Goal: Task Accomplishment & Management: Manage account settings

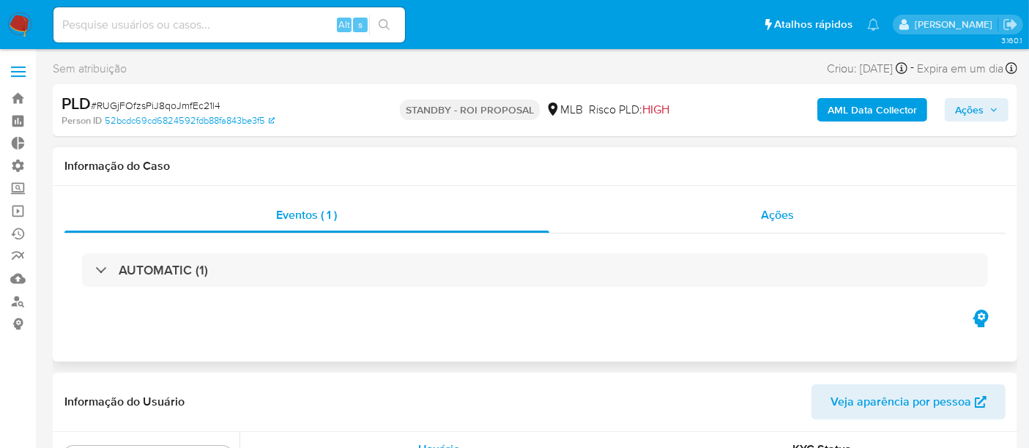
scroll to position [759, 0]
select select "10"
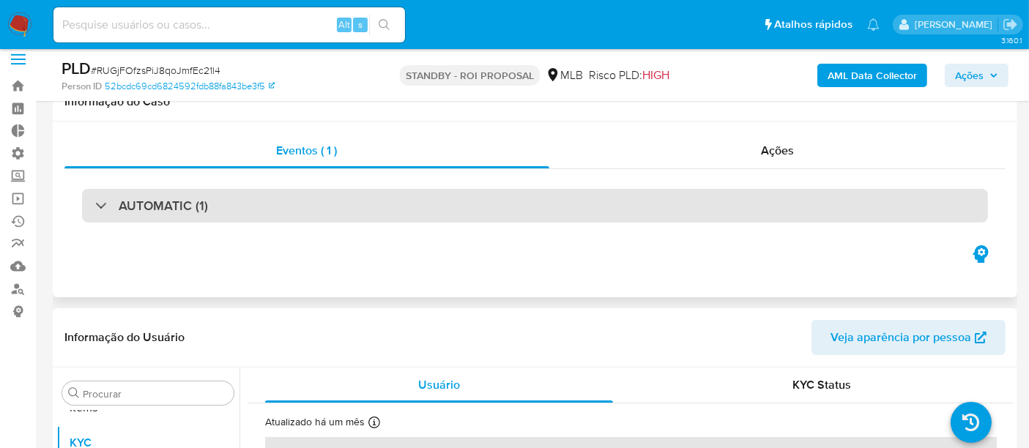
scroll to position [0, 0]
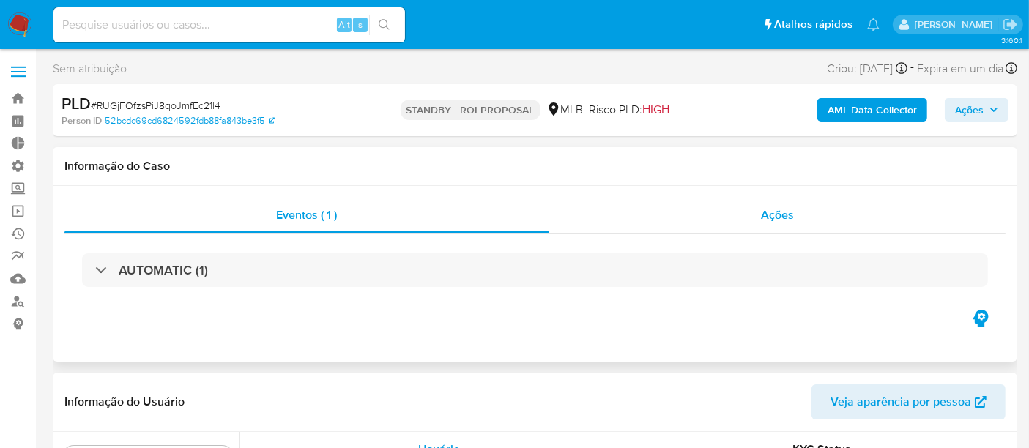
click at [760, 216] on div "Ações" at bounding box center [777, 215] width 457 height 35
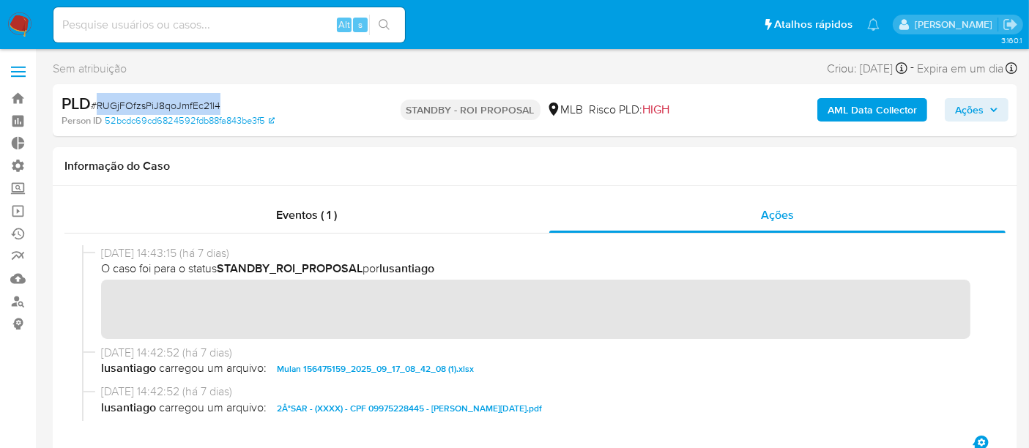
drag, startPoint x: 98, startPoint y: 103, endPoint x: 226, endPoint y: 102, distance: 127.4
click at [226, 102] on div "PLD # RUGjFOfzsPiJ8qoJmfEc21l4" at bounding box center [217, 104] width 311 height 22
copy span "RUGjFOfzsPiJ8qoJmfEc21l4"
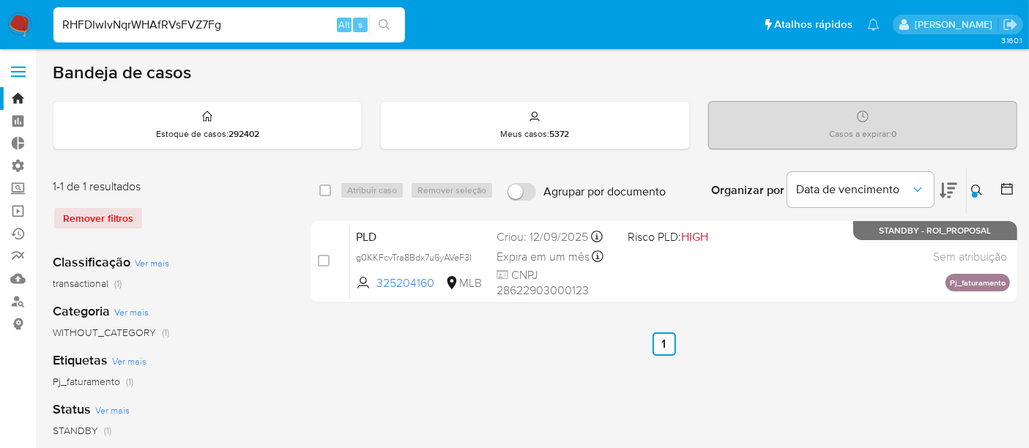
type input "RHFDIwIvNqrWHAfRVsFVZ7Fg"
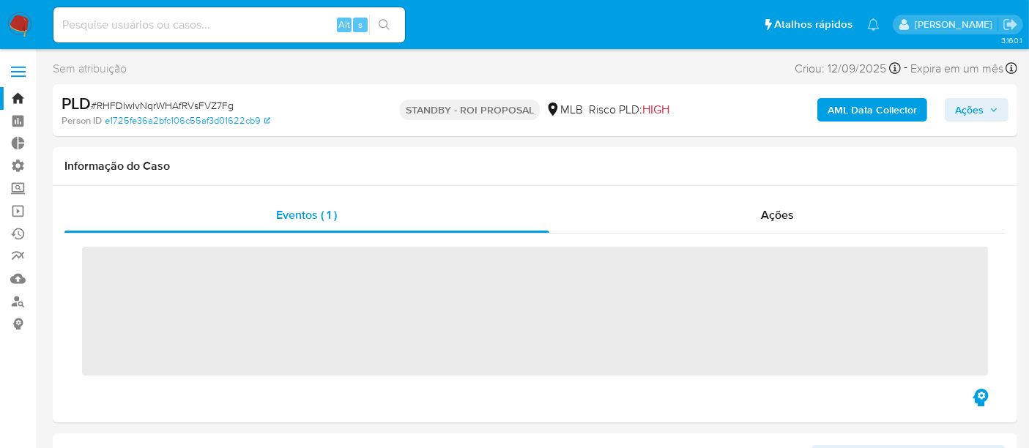
scroll to position [759, 0]
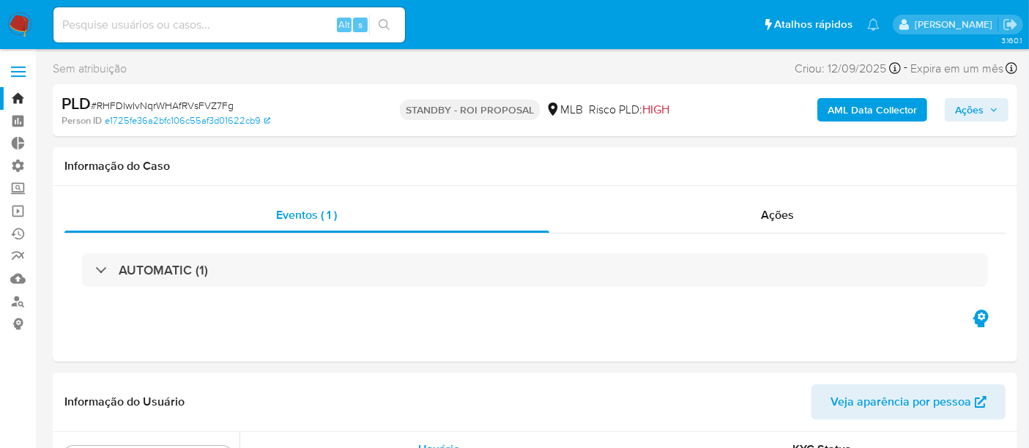
select select "10"
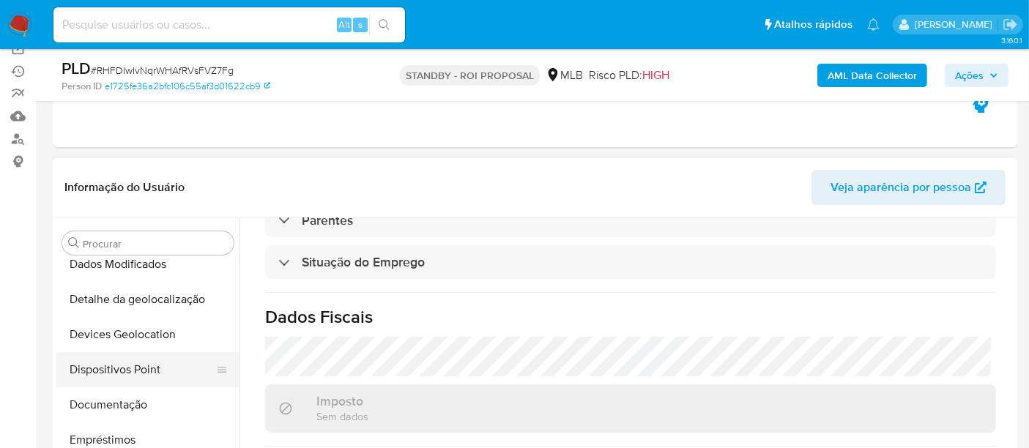
scroll to position [189, 0]
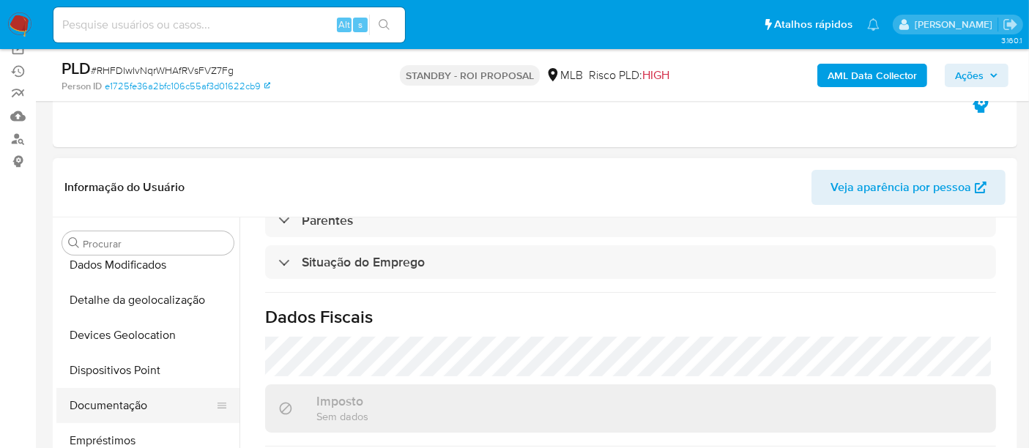
click at [119, 411] on button "Documentação" at bounding box center [141, 405] width 171 height 35
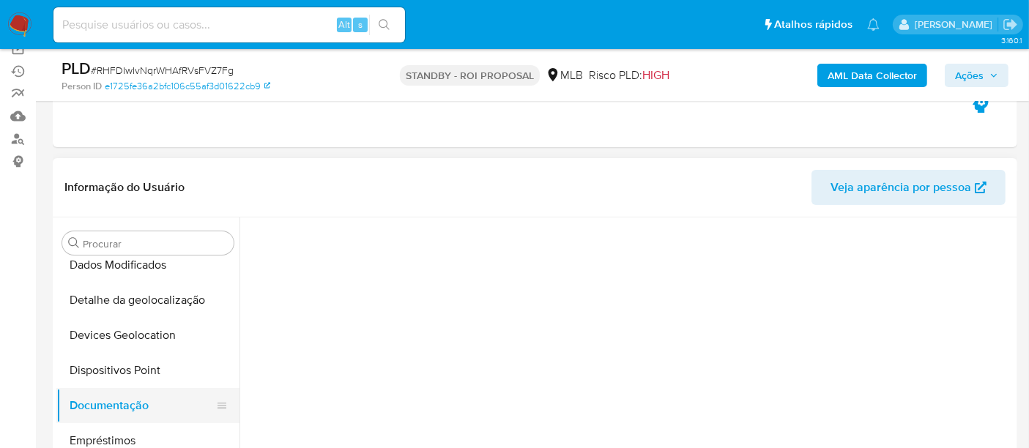
scroll to position [0, 0]
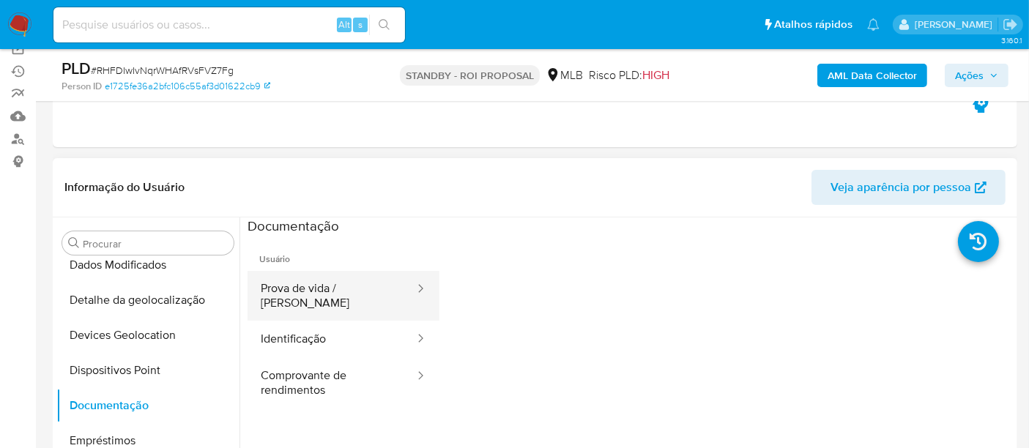
click at [357, 284] on button "Prova de vida / Selfie" at bounding box center [332, 296] width 168 height 50
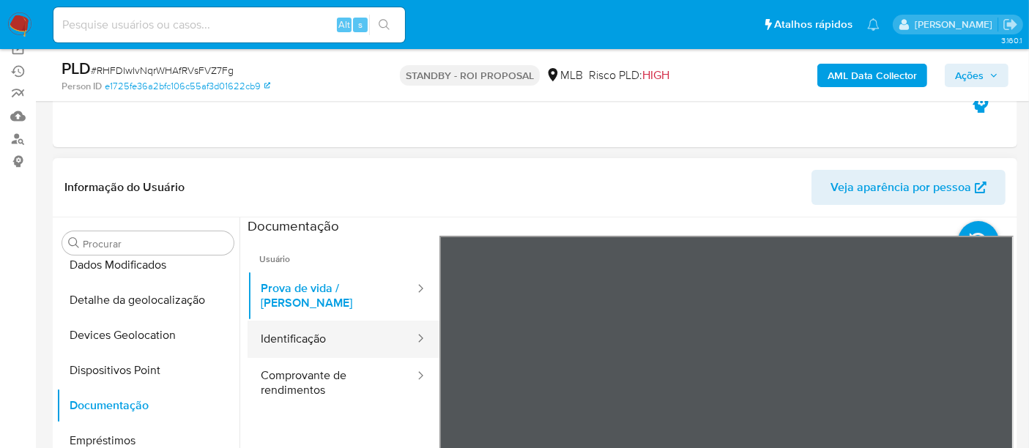
click at [294, 321] on button "Identificação" at bounding box center [332, 339] width 168 height 37
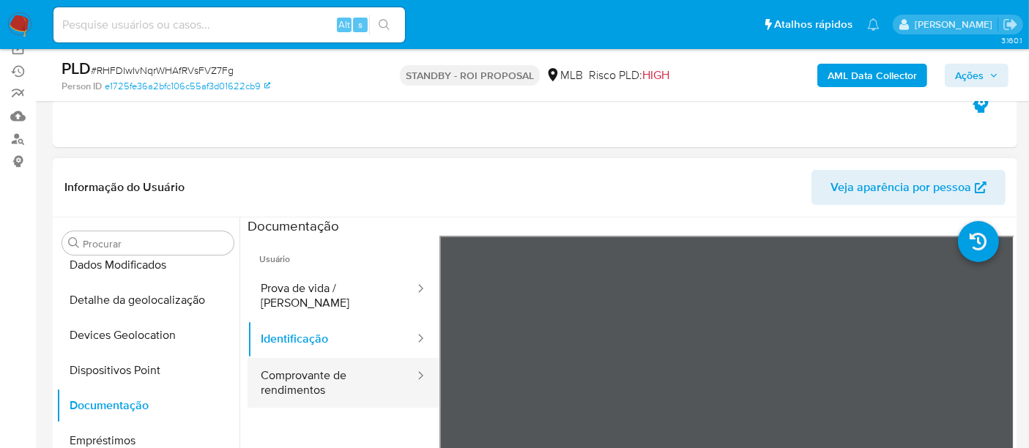
click at [309, 383] on button "Comprovante de rendimentos" at bounding box center [332, 383] width 168 height 50
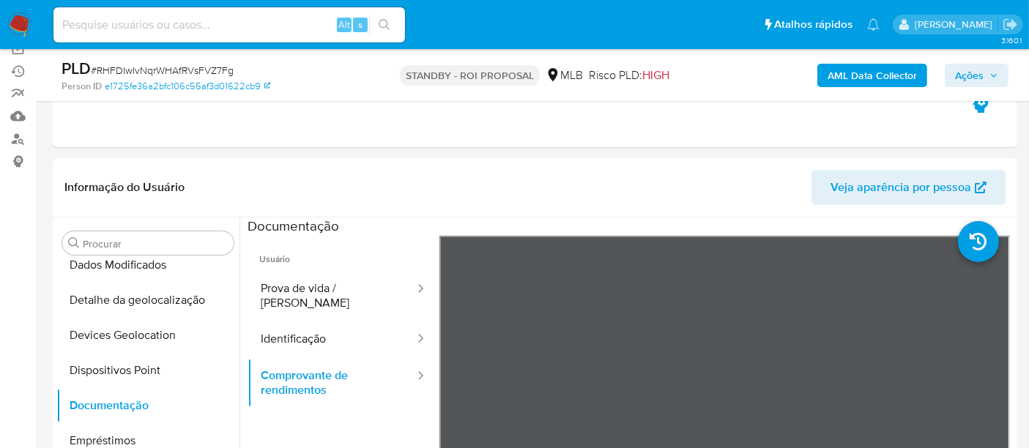
scroll to position [395, 0]
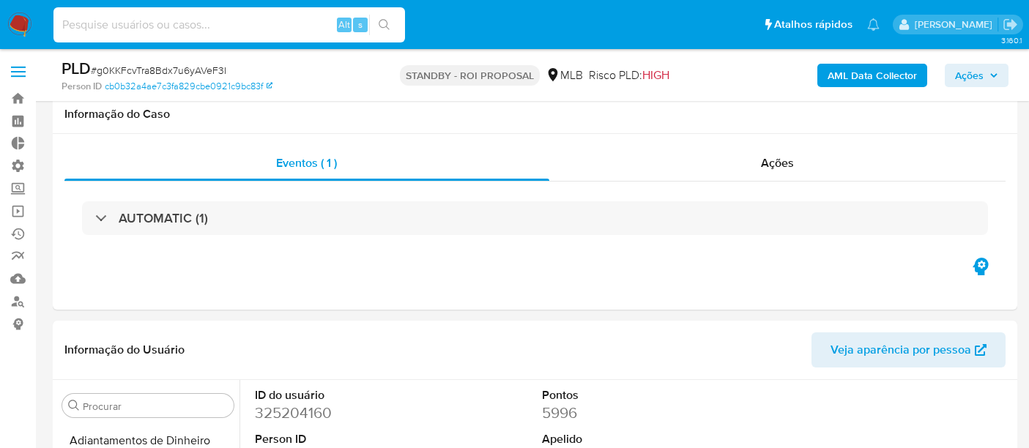
select select "10"
click at [141, 21] on input at bounding box center [229, 24] width 352 height 19
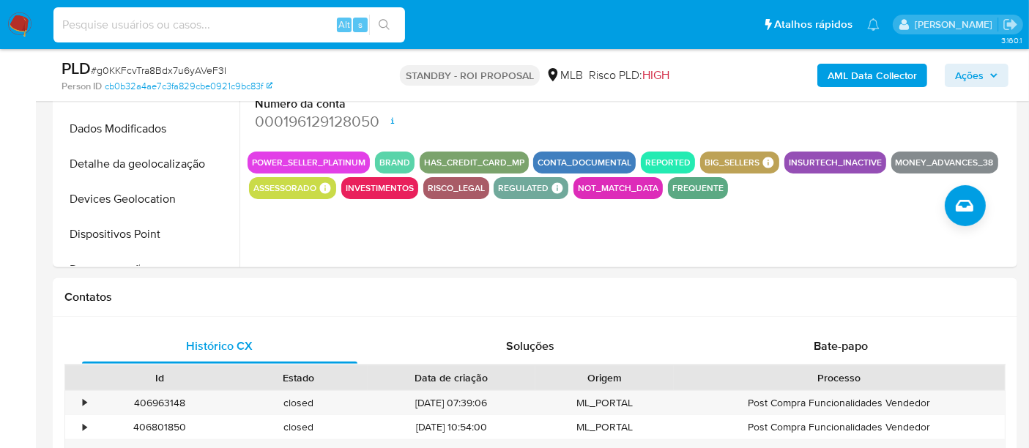
scroll to position [433, 0]
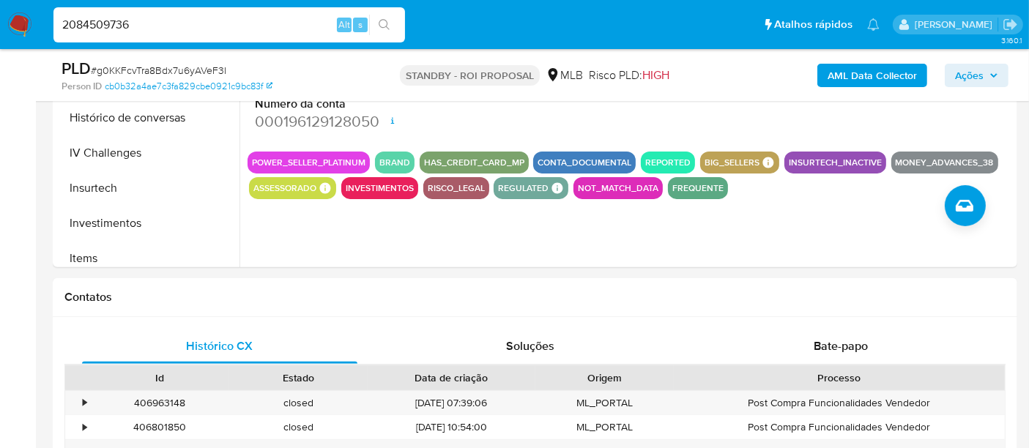
type input "2084509736"
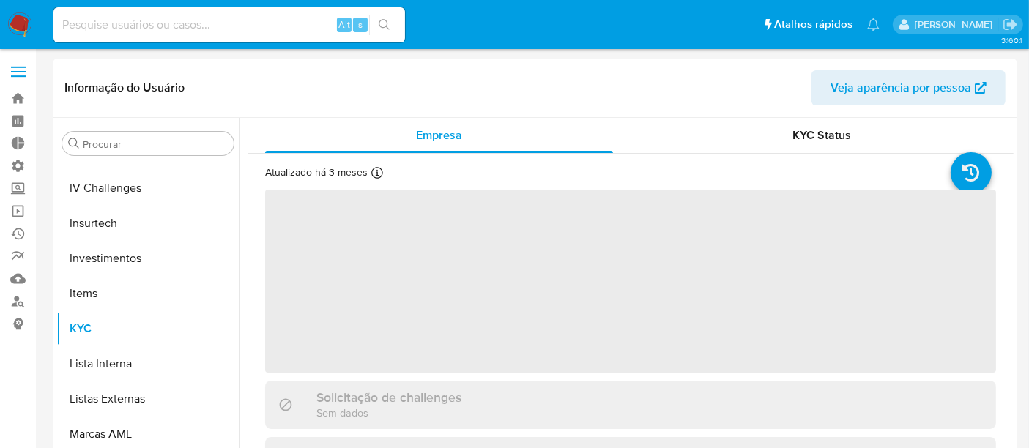
scroll to position [759, 0]
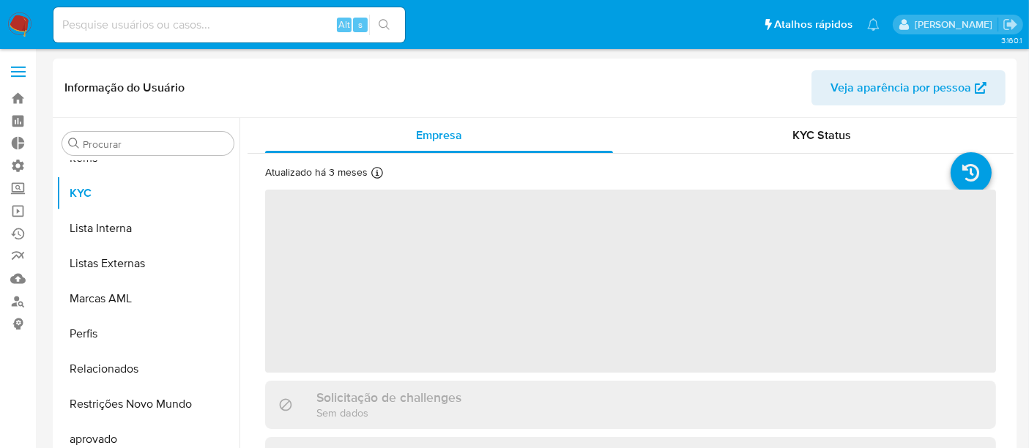
select select "10"
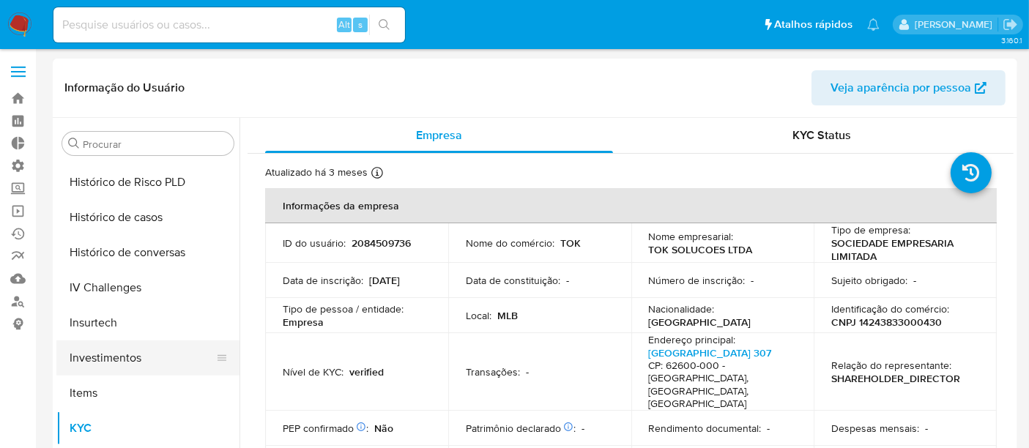
scroll to position [434, 0]
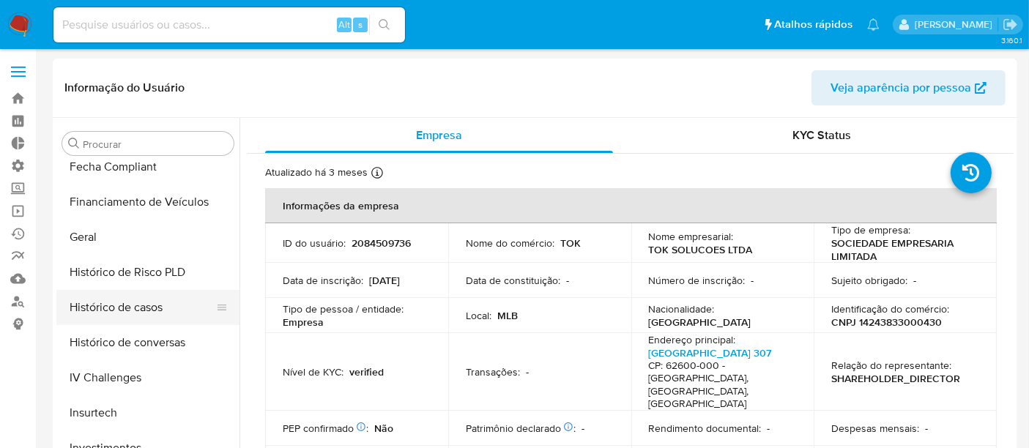
click at [127, 315] on button "Histórico de casos" at bounding box center [141, 307] width 171 height 35
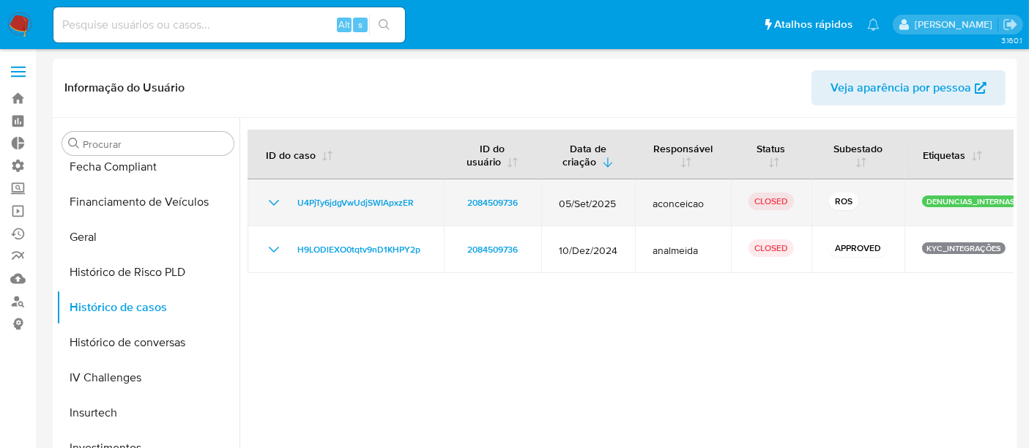
click at [267, 196] on icon "Mostrar/Ocultar" at bounding box center [274, 203] width 18 height 18
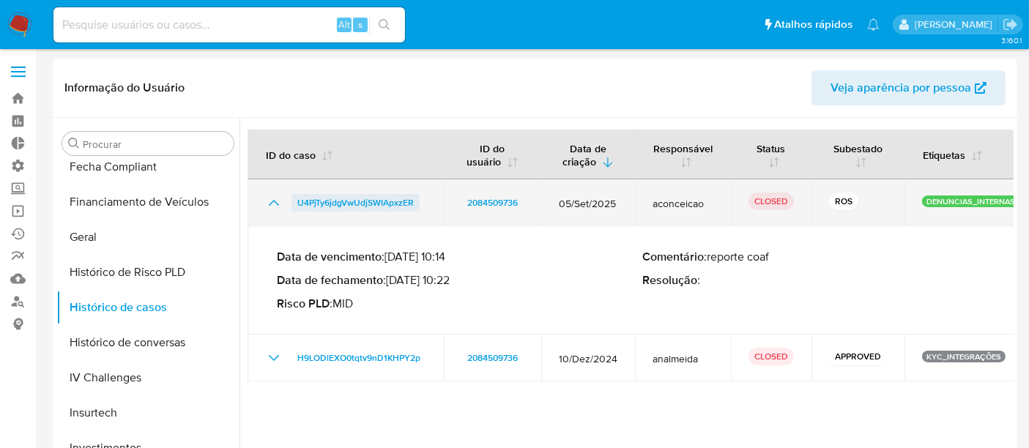
click at [357, 199] on span "U4PjTy6jdgVwUdjSWIApxzER" at bounding box center [355, 203] width 116 height 18
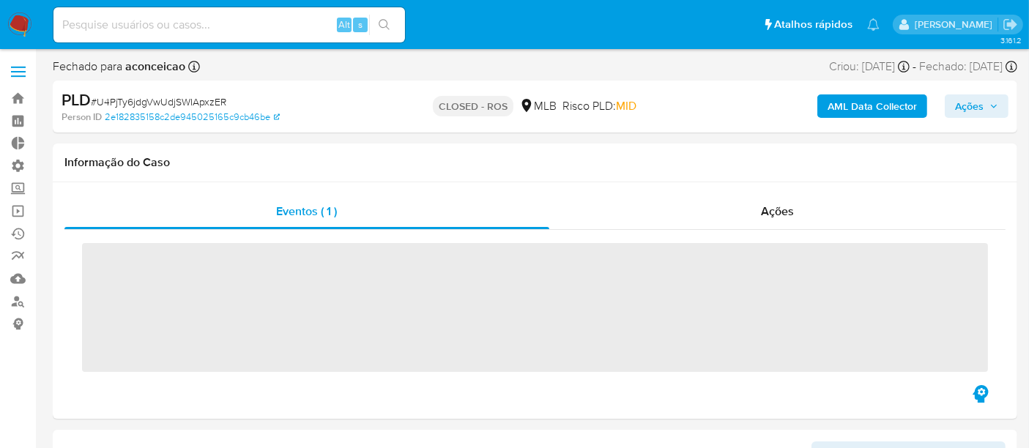
scroll to position [759, 0]
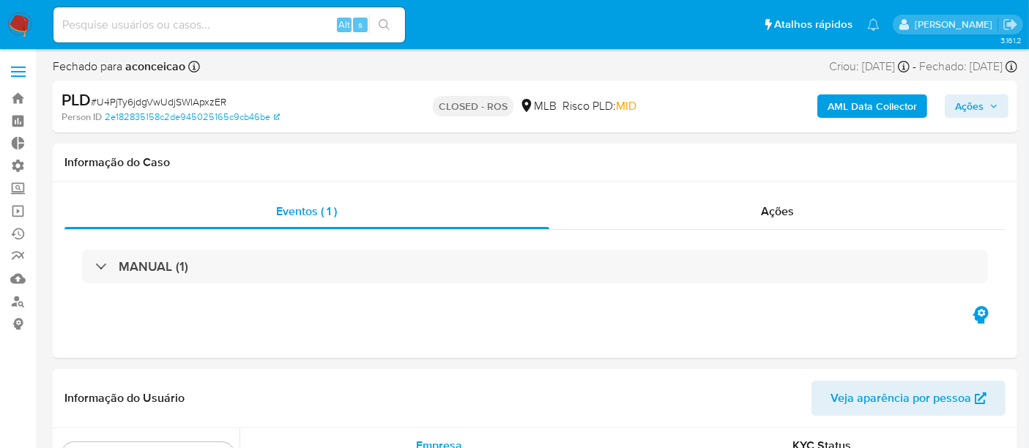
select select "10"
drag, startPoint x: 96, startPoint y: 103, endPoint x: 238, endPoint y: 103, distance: 142.1
click at [238, 103] on div "PLD # U4PjTy6jdgVwUdjSWIApxzER" at bounding box center [217, 100] width 311 height 22
copy span "U4PjTy6jdgVwUdjSWIApxzER"
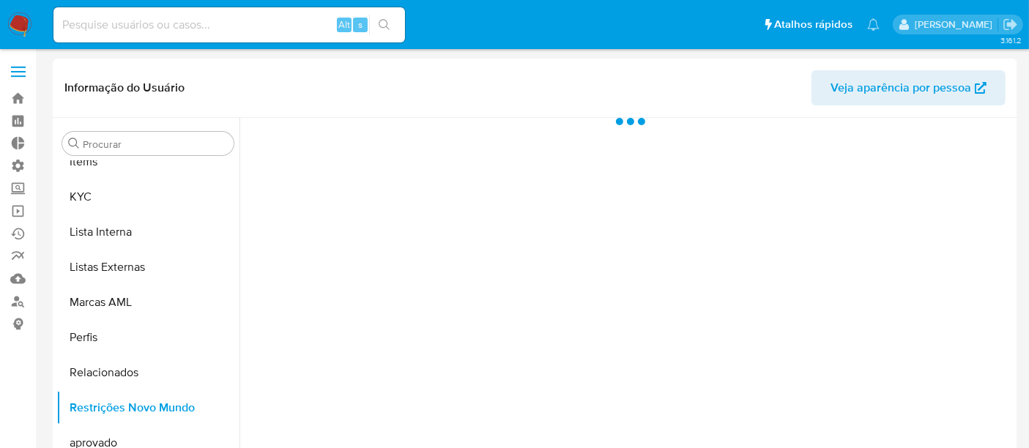
scroll to position [759, 0]
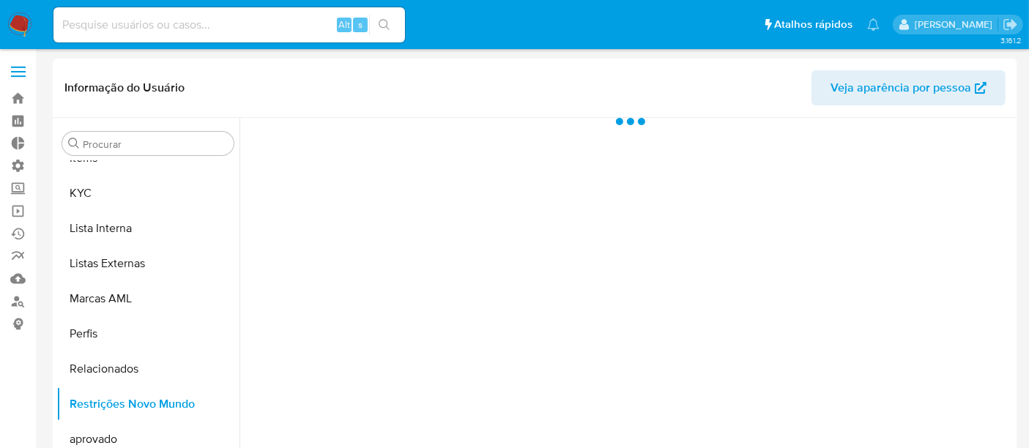
select select "10"
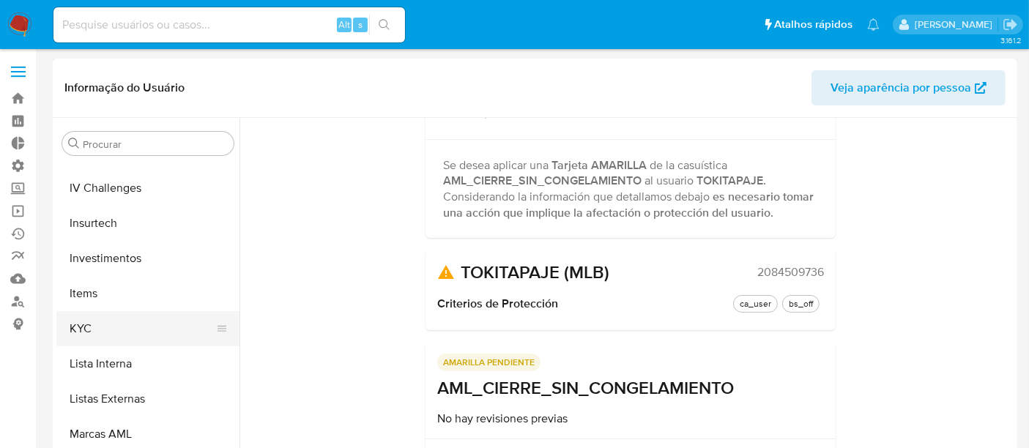
scroll to position [596, 0]
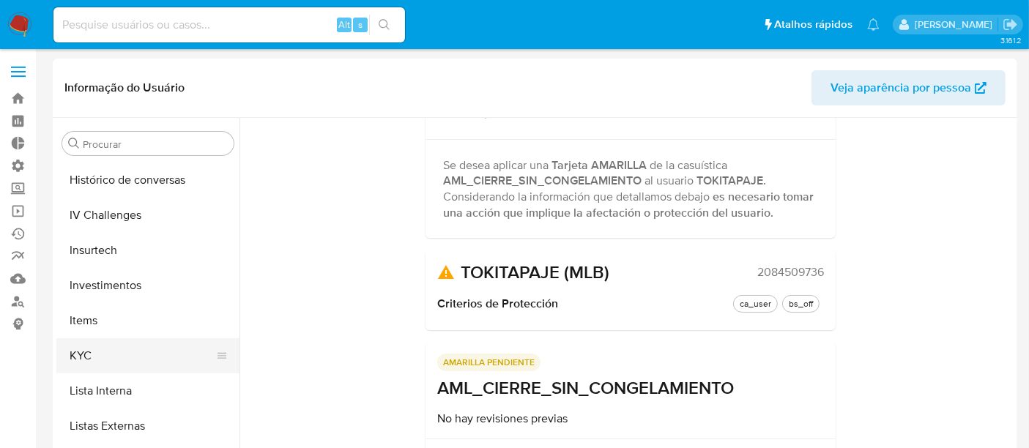
click at [92, 349] on button "KYC" at bounding box center [141, 355] width 171 height 35
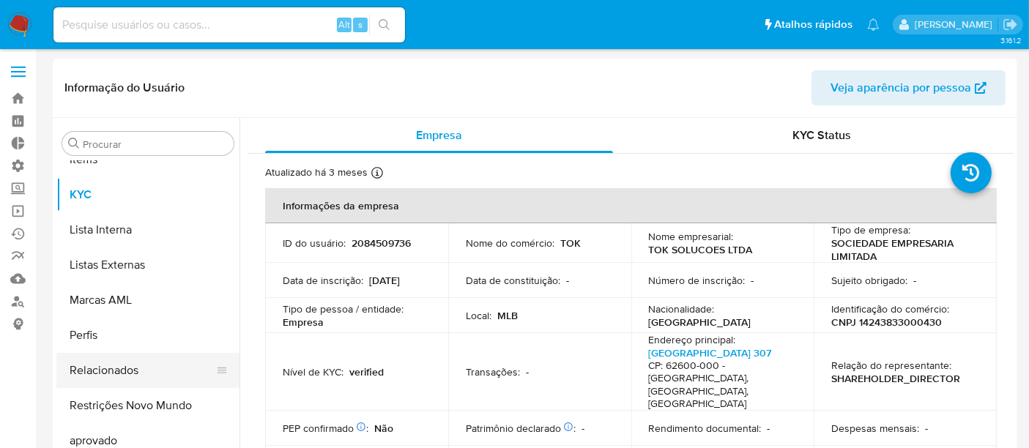
scroll to position [759, 0]
click at [123, 414] on button "Restrições Novo Mundo" at bounding box center [141, 404] width 171 height 35
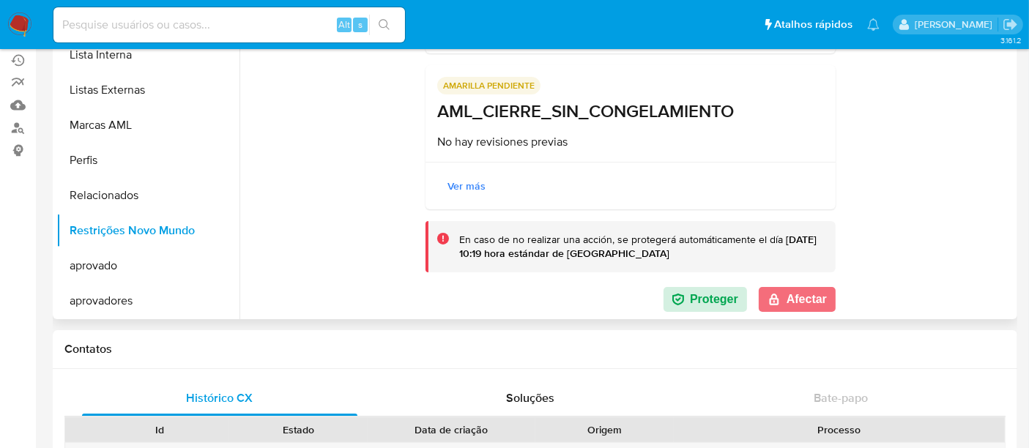
scroll to position [244, 0]
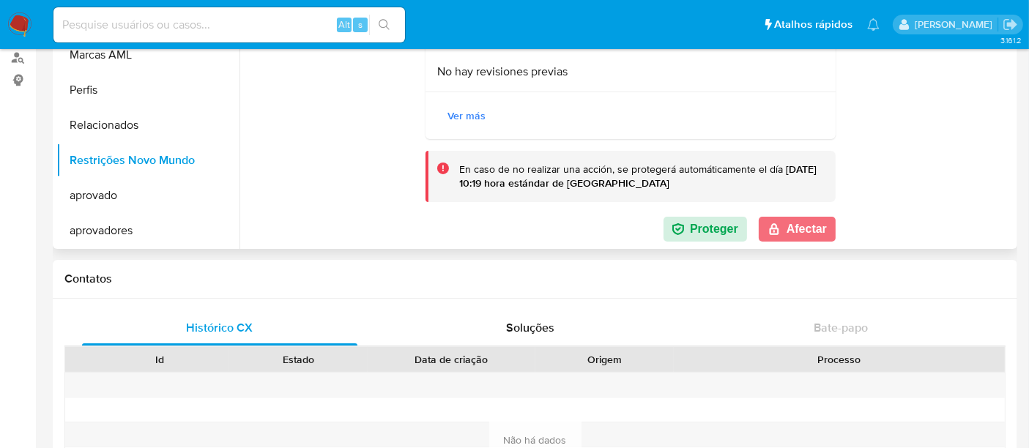
click at [796, 226] on button "Afectar" at bounding box center [797, 229] width 77 height 25
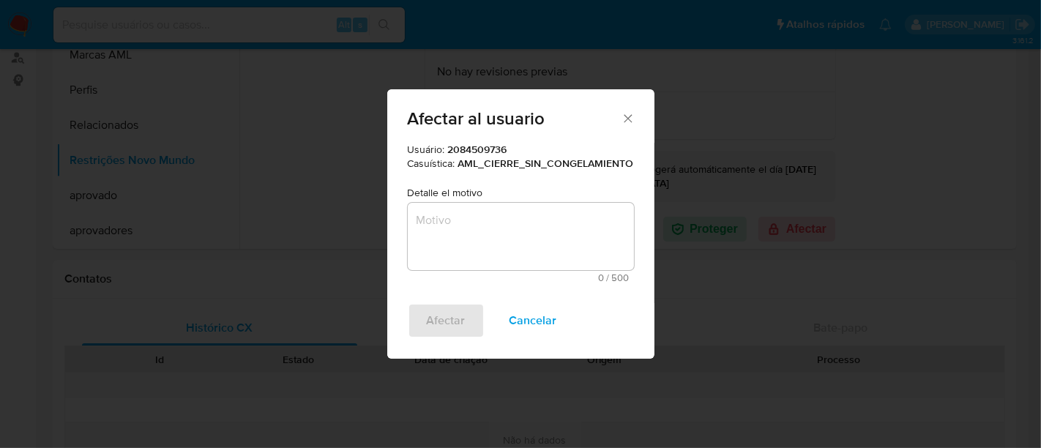
click at [537, 231] on textarea "Motivo" at bounding box center [521, 236] width 226 height 67
type textarea "a"
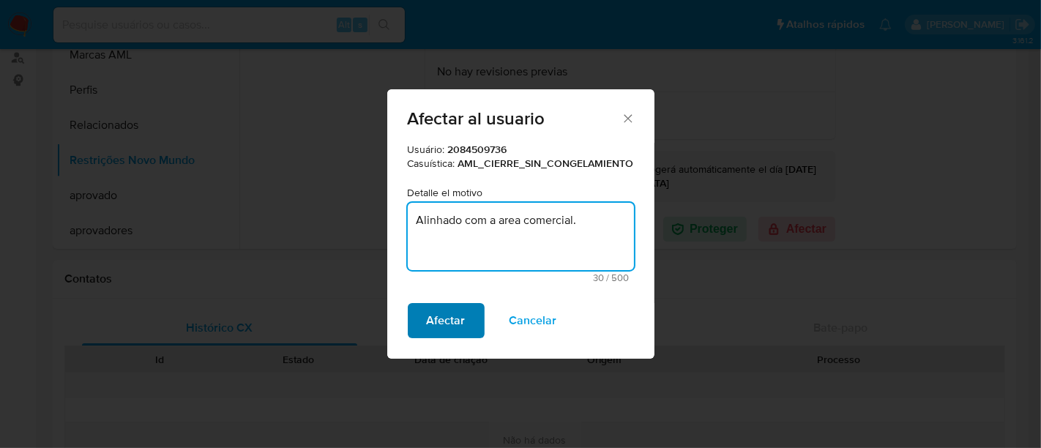
type textarea "Alinhado com a area comercial."
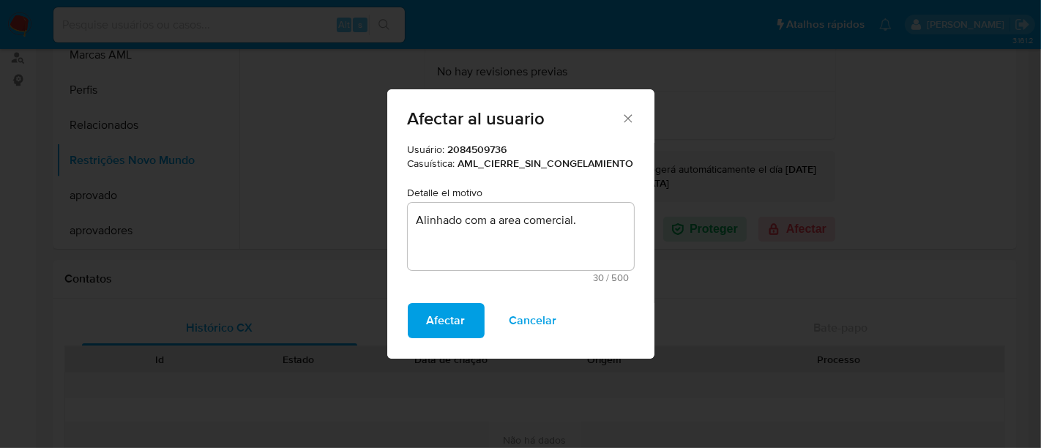
click at [456, 321] on span "Afectar" at bounding box center [446, 321] width 39 height 32
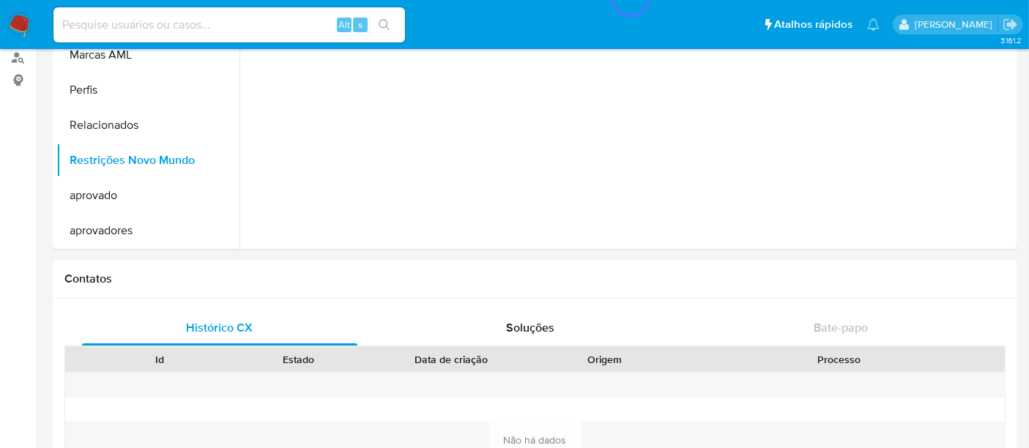
scroll to position [0, 0]
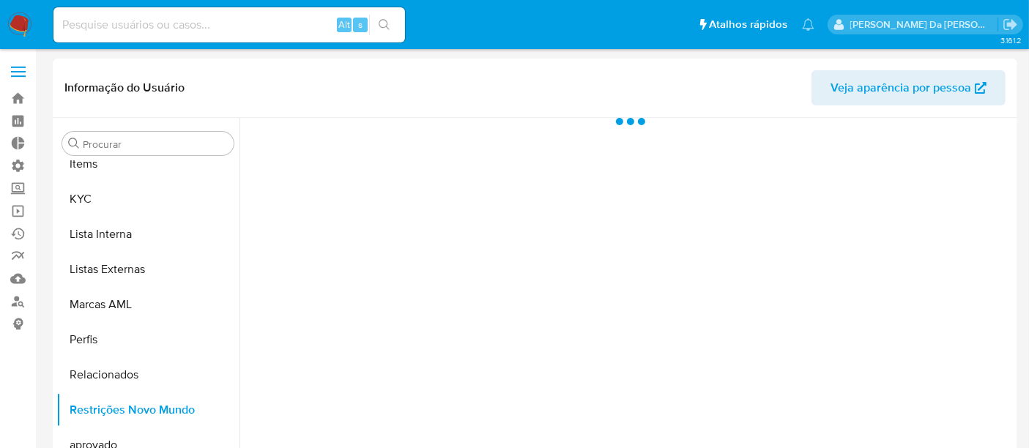
scroll to position [759, 0]
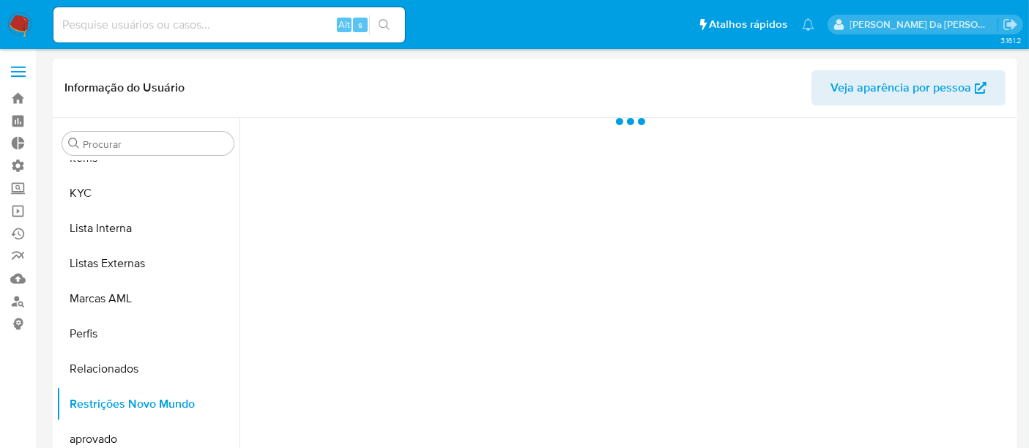
select select "10"
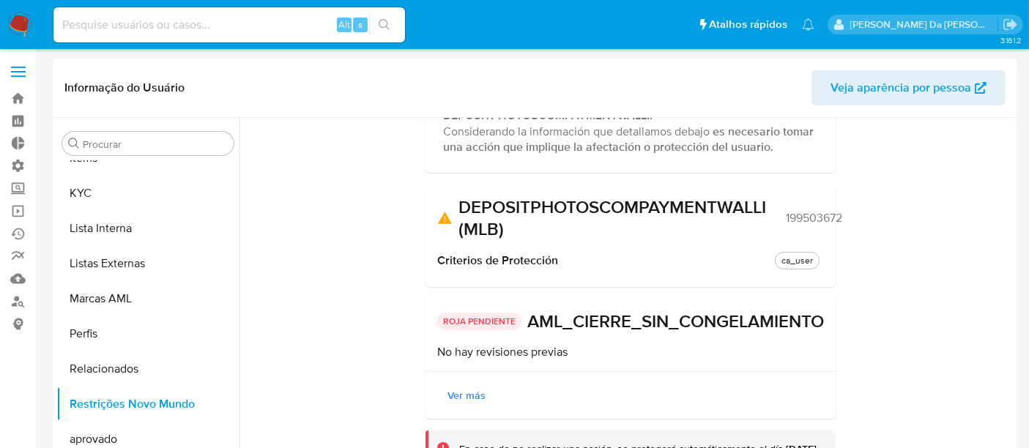
scroll to position [0, 0]
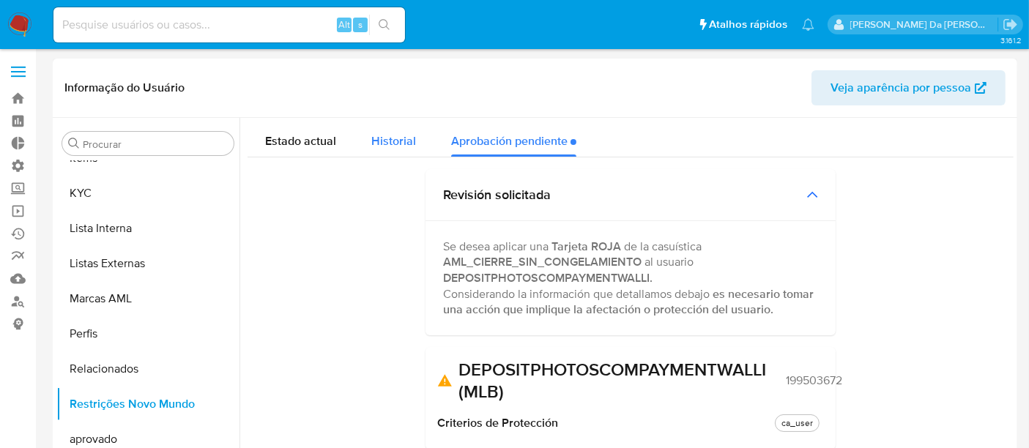
click at [391, 152] on div "Historial" at bounding box center [393, 137] width 45 height 39
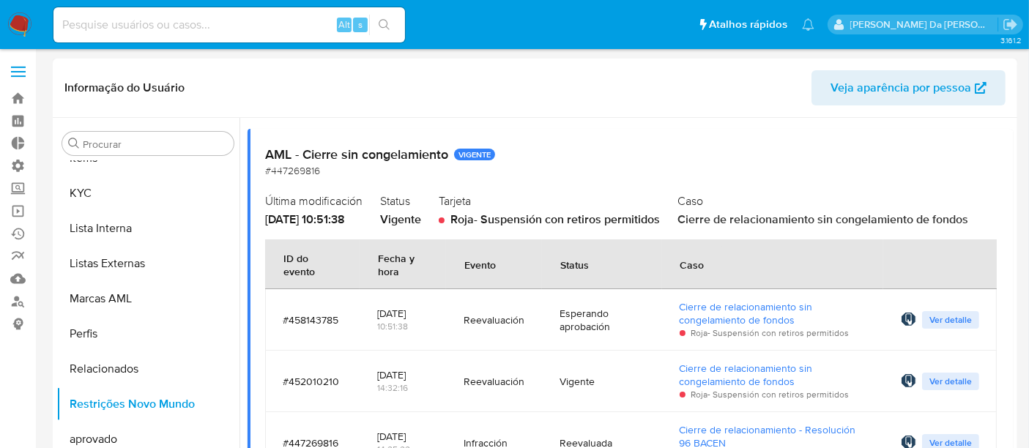
scroll to position [163, 0]
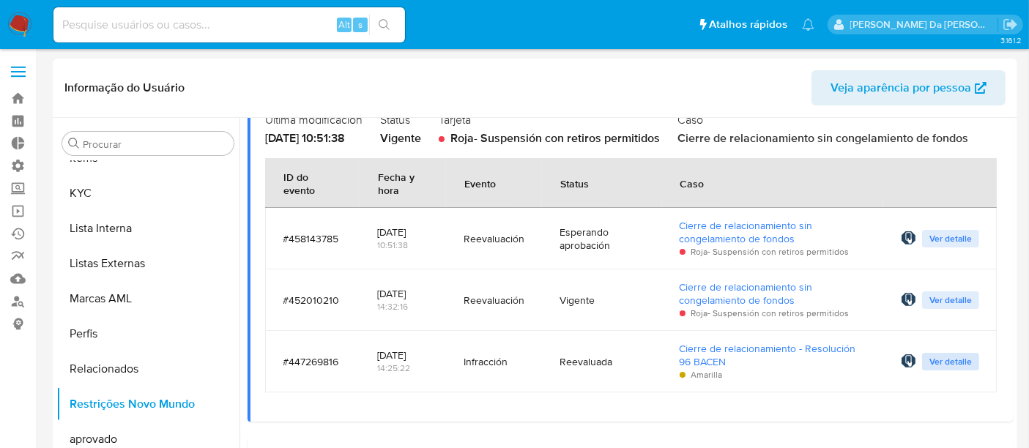
click at [945, 360] on span "Ver detalle" at bounding box center [950, 361] width 42 height 15
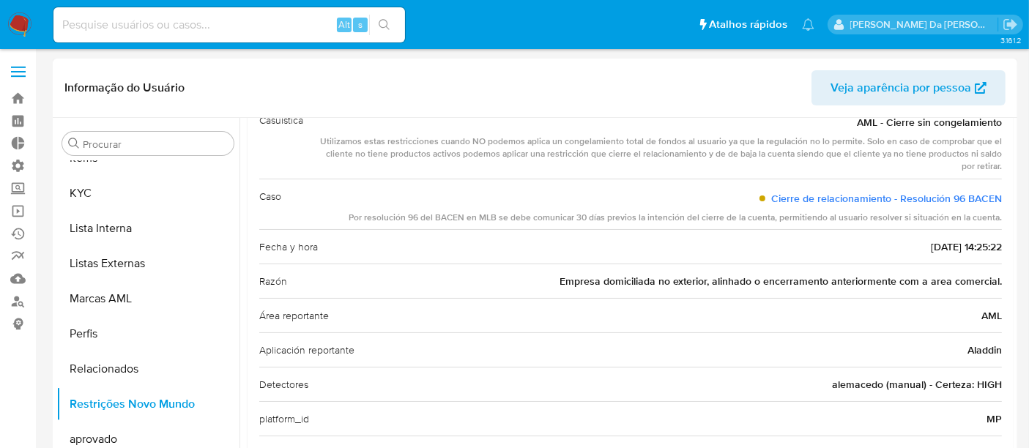
scroll to position [113, 0]
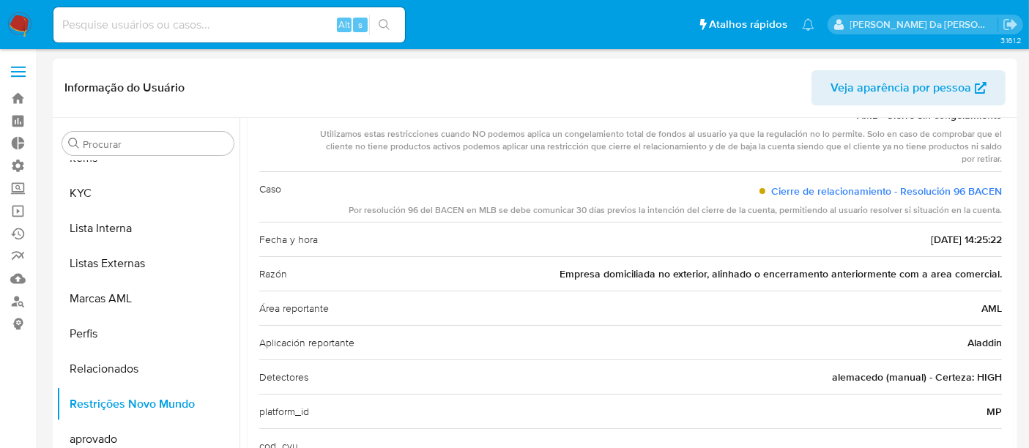
drag, startPoint x: 558, startPoint y: 276, endPoint x: 998, endPoint y: 270, distance: 440.2
click at [998, 270] on div "Casuística AML - Cierre sin congelamiento Utilizamos estas restricciones cuando…" at bounding box center [631, 279] width 766 height 390
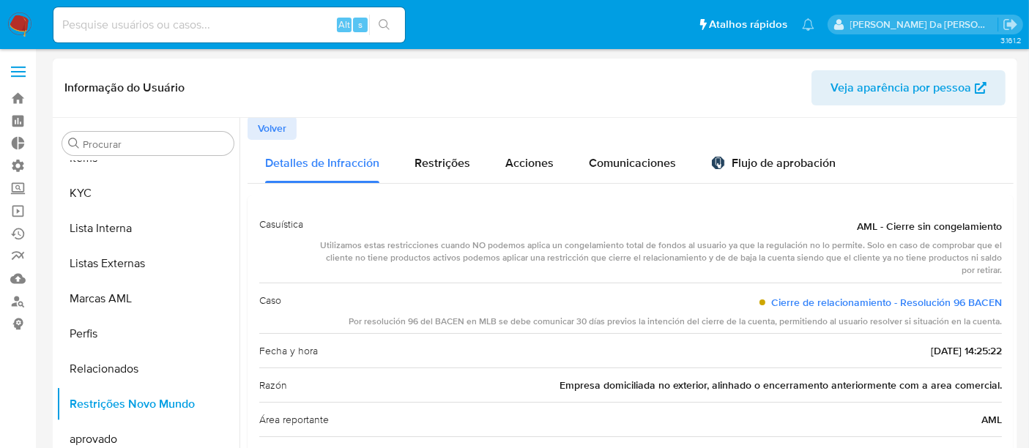
scroll to position [0, 0]
click at [285, 125] on span "Volver" at bounding box center [272, 129] width 29 height 21
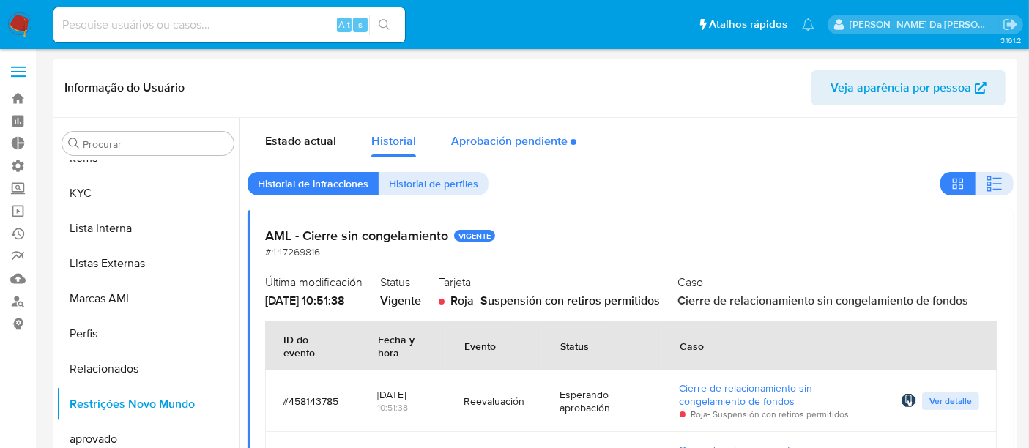
click at [529, 133] on div "Aprobación pendiente" at bounding box center [513, 137] width 125 height 39
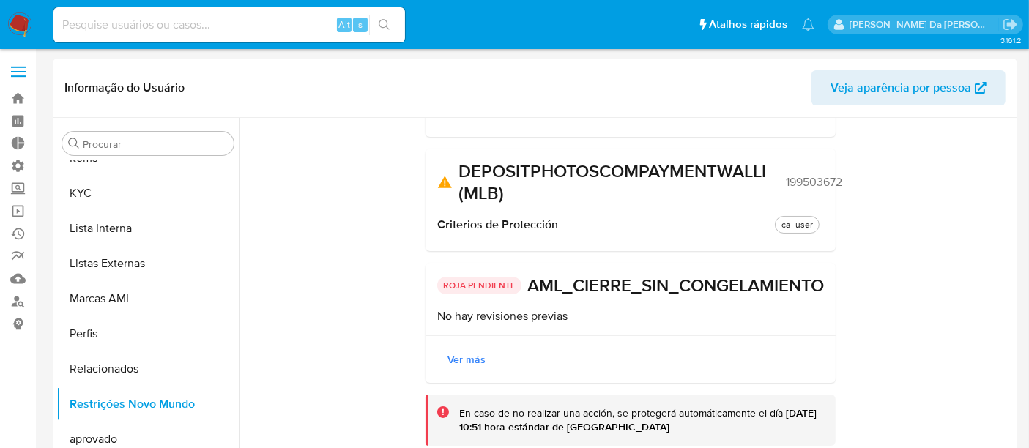
scroll to position [163, 0]
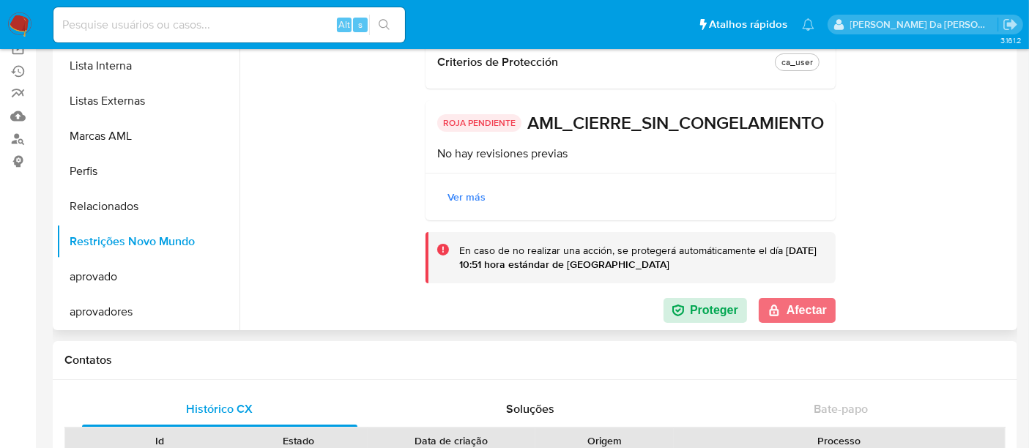
click at [784, 310] on button "Afectar" at bounding box center [797, 310] width 77 height 25
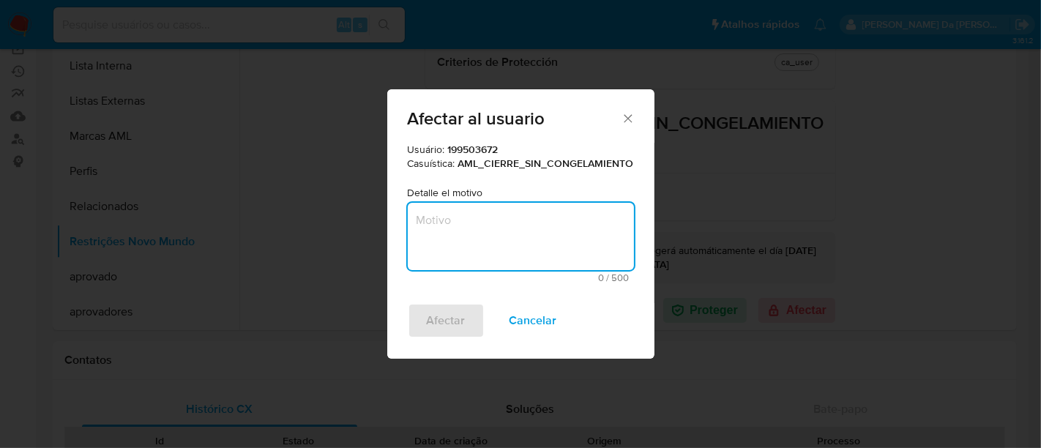
click at [486, 218] on textarea "Motivo" at bounding box center [521, 236] width 226 height 67
paste textarea "Empresa domiciliada no exterior, alinhado o encerramento anteriormente com a ar…"
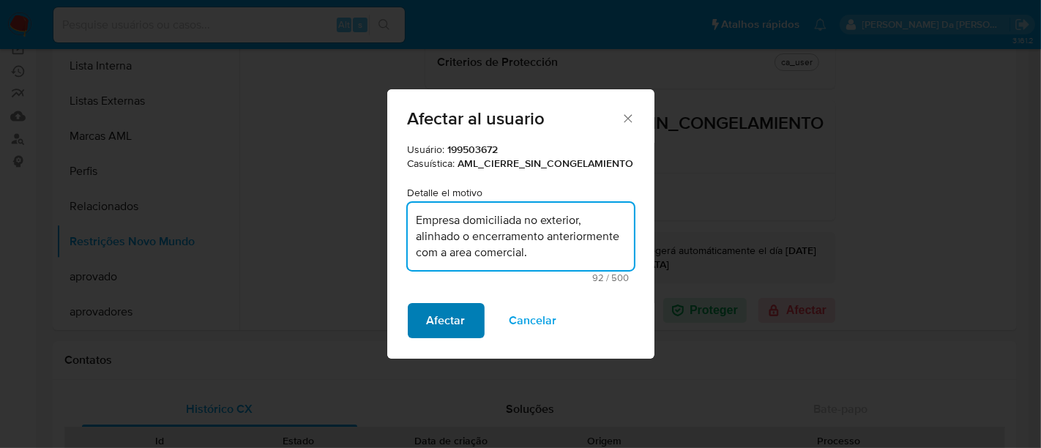
type textarea "Empresa domiciliada no exterior, alinhado o encerramento anteriormente com a ar…"
click at [453, 313] on span "Afectar" at bounding box center [446, 321] width 39 height 32
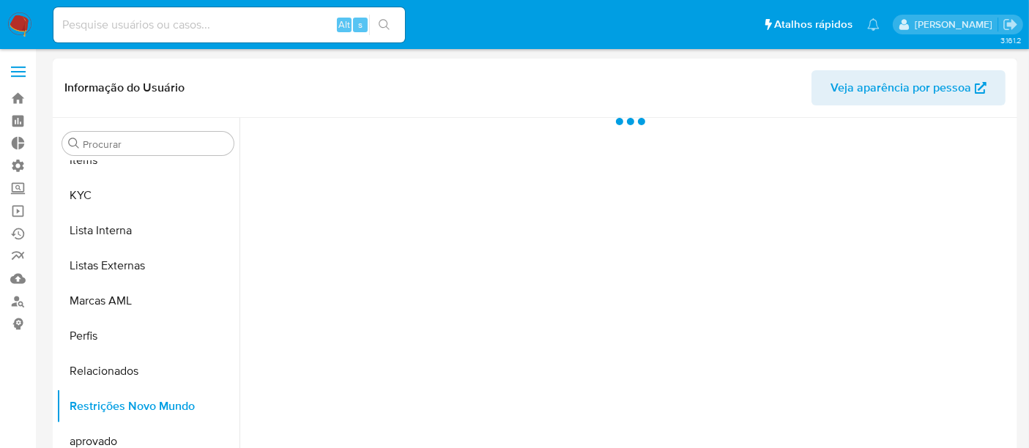
scroll to position [759, 0]
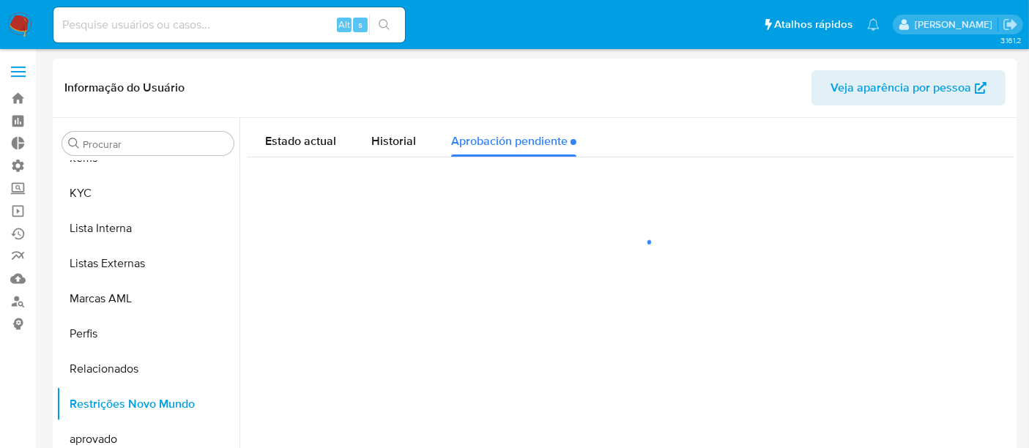
select select "10"
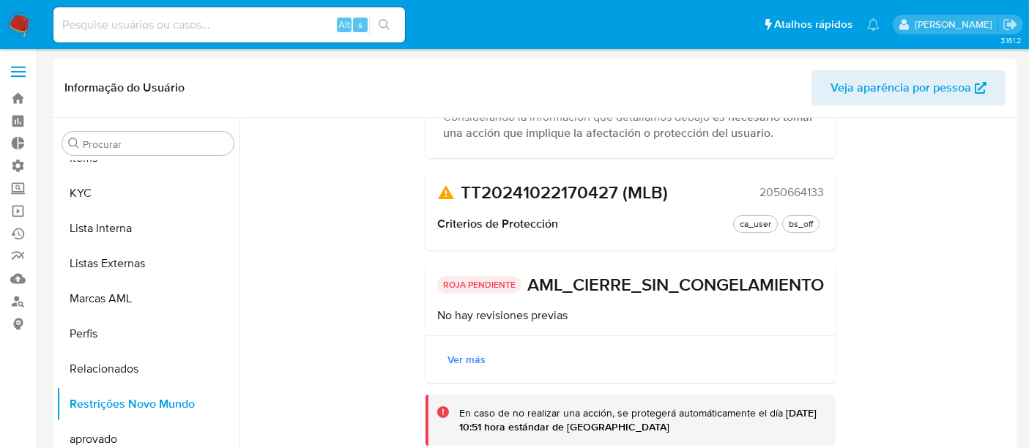
scroll to position [0, 0]
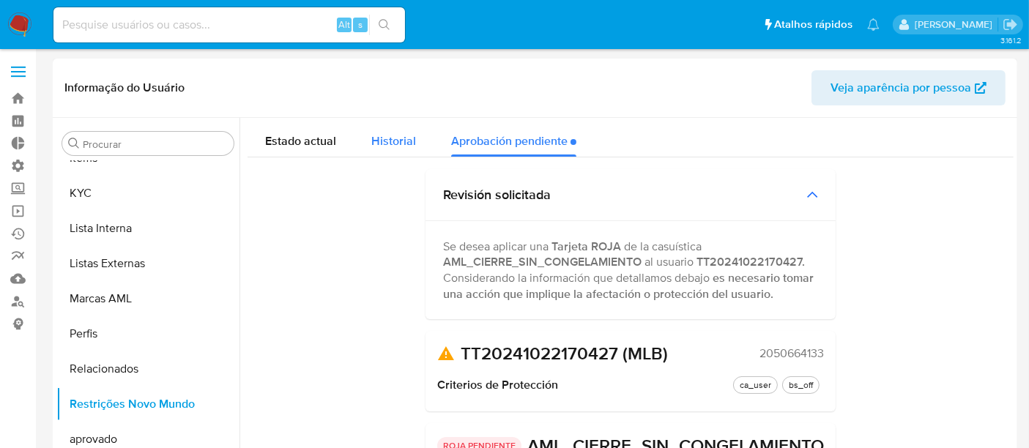
click at [377, 143] on span "Historial" at bounding box center [393, 141] width 45 height 17
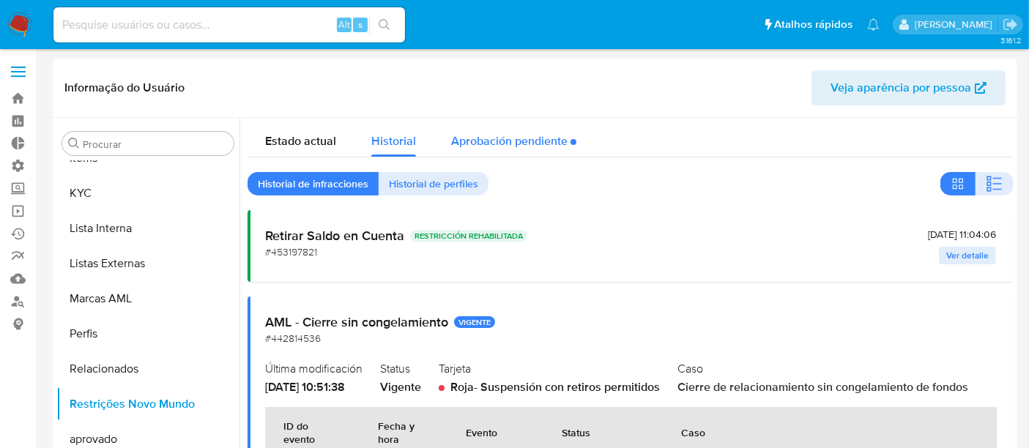
click at [523, 143] on div "Aprobación pendiente" at bounding box center [513, 137] width 125 height 39
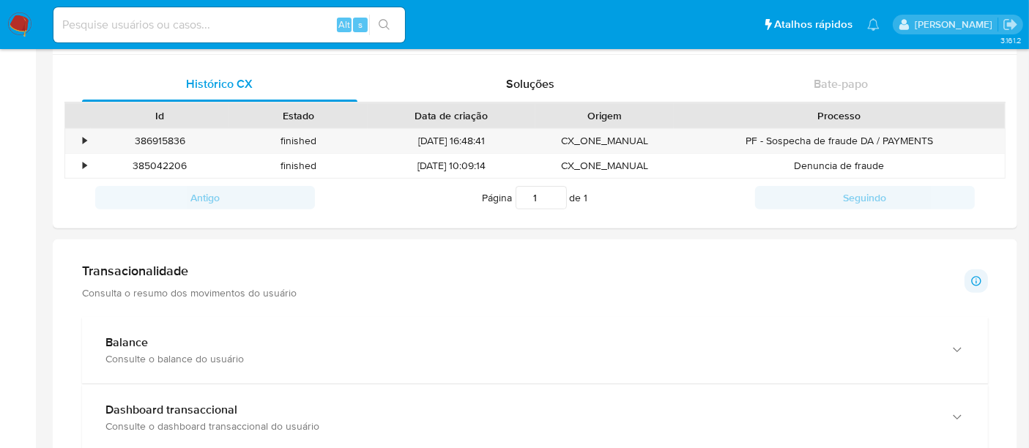
scroll to position [325, 0]
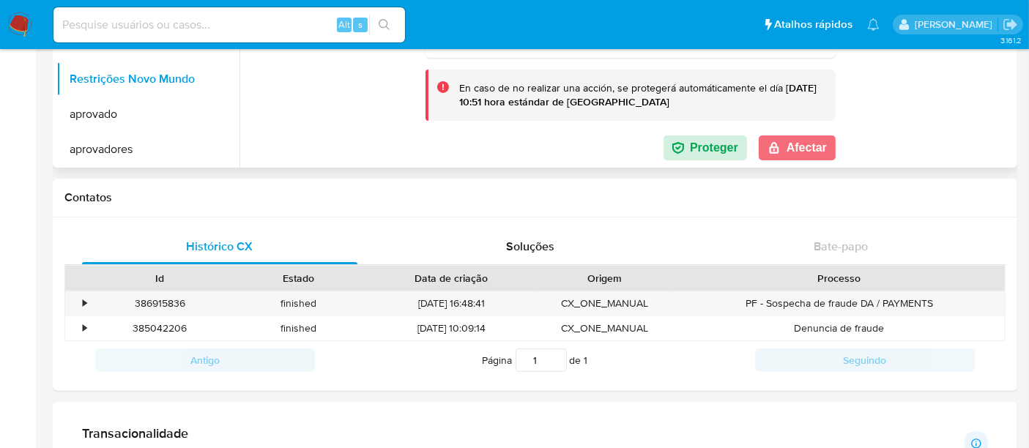
click at [806, 157] on button "Afectar" at bounding box center [797, 147] width 77 height 25
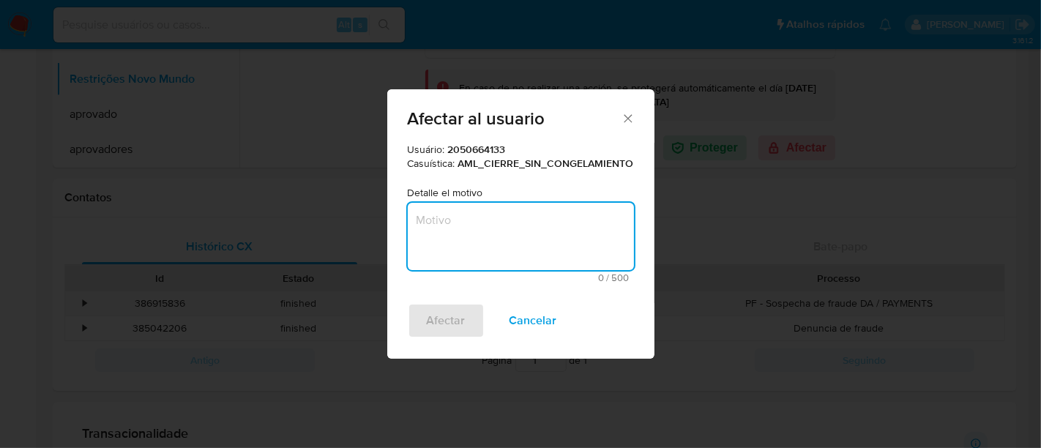
click at [492, 230] on textarea "Motivo" at bounding box center [521, 236] width 226 height 67
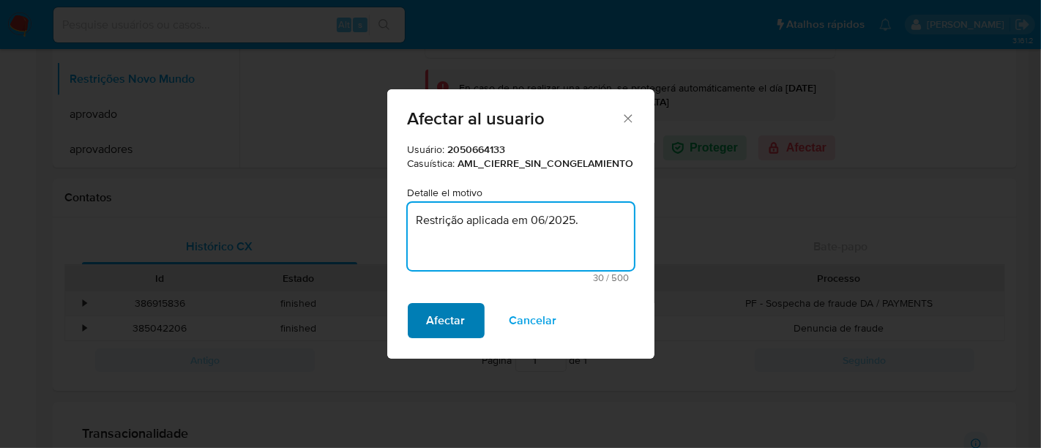
type textarea "Restrição aplicada em 06/2025."
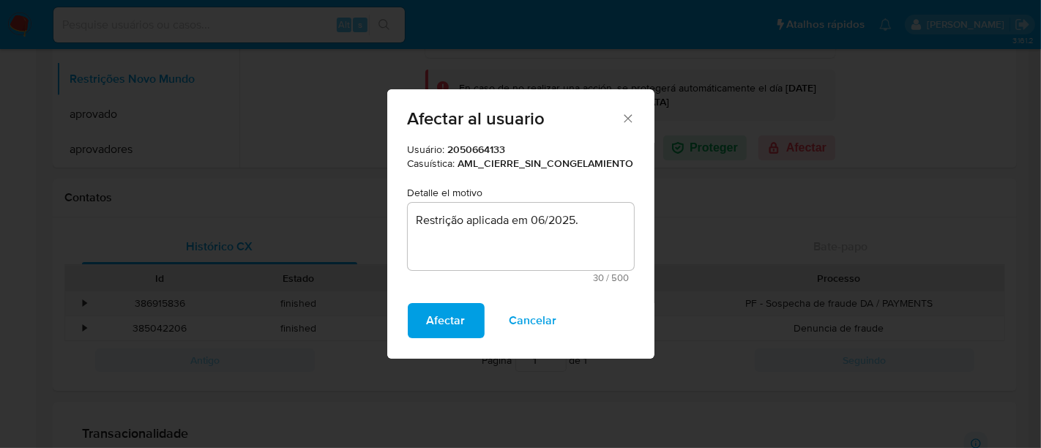
click at [450, 313] on span "Afectar" at bounding box center [446, 321] width 39 height 32
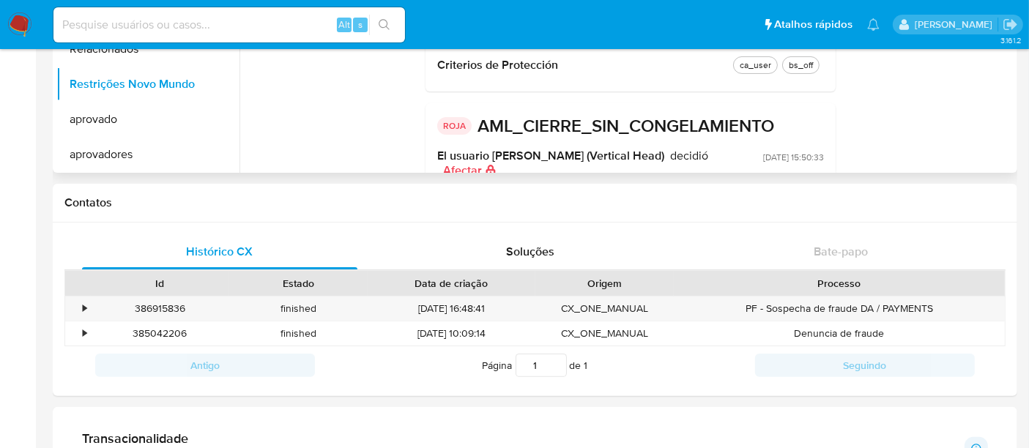
scroll to position [81, 0]
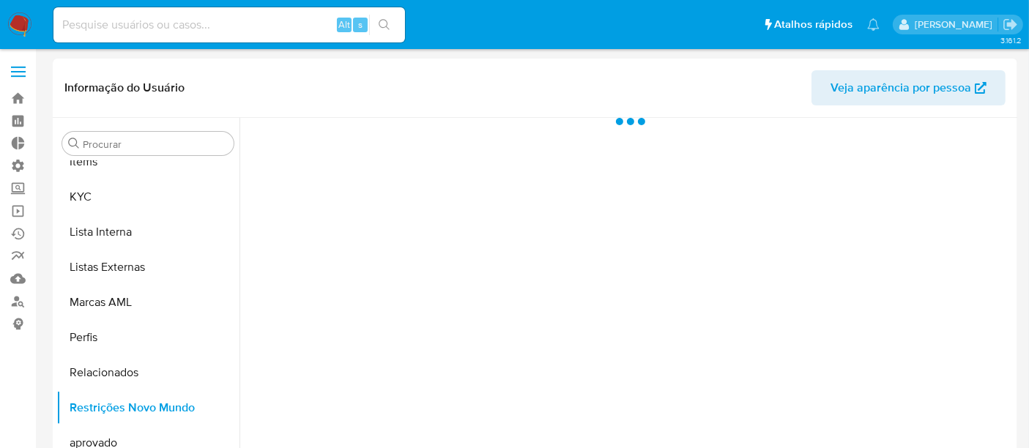
scroll to position [759, 0]
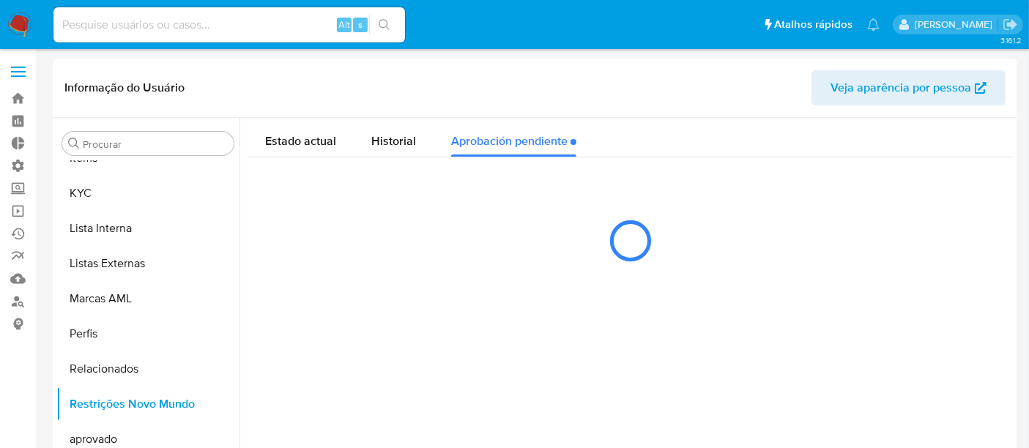
select select "10"
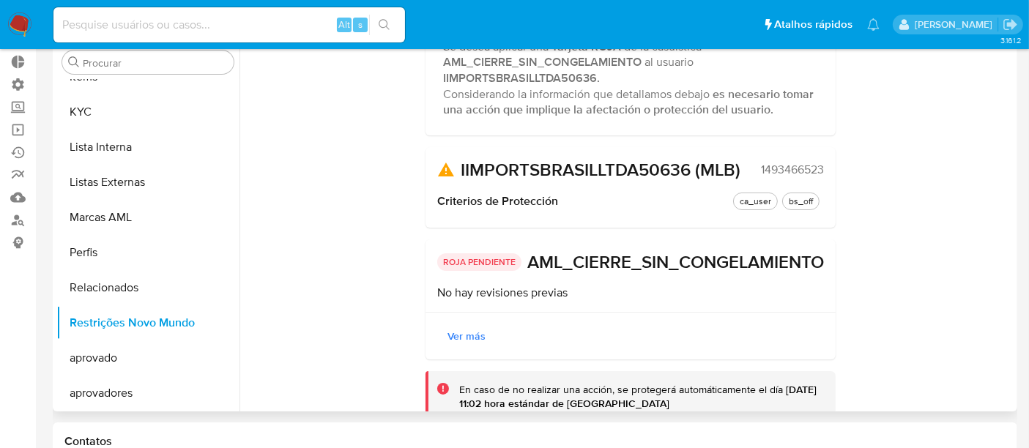
scroll to position [0, 0]
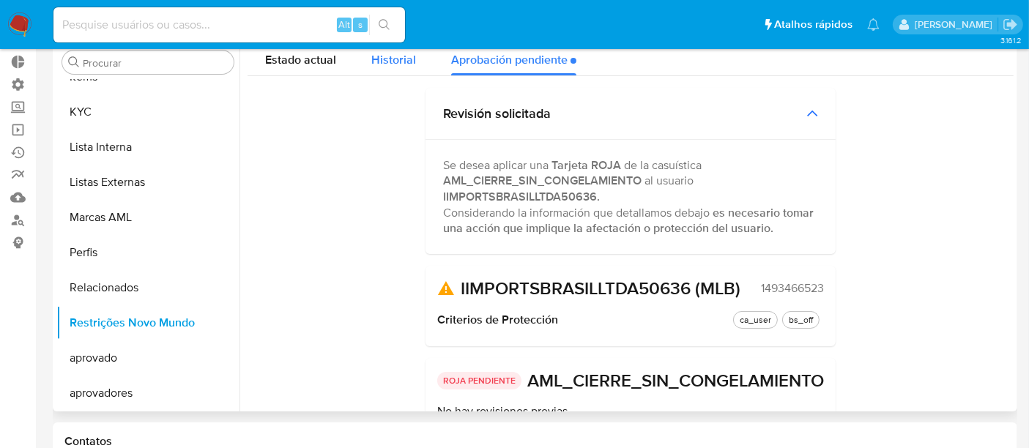
click at [376, 60] on span "Historial" at bounding box center [393, 59] width 45 height 17
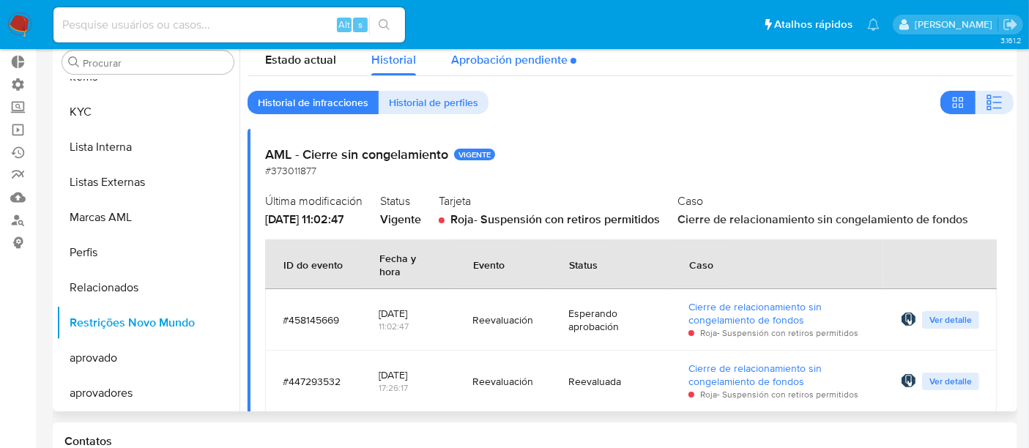
click at [538, 55] on div "Aprobación pendiente" at bounding box center [513, 56] width 125 height 39
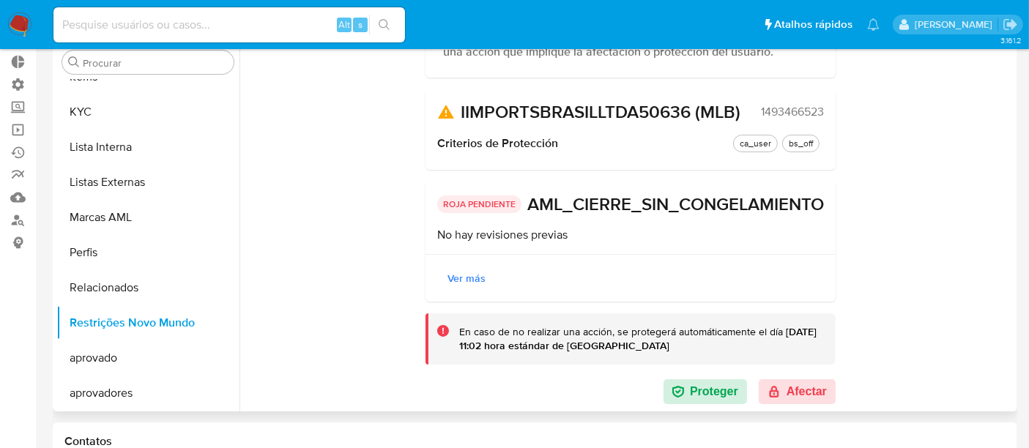
scroll to position [201, 0]
click at [790, 385] on button "Afectar" at bounding box center [797, 391] width 77 height 25
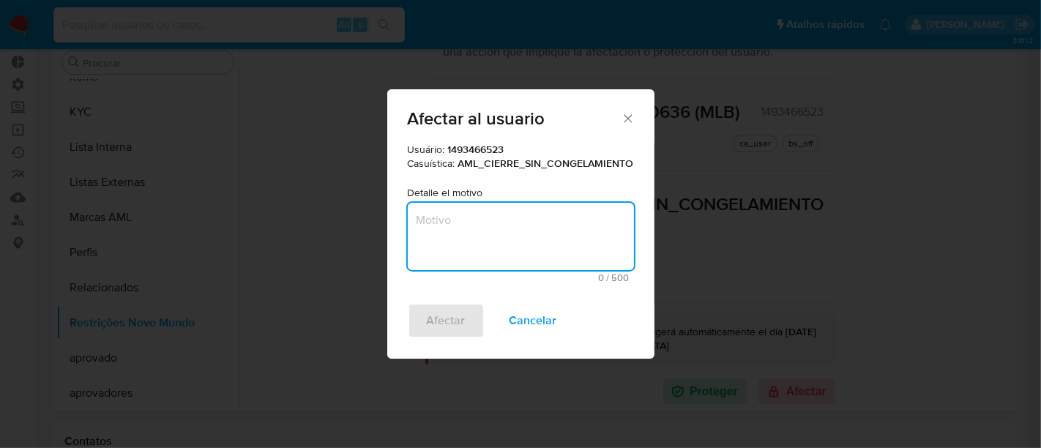
click at [510, 231] on textarea "Motivo" at bounding box center [521, 236] width 226 height 67
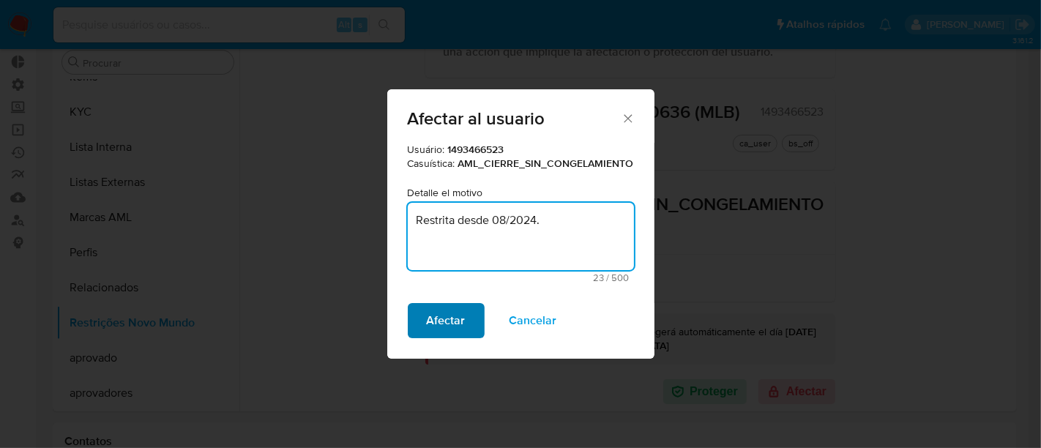
type textarea "Restrita desde 08/2024."
click at [460, 321] on span "Afectar" at bounding box center [446, 321] width 39 height 32
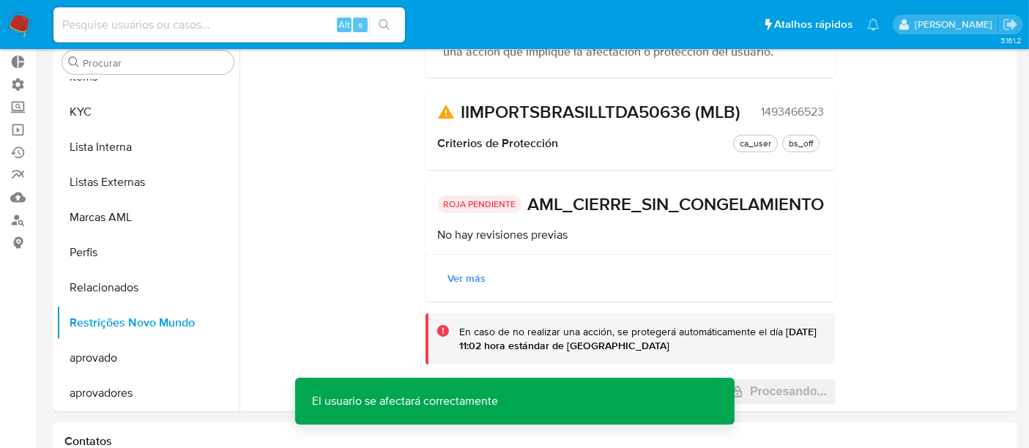
scroll to position [0, 0]
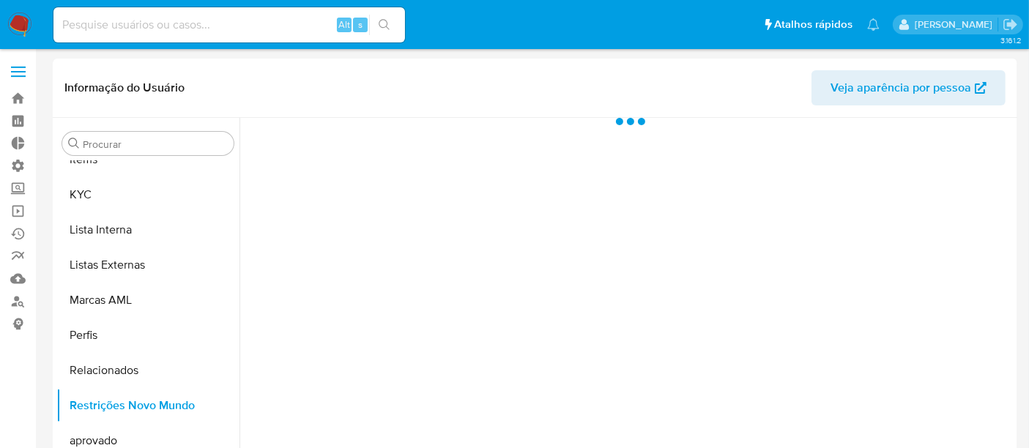
scroll to position [759, 0]
select select "10"
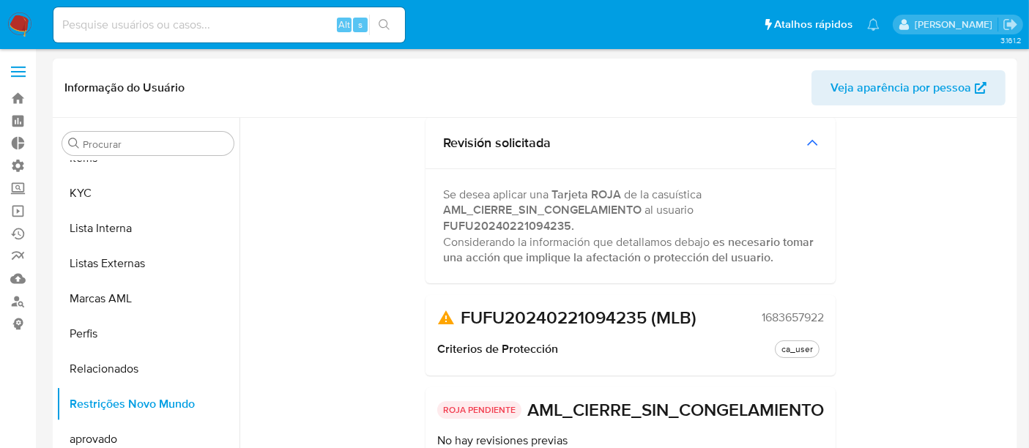
scroll to position [0, 0]
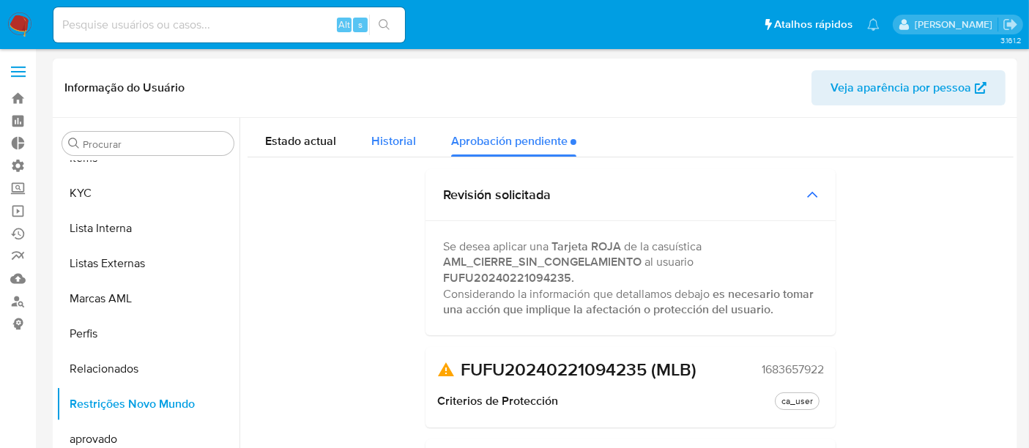
click at [397, 140] on span "Historial" at bounding box center [393, 141] width 45 height 17
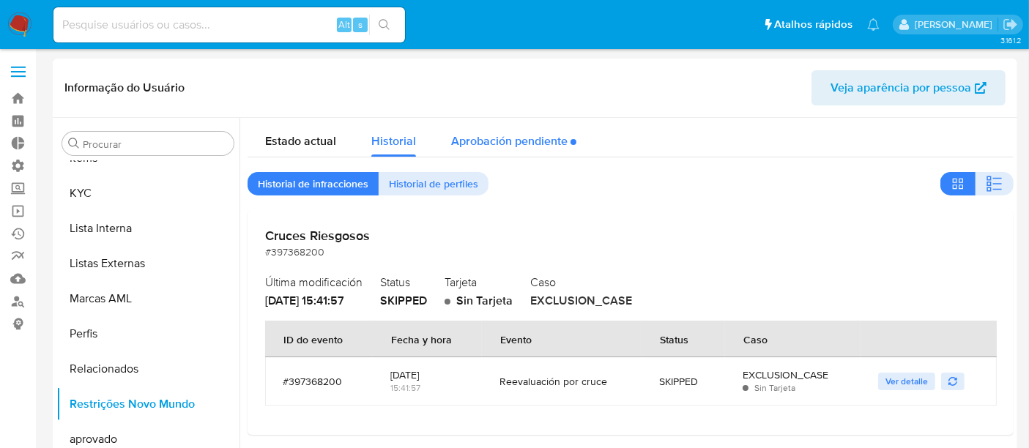
click at [464, 143] on div "Aprobación pendiente" at bounding box center [513, 137] width 125 height 39
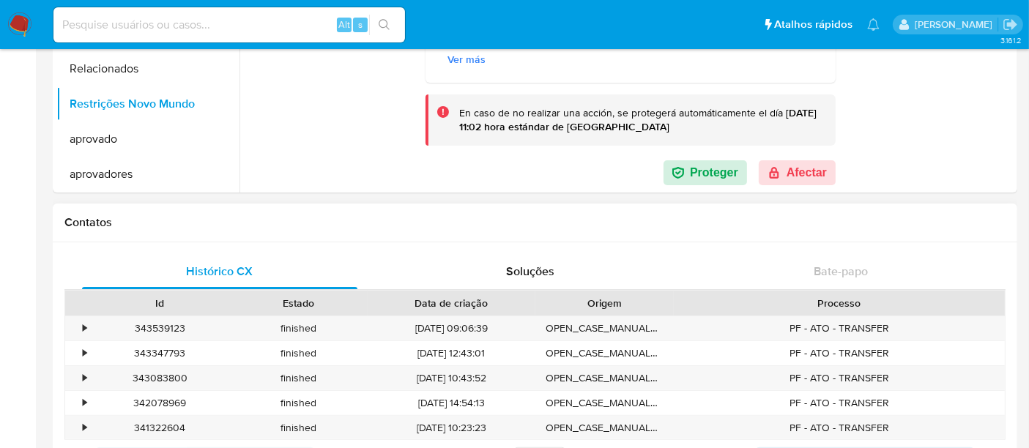
scroll to position [325, 0]
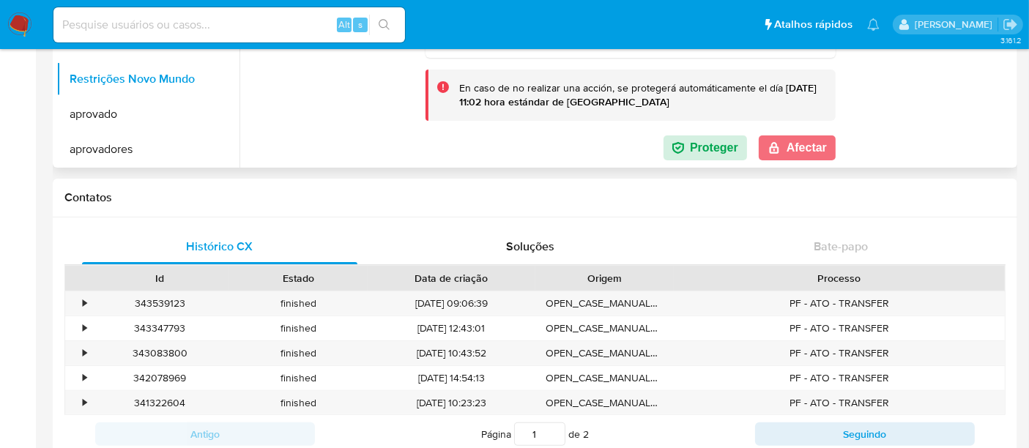
click at [816, 147] on button "Afectar" at bounding box center [797, 147] width 77 height 25
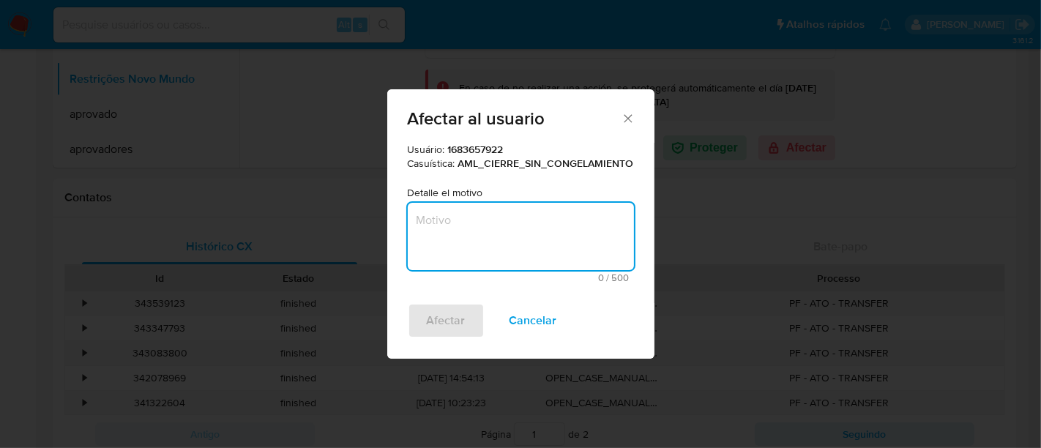
click at [508, 216] on textarea "Motivo" at bounding box center [521, 236] width 226 height 67
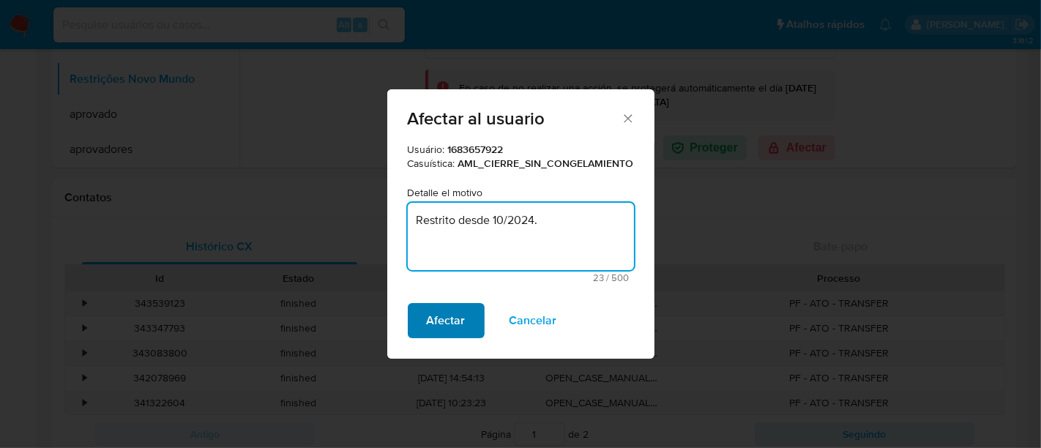
type textarea "Restrito desde 10/2024."
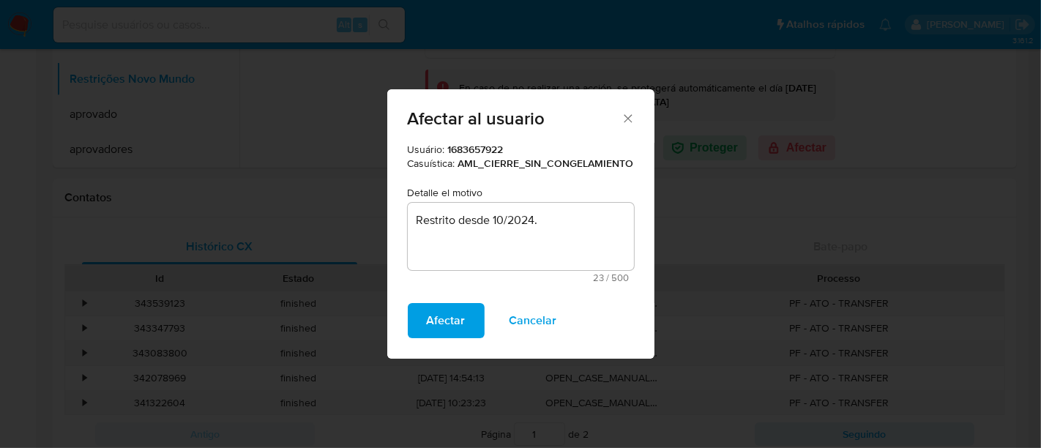
click at [445, 333] on span "Afectar" at bounding box center [446, 321] width 39 height 32
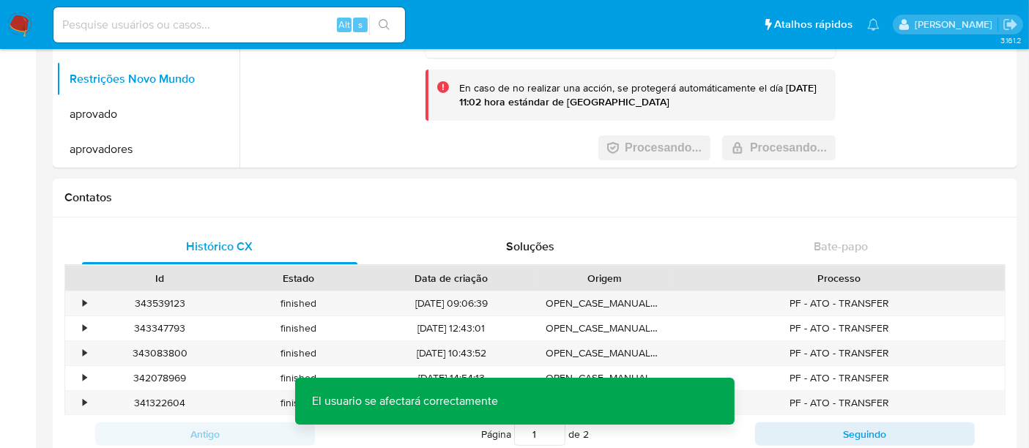
scroll to position [0, 0]
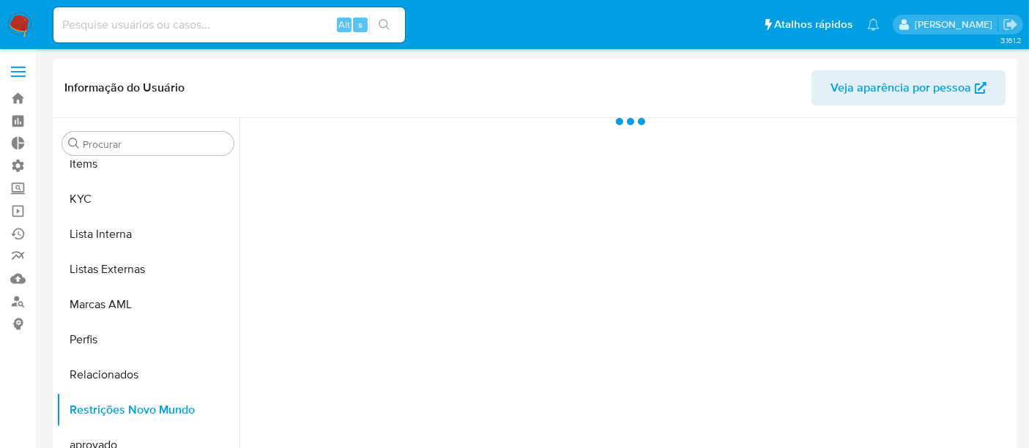
scroll to position [759, 0]
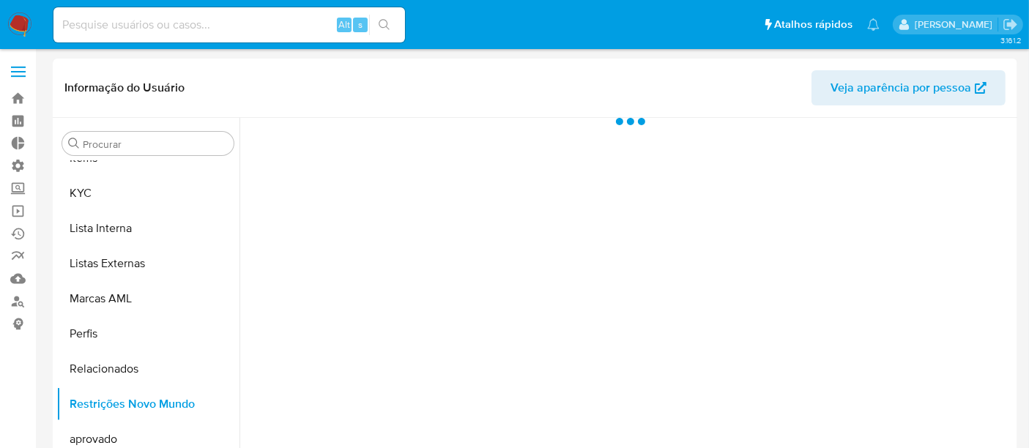
select select "10"
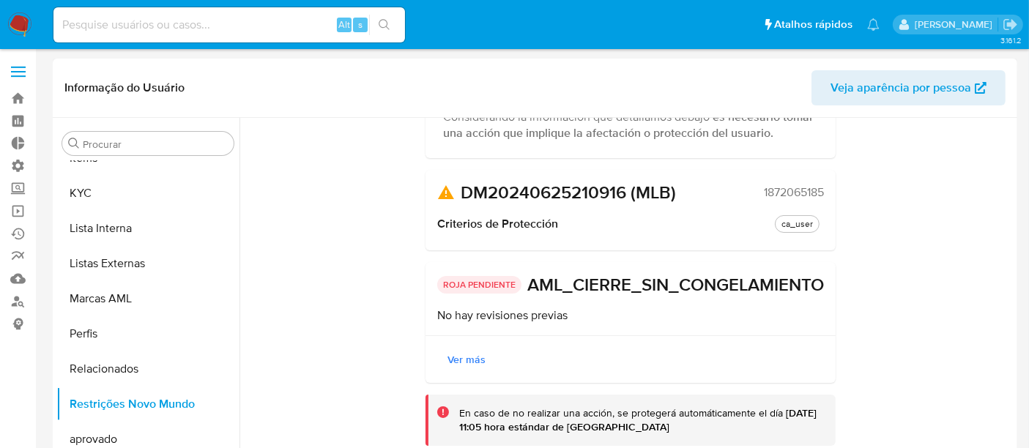
scroll to position [0, 0]
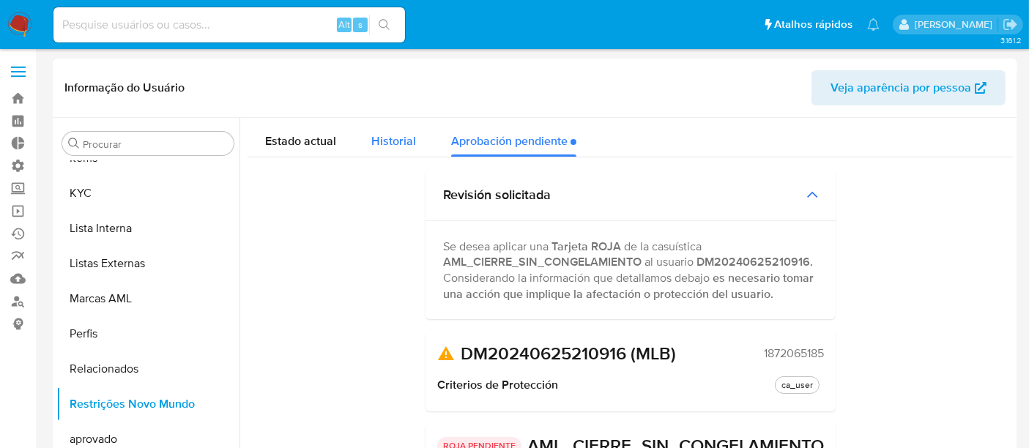
click at [393, 143] on span "Historial" at bounding box center [393, 141] width 45 height 17
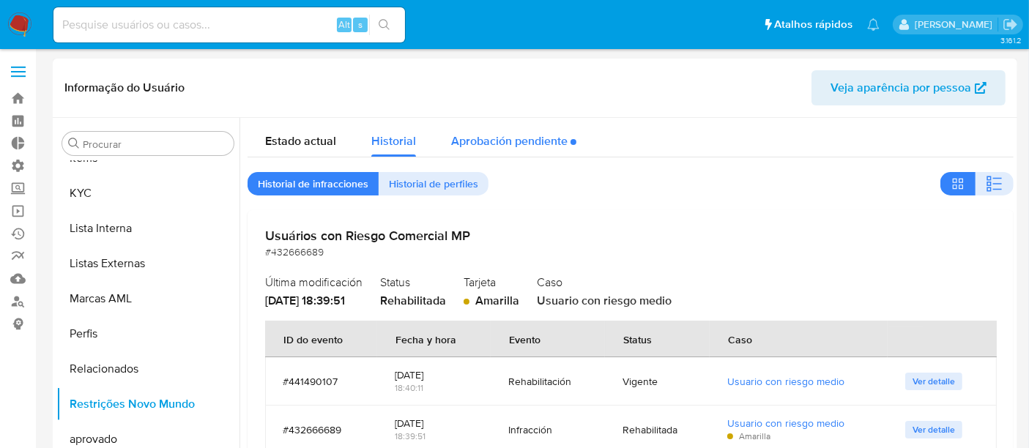
click at [513, 145] on div "Aprobación pendiente" at bounding box center [513, 137] width 125 height 39
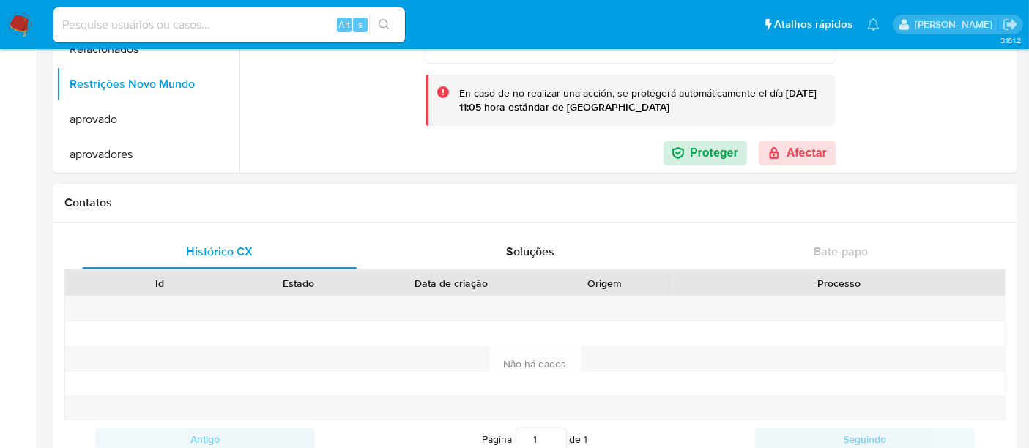
scroll to position [325, 0]
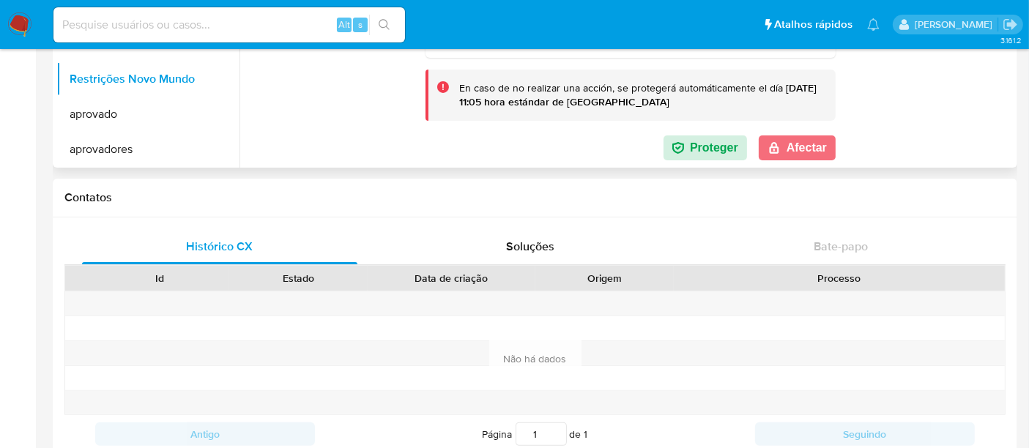
click at [772, 152] on icon "button" at bounding box center [774, 147] width 9 height 11
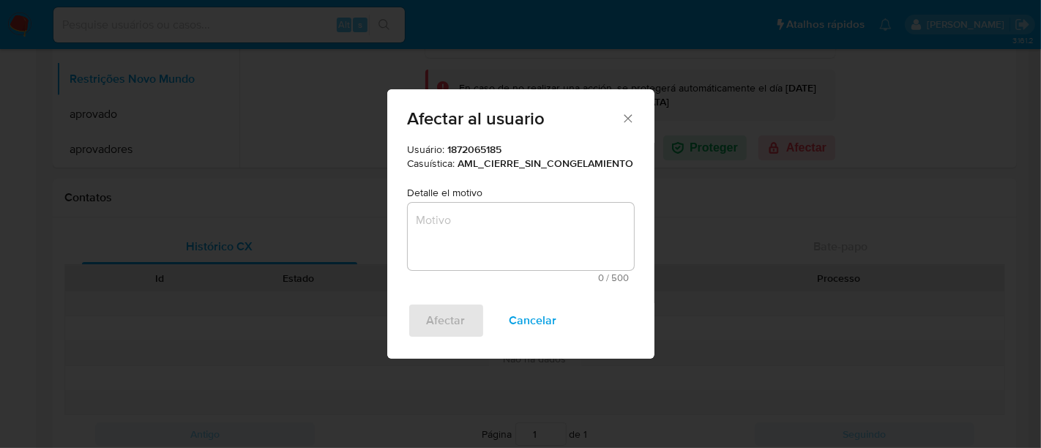
click at [451, 226] on textarea "Motivo" at bounding box center [521, 236] width 226 height 67
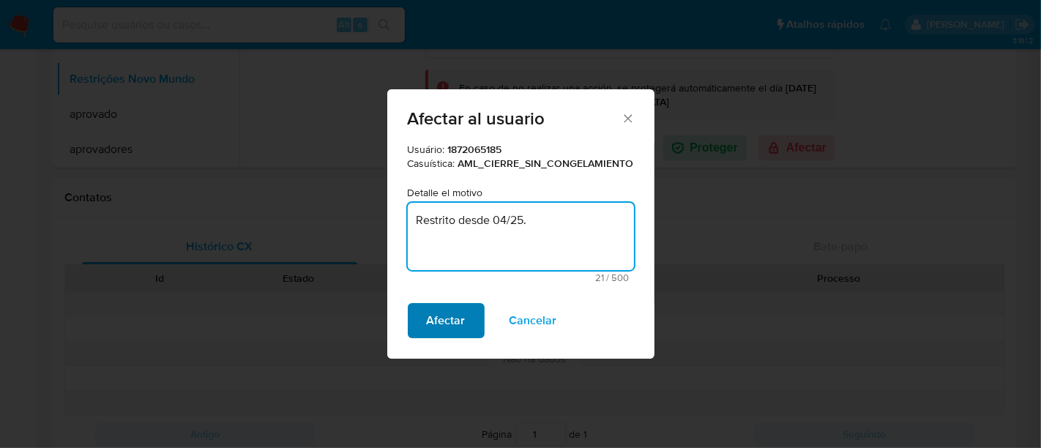
type textarea "Restrito desde 04/25."
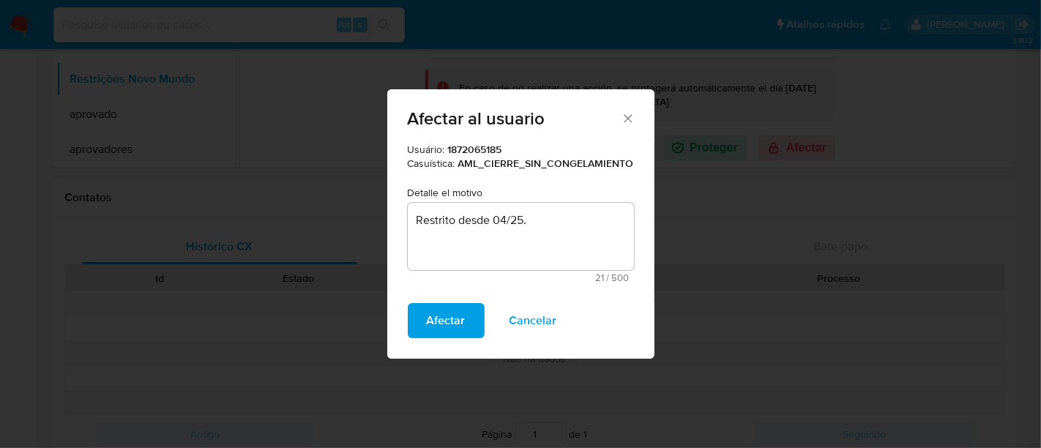
click at [430, 319] on span "Afectar" at bounding box center [446, 321] width 39 height 32
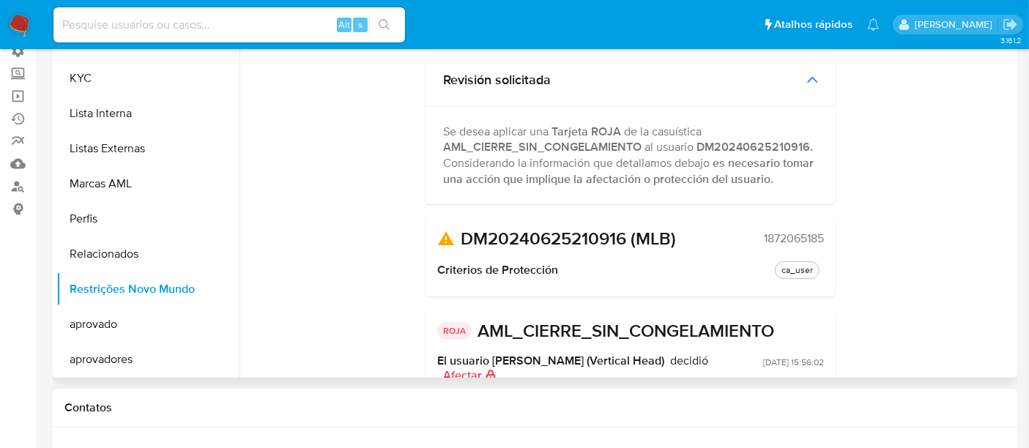
scroll to position [0, 0]
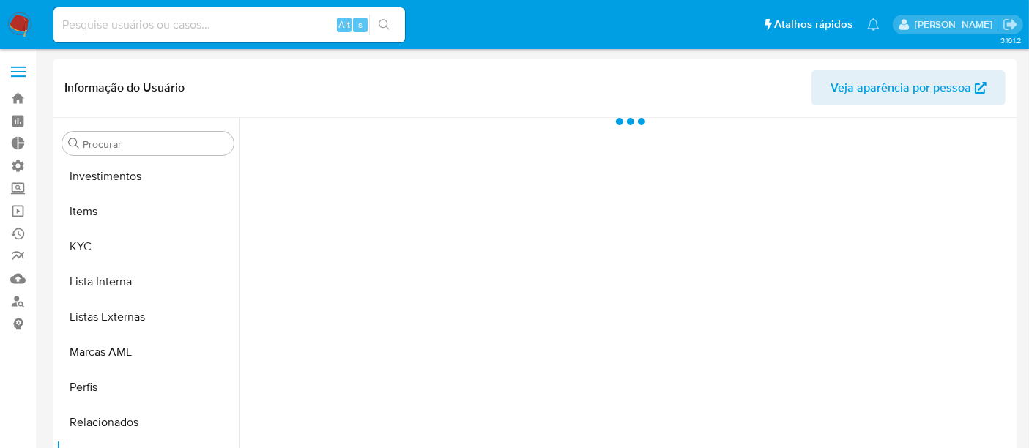
scroll to position [759, 0]
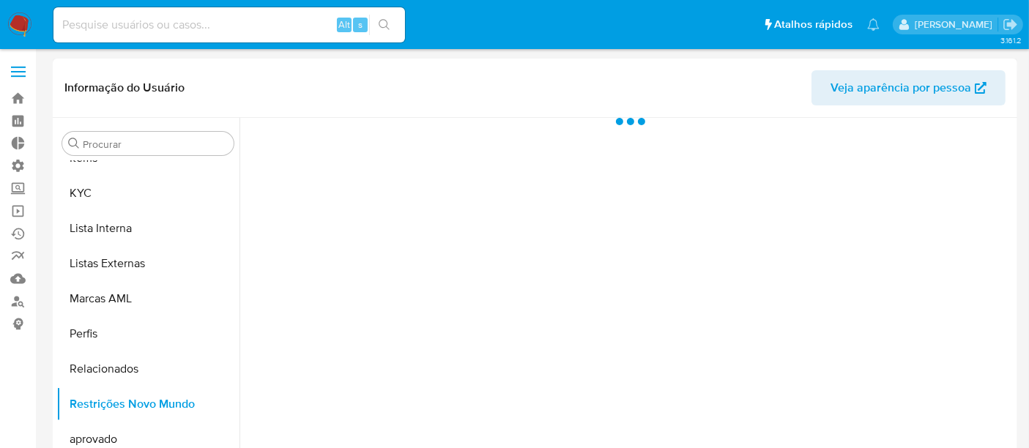
select select "10"
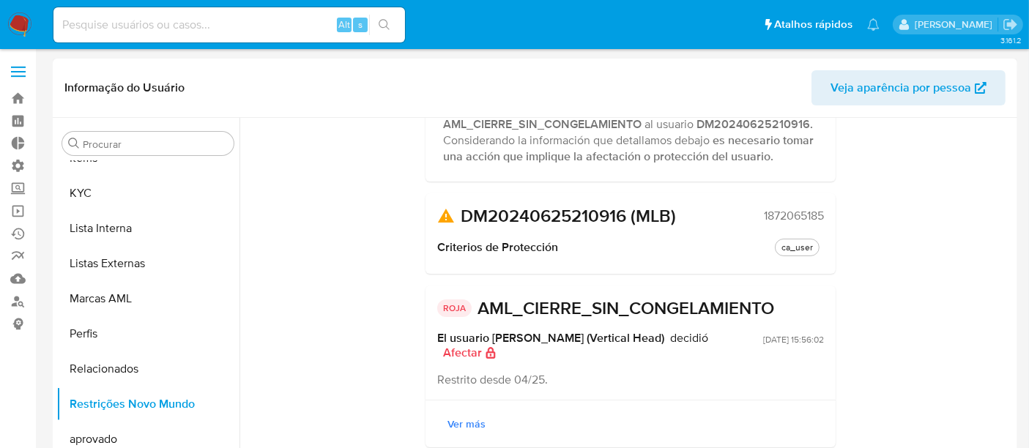
scroll to position [148, 0]
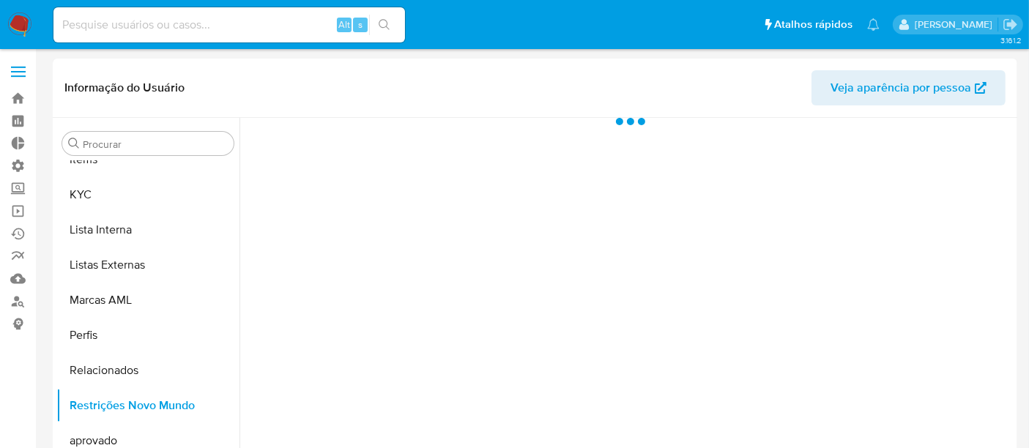
scroll to position [759, 0]
select select "10"
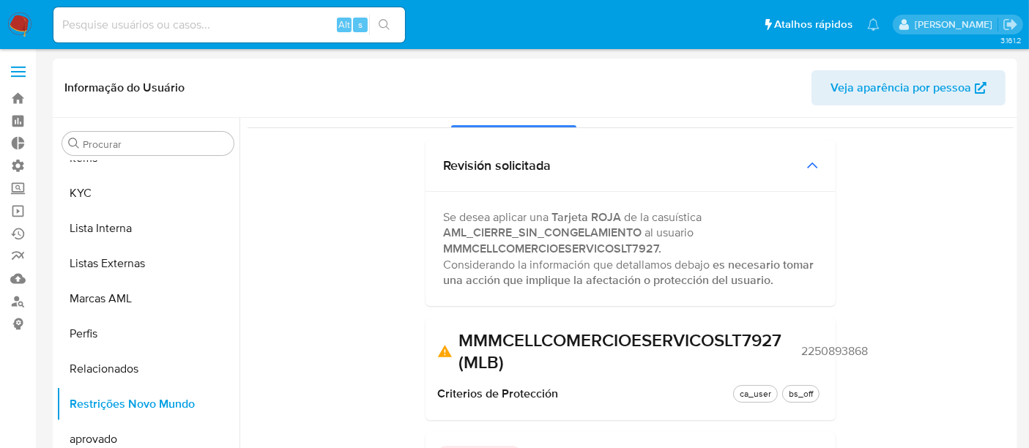
scroll to position [0, 0]
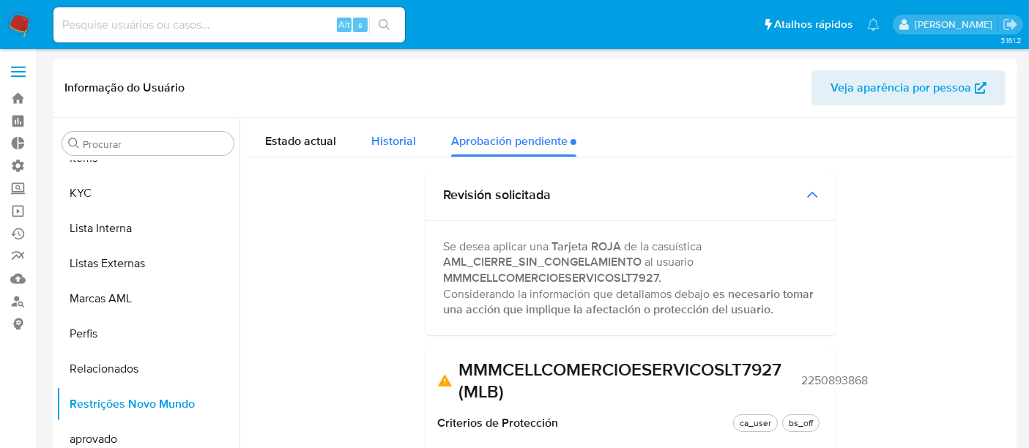
click at [382, 152] on div "Historial" at bounding box center [393, 137] width 45 height 39
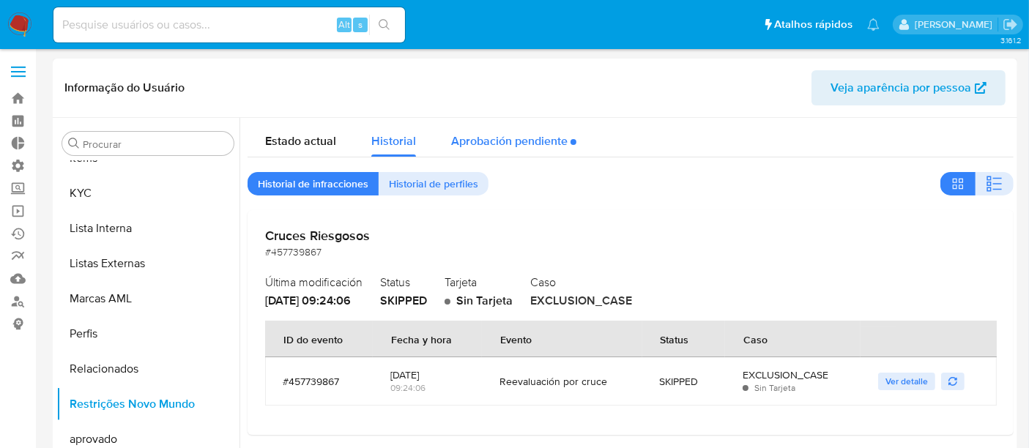
click at [531, 147] on div "Aprobación pendiente" at bounding box center [513, 137] width 125 height 39
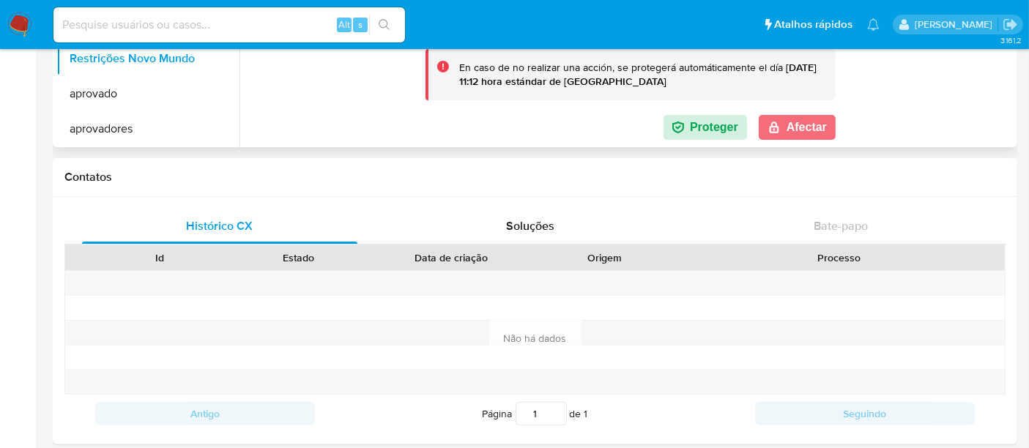
scroll to position [244, 0]
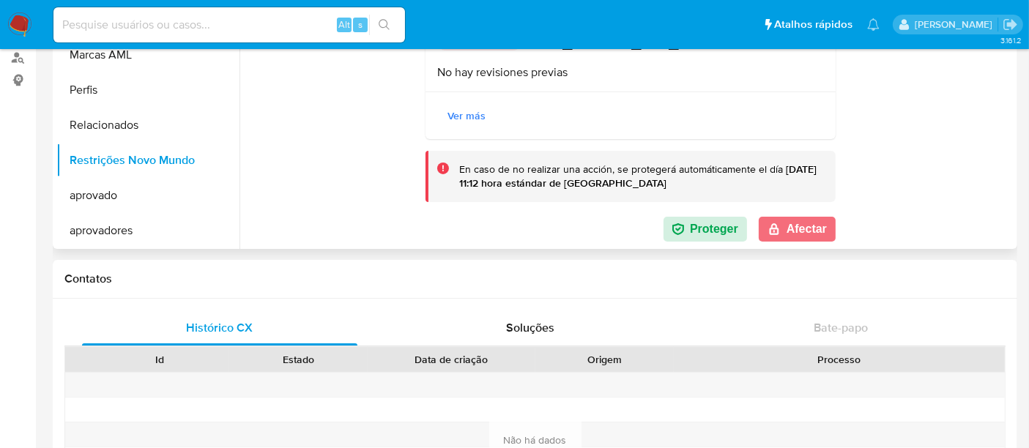
click at [795, 218] on button "Afectar" at bounding box center [797, 229] width 77 height 25
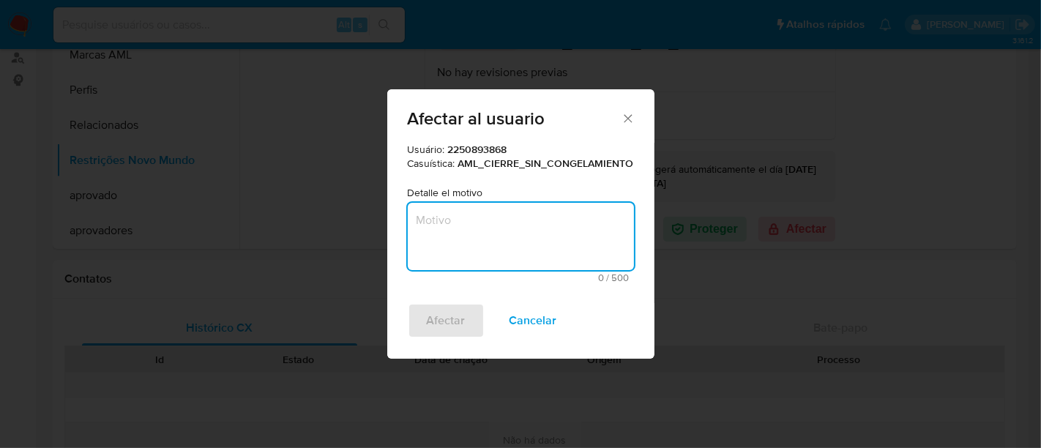
click at [481, 207] on textarea "Motivo" at bounding box center [521, 236] width 226 height 67
type textarea "Restrito desde 07/25."
click at [466, 316] on button "Afectar" at bounding box center [446, 320] width 77 height 35
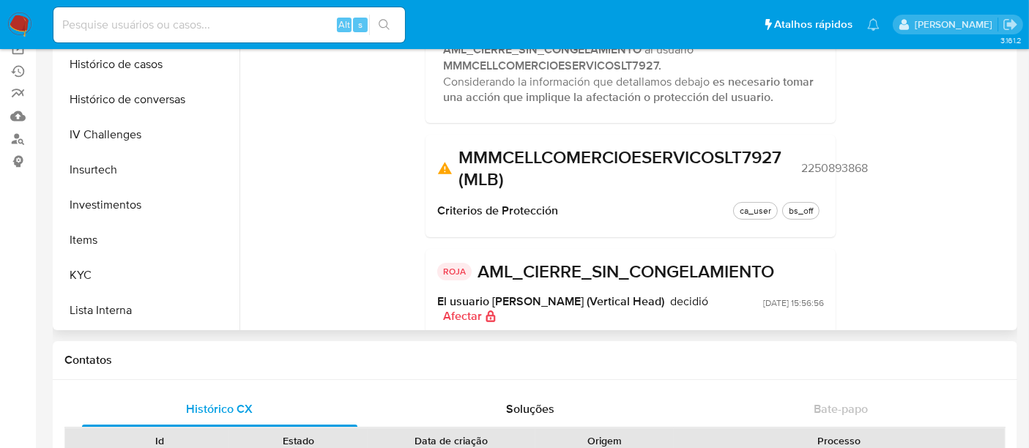
scroll to position [0, 0]
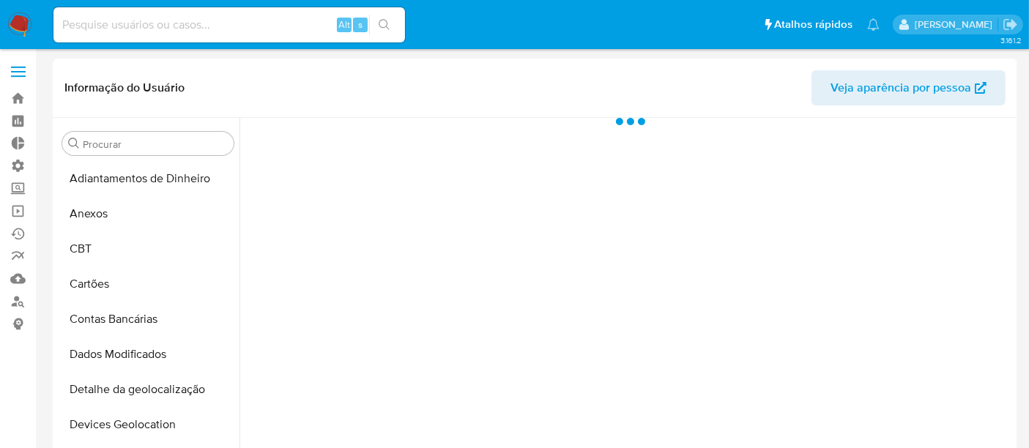
select select "10"
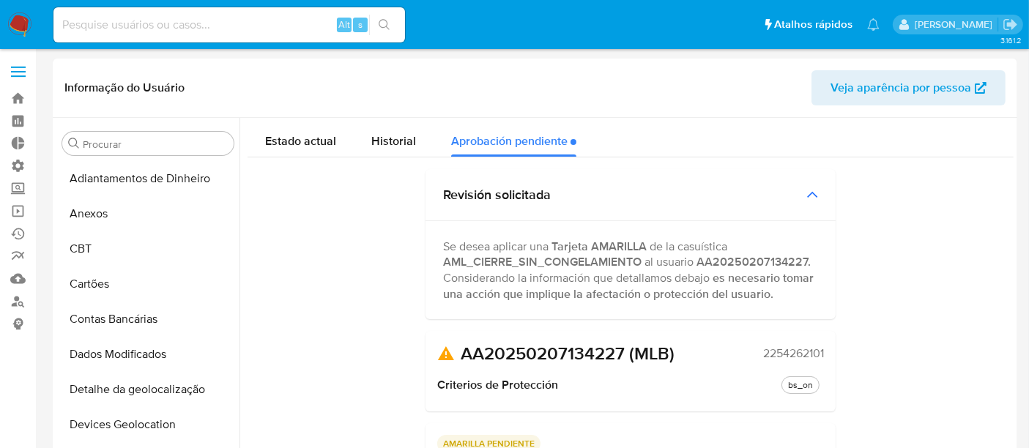
scroll to position [759, 0]
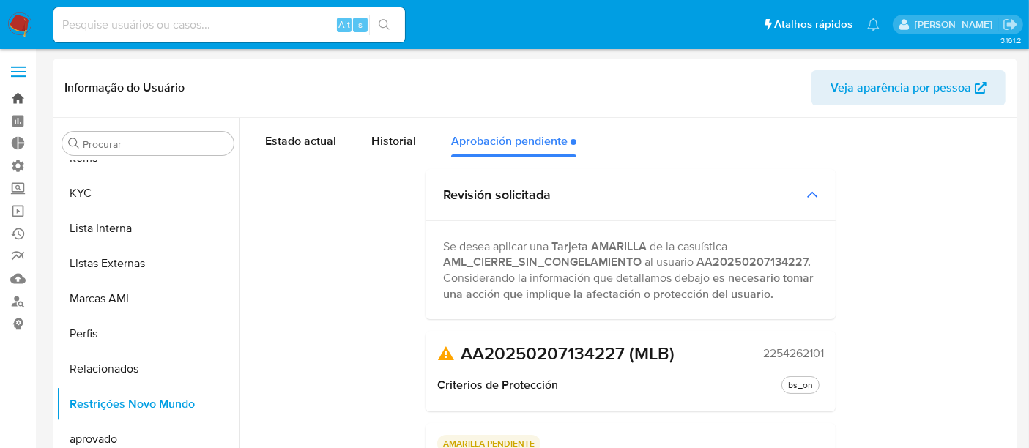
click at [25, 102] on link "Bandeja" at bounding box center [87, 98] width 174 height 23
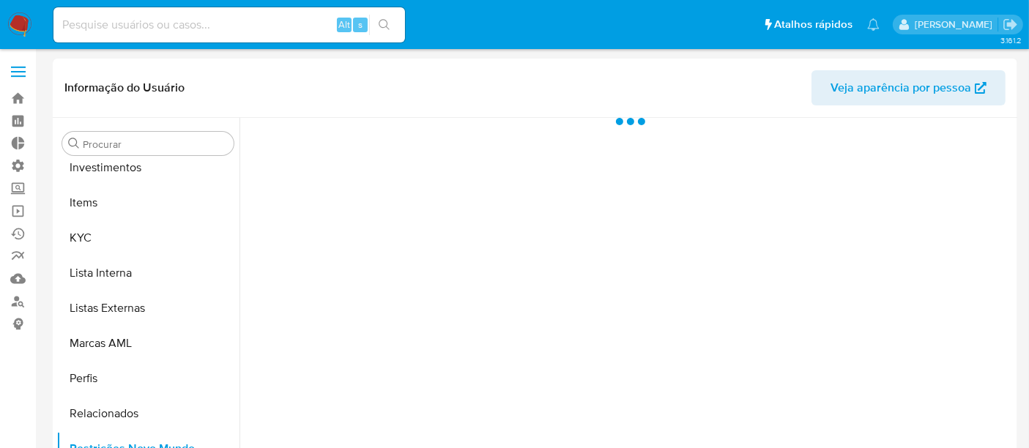
scroll to position [759, 0]
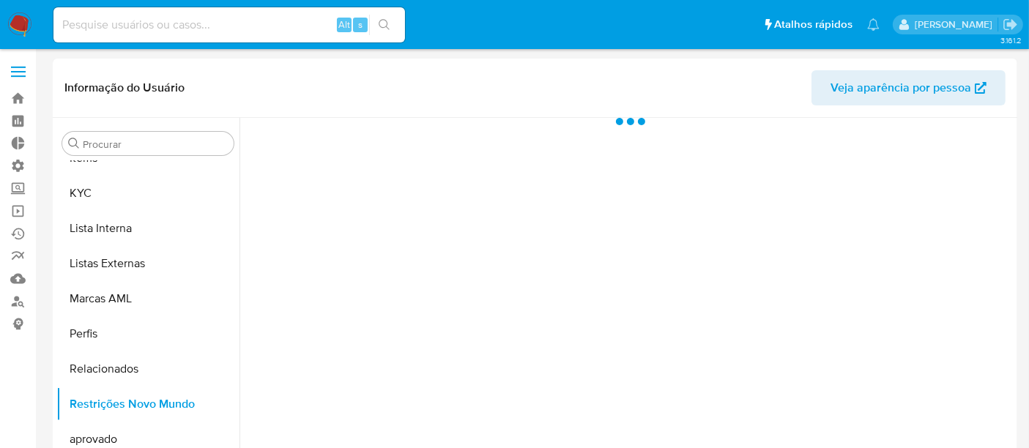
select select "10"
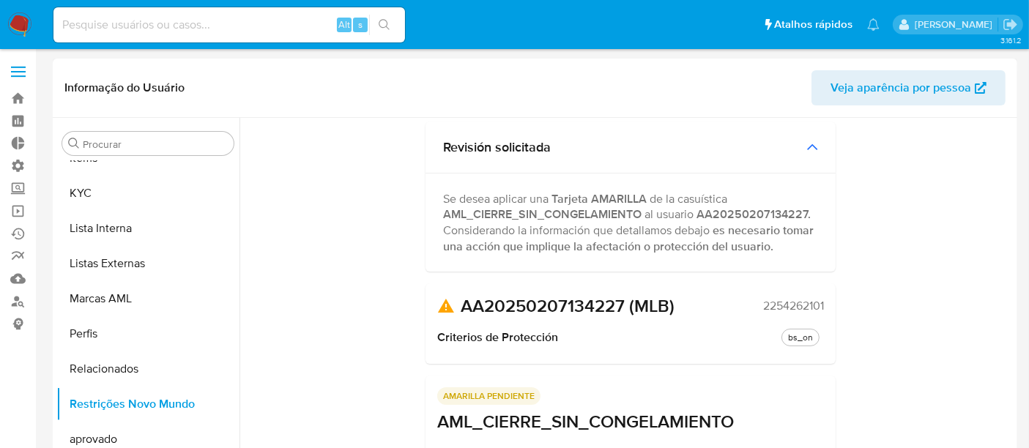
scroll to position [0, 0]
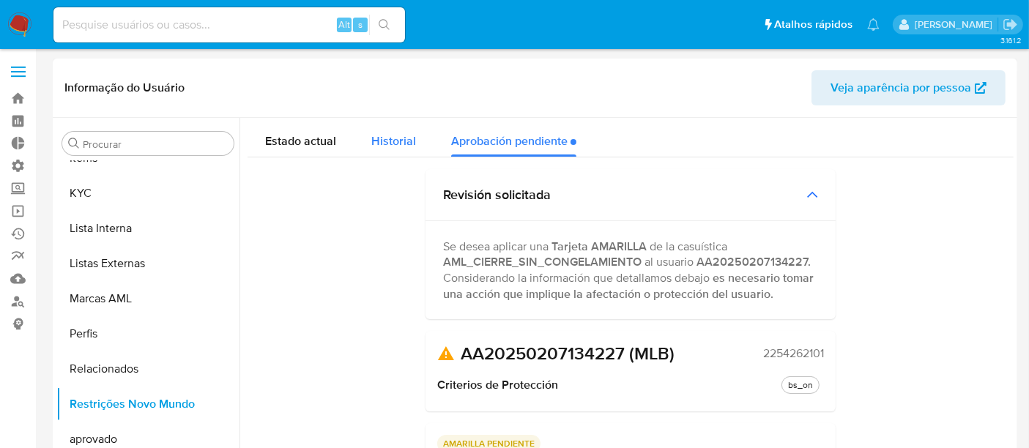
click at [396, 144] on span "Historial" at bounding box center [393, 141] width 45 height 17
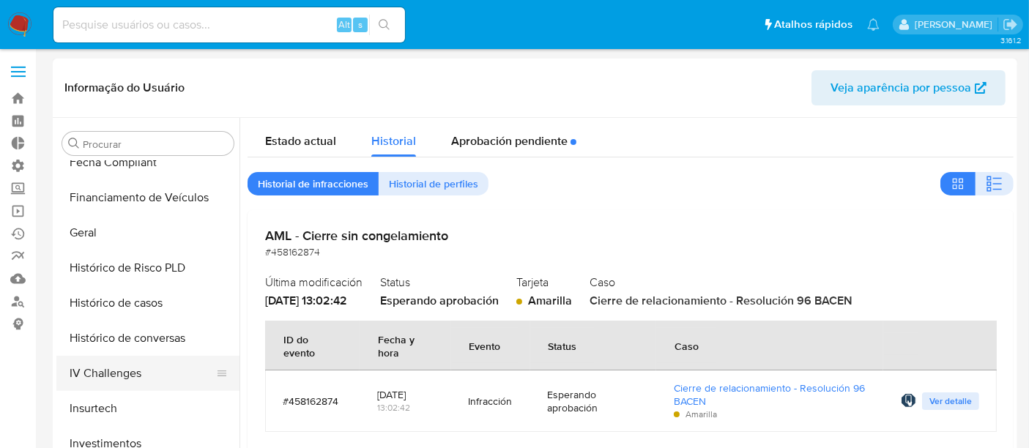
scroll to position [433, 0]
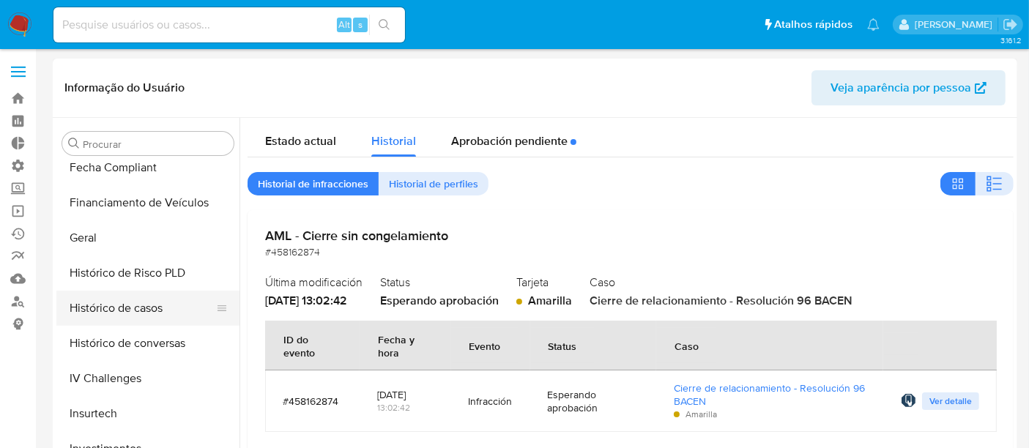
click at [137, 315] on button "Histórico de casos" at bounding box center [141, 308] width 171 height 35
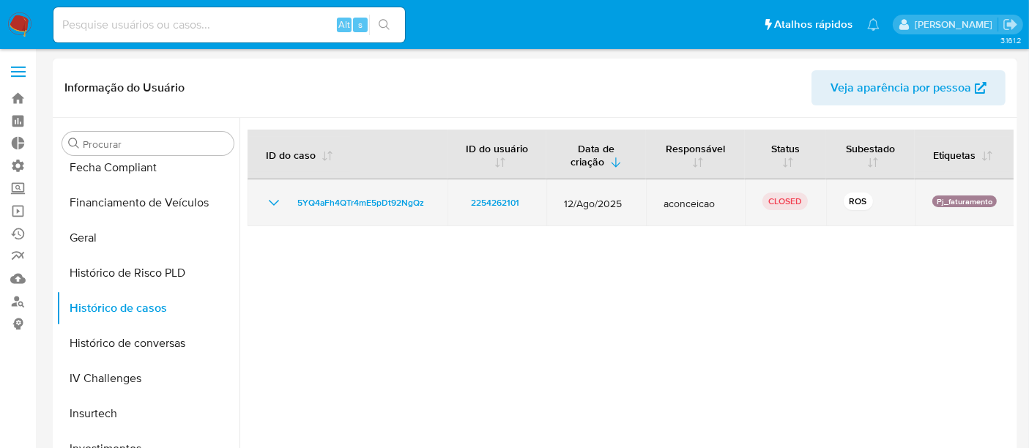
click at [277, 208] on icon "Mostrar/Ocultar" at bounding box center [274, 203] width 18 height 18
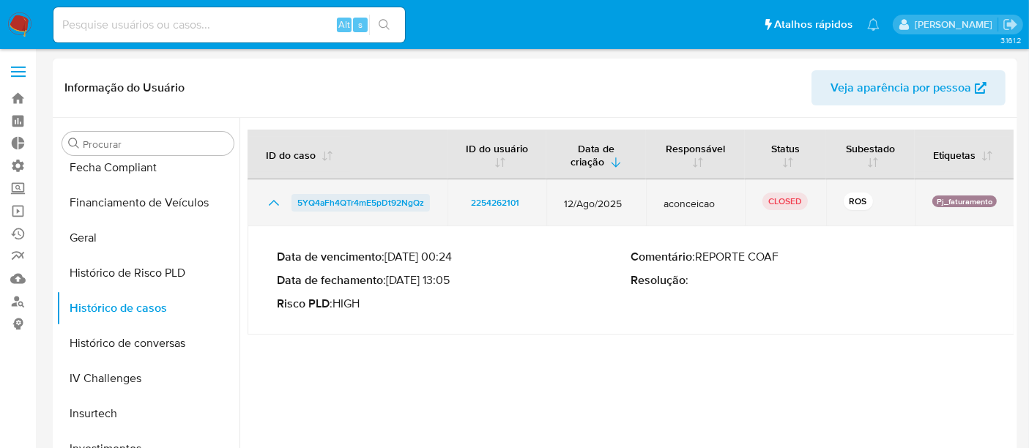
click at [364, 201] on span "5YQ4aFh4QTr4mE5pDt92NgQz" at bounding box center [360, 203] width 127 height 18
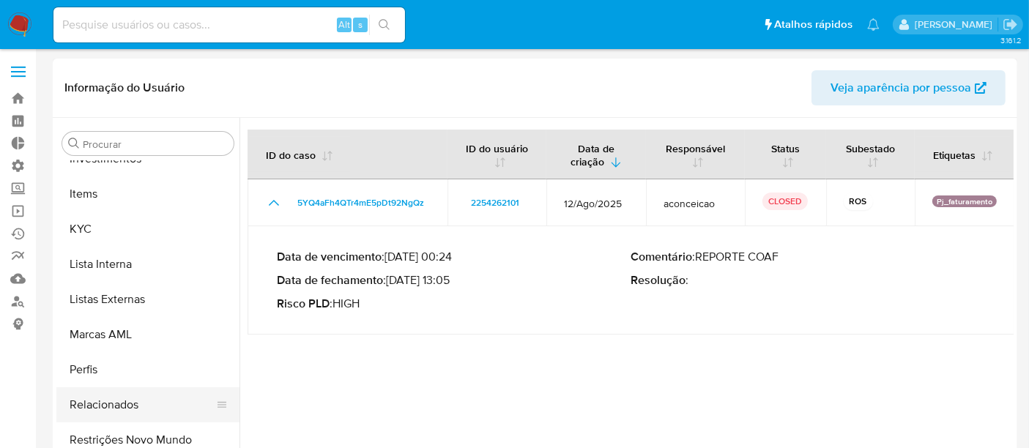
scroll to position [759, 0]
click at [157, 403] on button "Restrições Novo Mundo" at bounding box center [141, 404] width 171 height 35
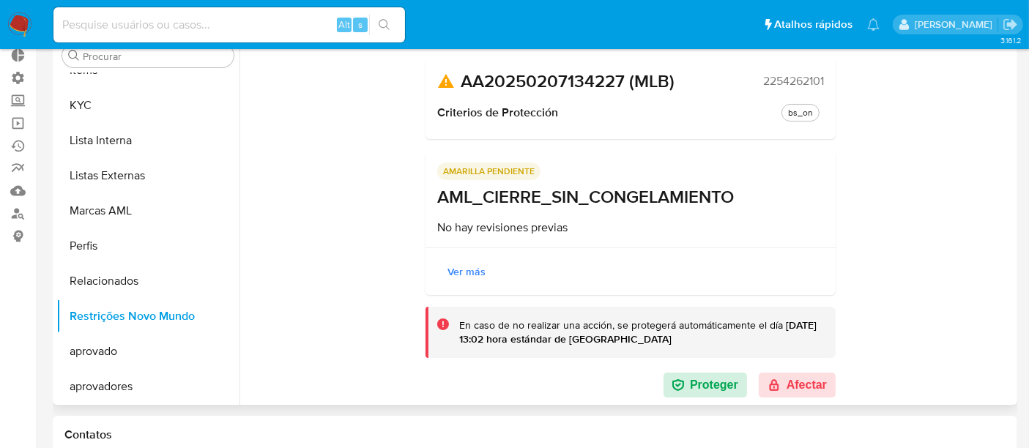
scroll to position [163, 0]
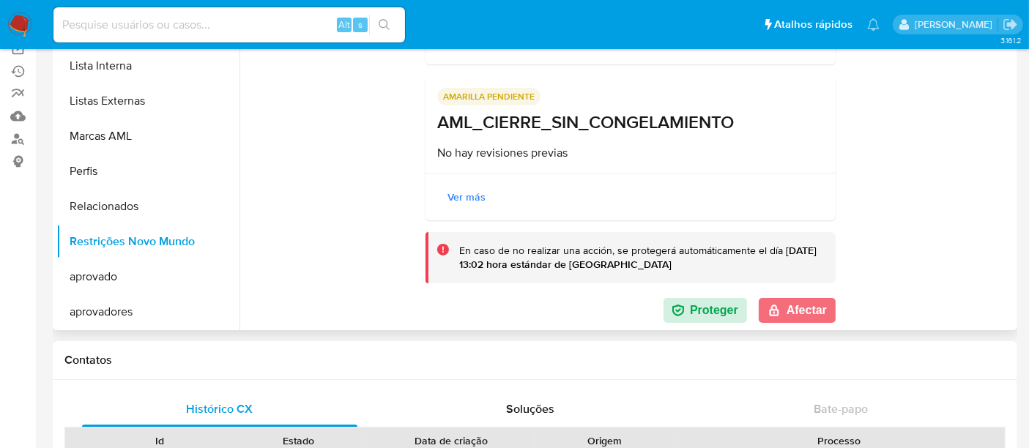
click at [782, 319] on button "Afectar" at bounding box center [797, 310] width 77 height 25
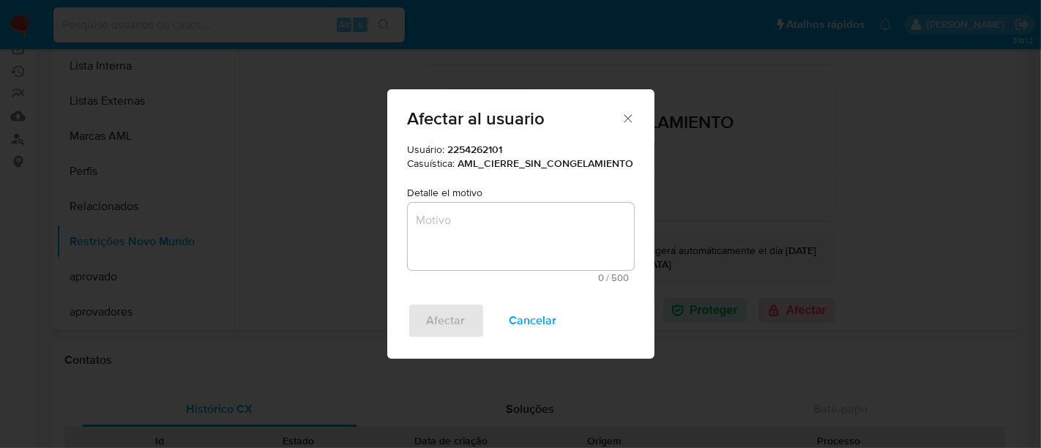
click at [463, 239] on textarea "Motivo" at bounding box center [521, 236] width 226 height 67
type textarea "n"
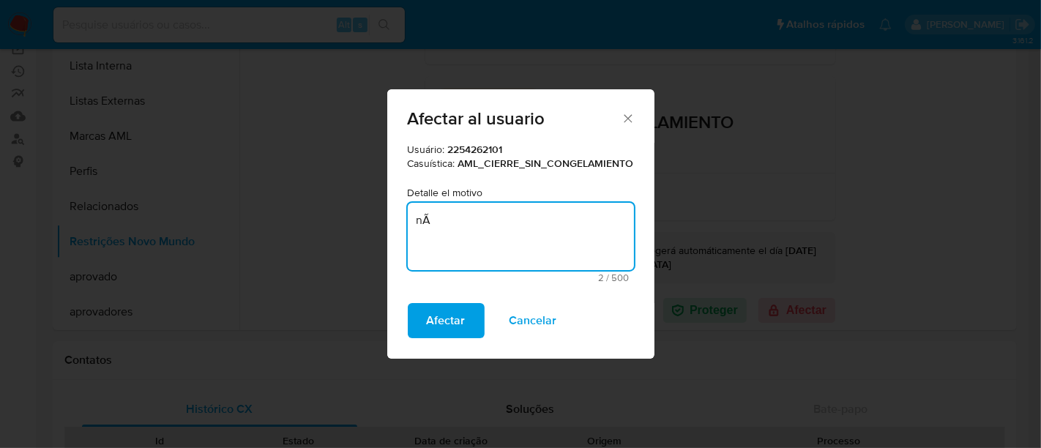
type textarea "n"
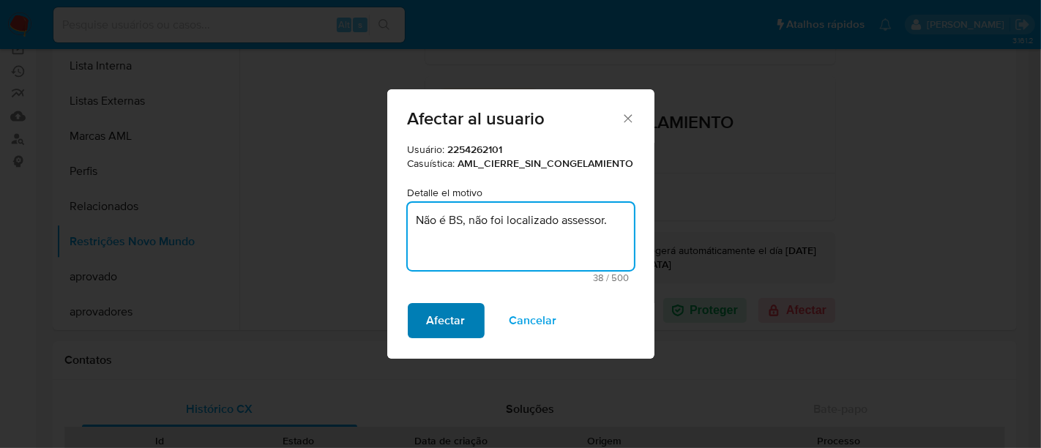
type textarea "Não é BS, não foi localizado assessor."
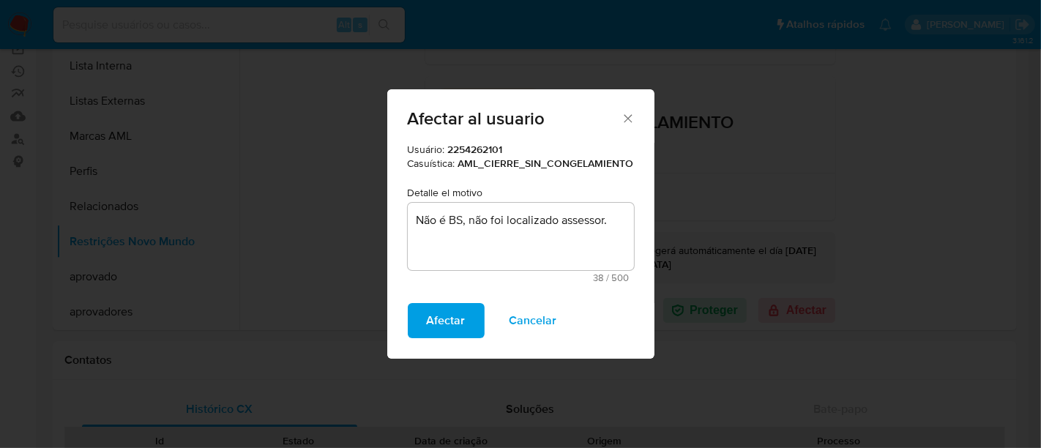
click at [448, 321] on span "Afectar" at bounding box center [446, 321] width 39 height 32
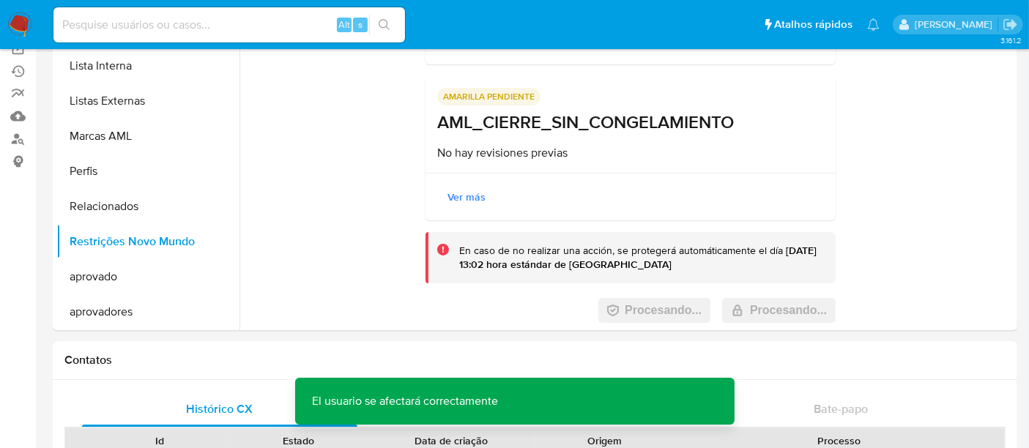
scroll to position [0, 0]
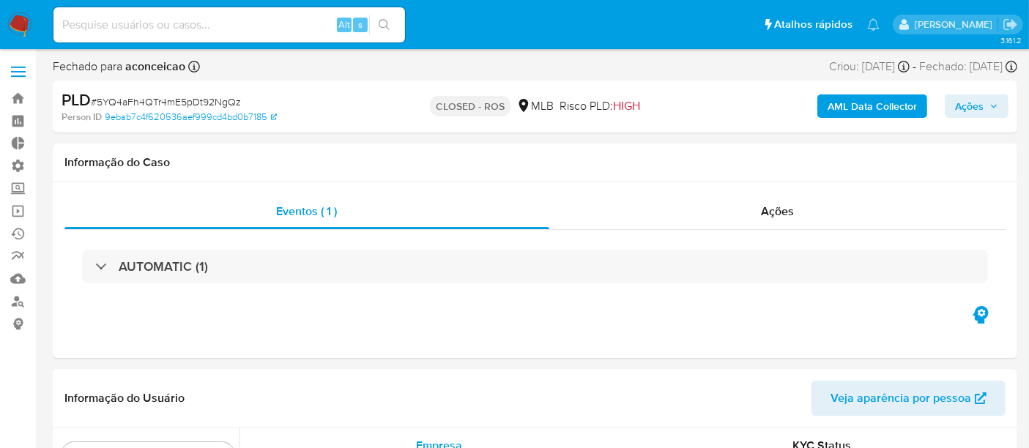
scroll to position [759, 0]
select select "10"
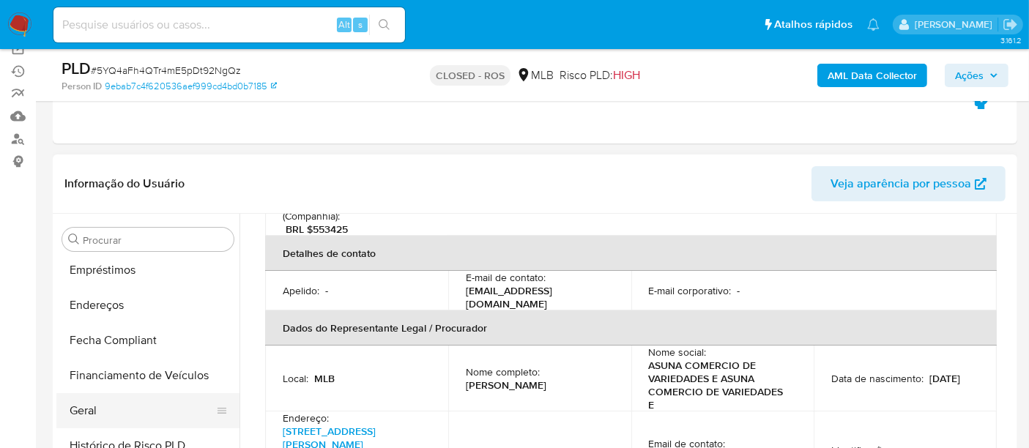
scroll to position [352, 0]
click at [104, 417] on button "Geral" at bounding box center [141, 415] width 171 height 35
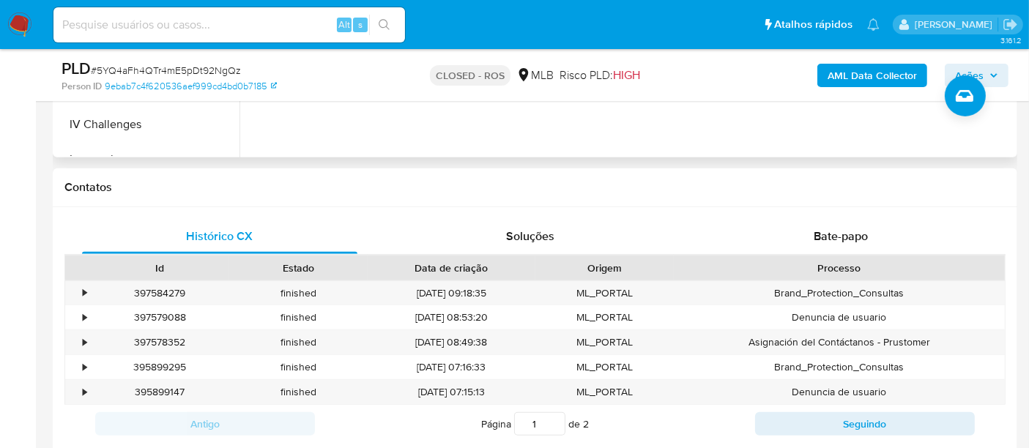
scroll to position [650, 0]
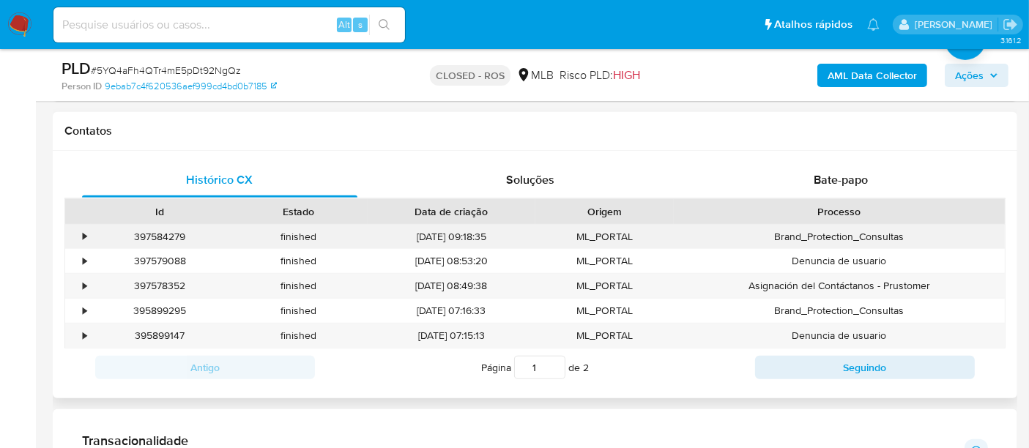
click at [86, 235] on div "•" at bounding box center [85, 237] width 4 height 14
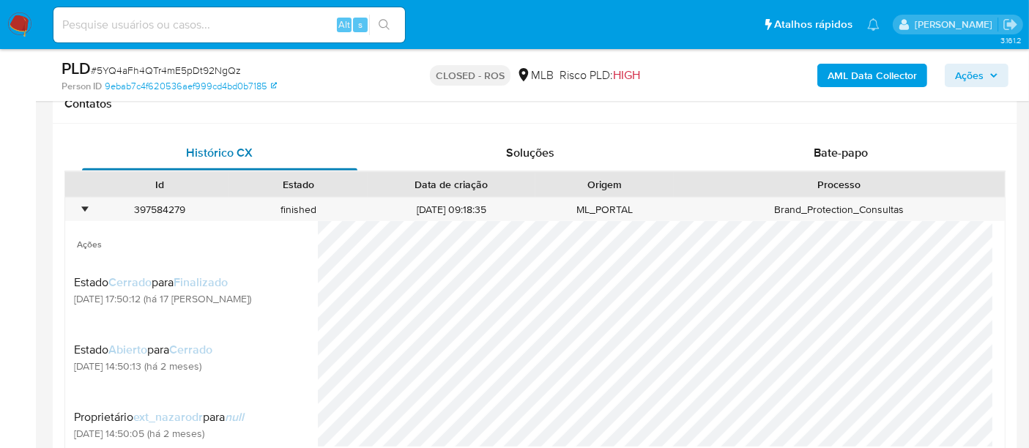
scroll to position [569, 0]
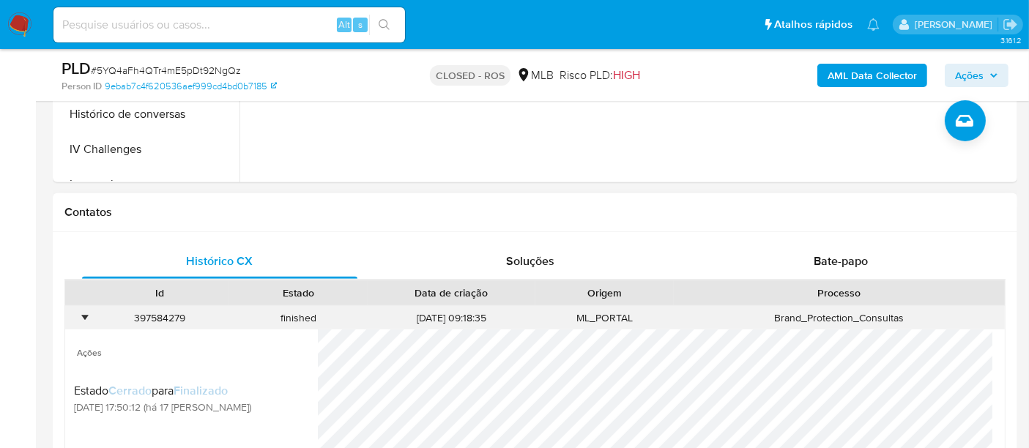
click at [75, 306] on div "•" at bounding box center [78, 318] width 26 height 24
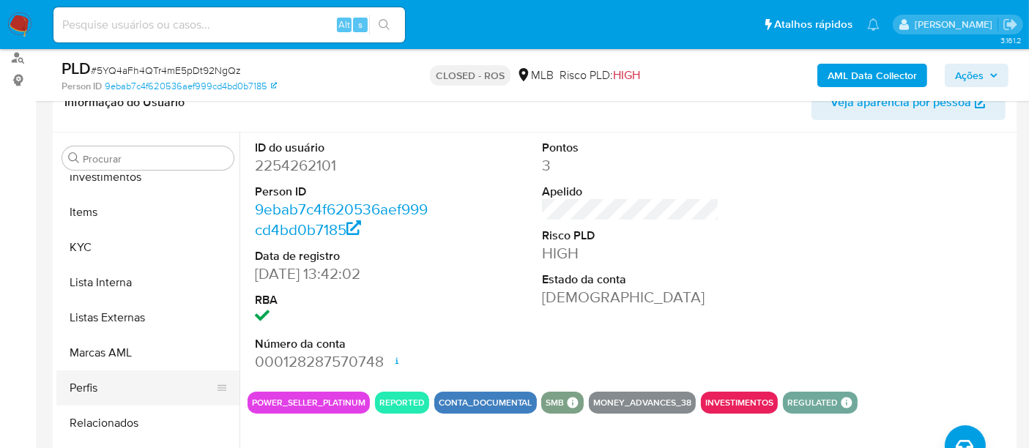
scroll to position [758, 0]
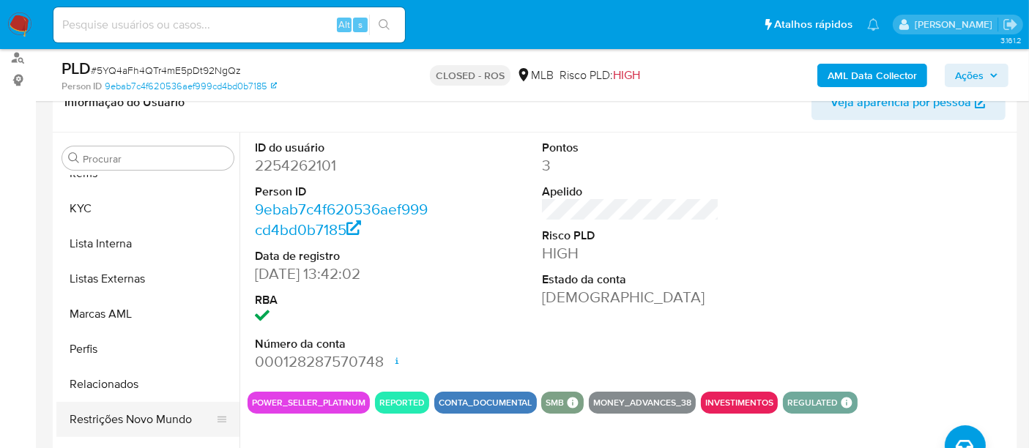
click at [146, 431] on button "Restrições Novo Mundo" at bounding box center [141, 419] width 171 height 35
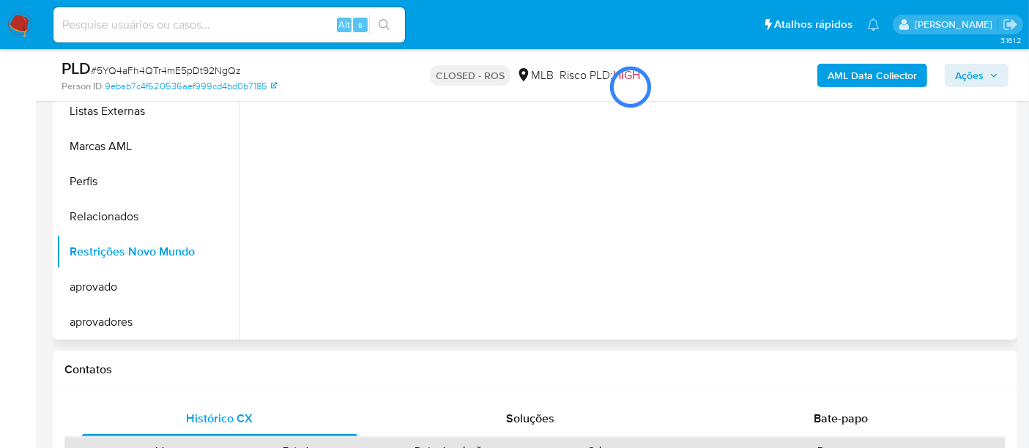
scroll to position [406, 0]
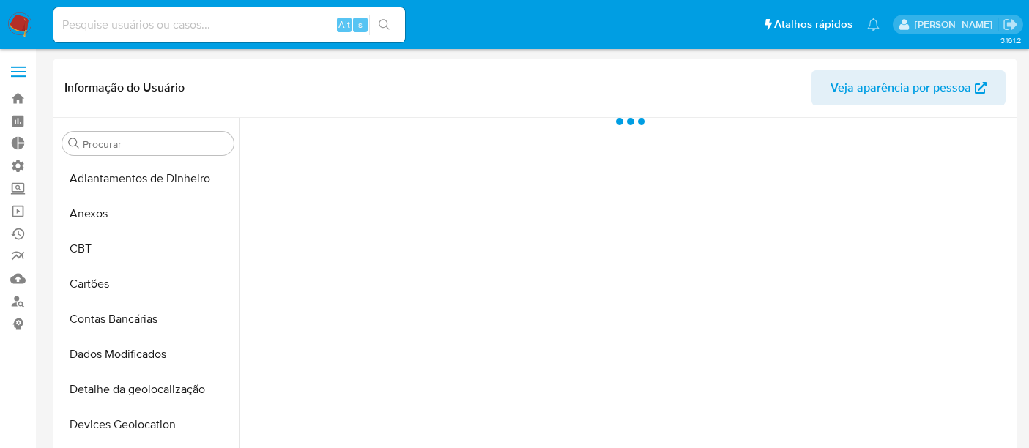
select select "10"
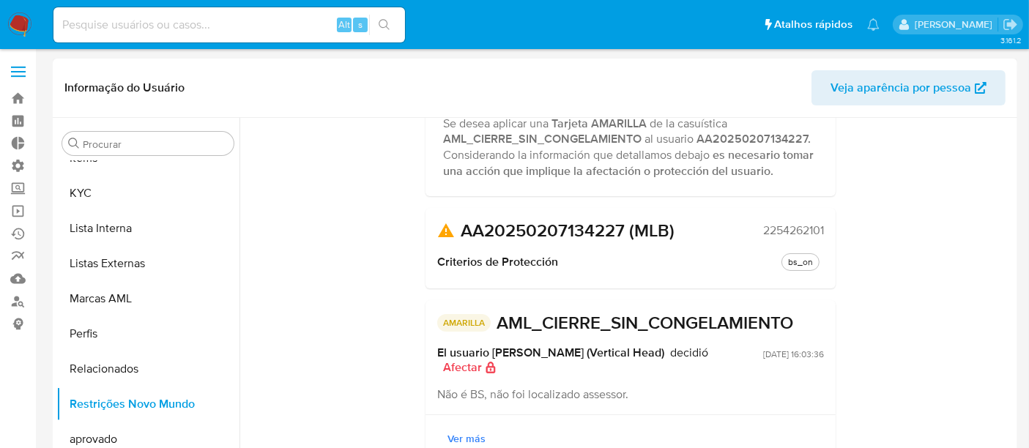
scroll to position [148, 0]
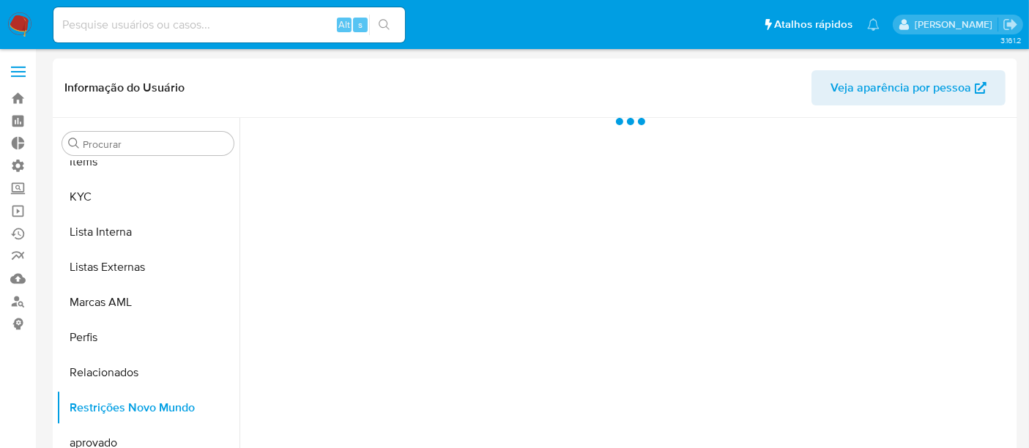
scroll to position [759, 0]
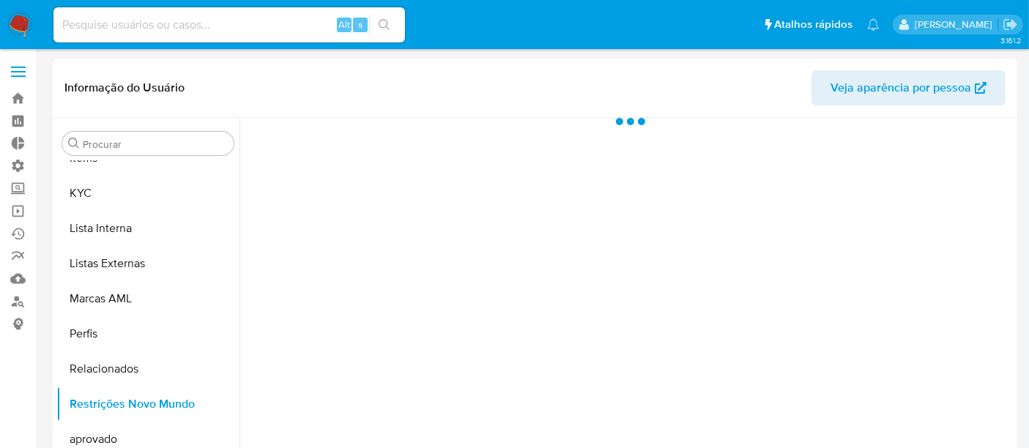
select select "10"
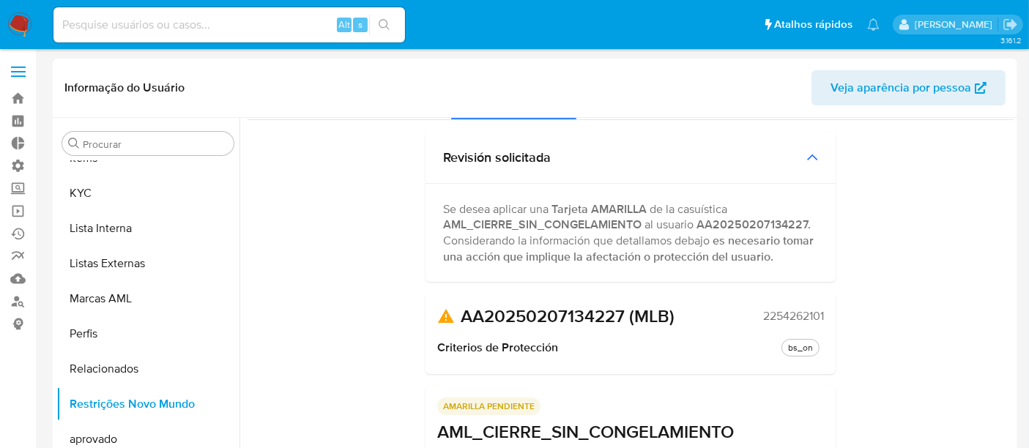
scroll to position [0, 0]
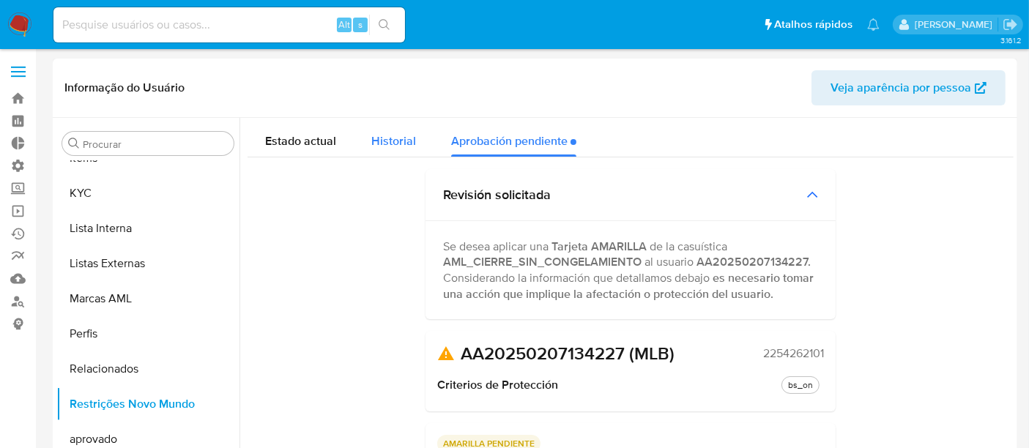
click at [406, 141] on span "Historial" at bounding box center [393, 141] width 45 height 17
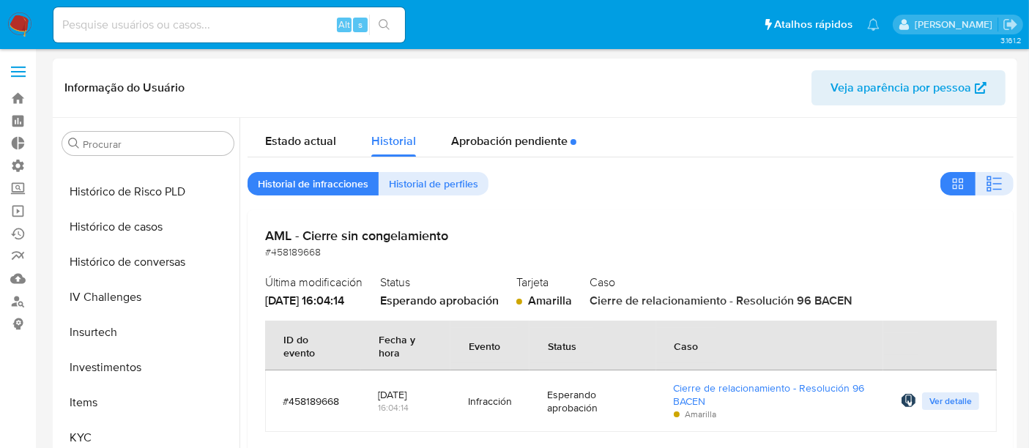
scroll to position [433, 0]
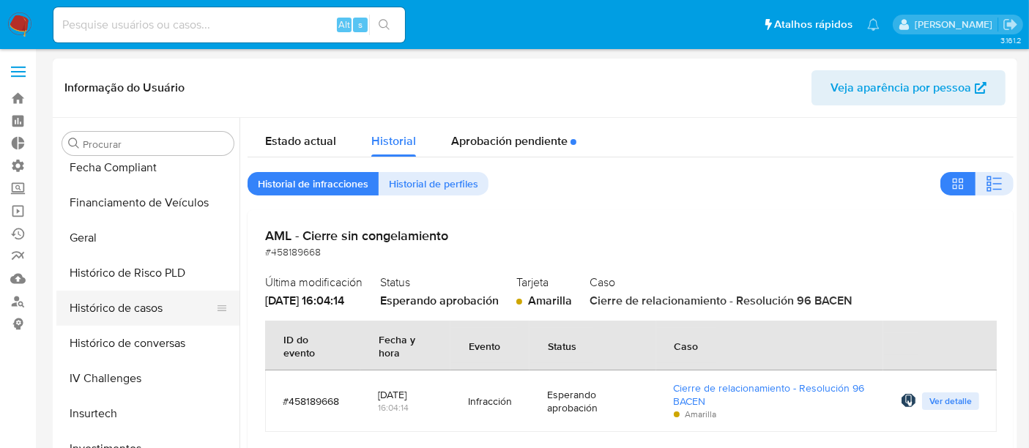
click at [132, 312] on button "Histórico de casos" at bounding box center [141, 308] width 171 height 35
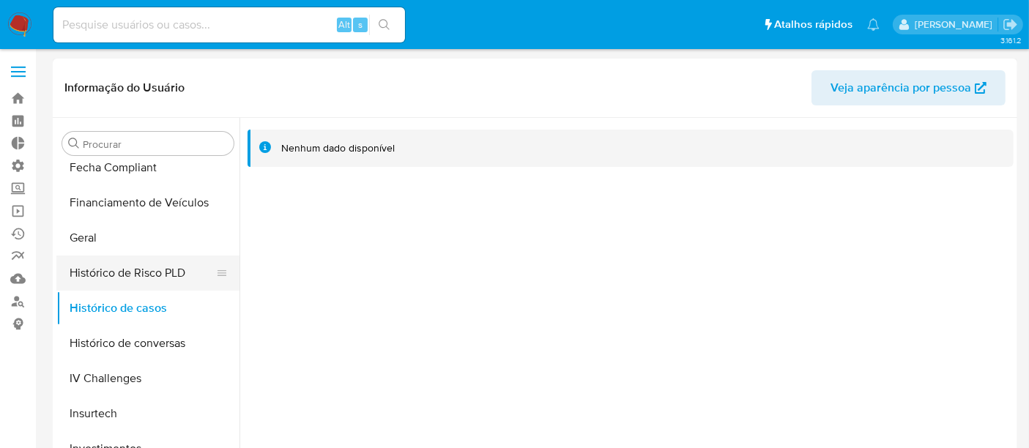
click at [159, 269] on button "Histórico de Risco PLD" at bounding box center [141, 273] width 171 height 35
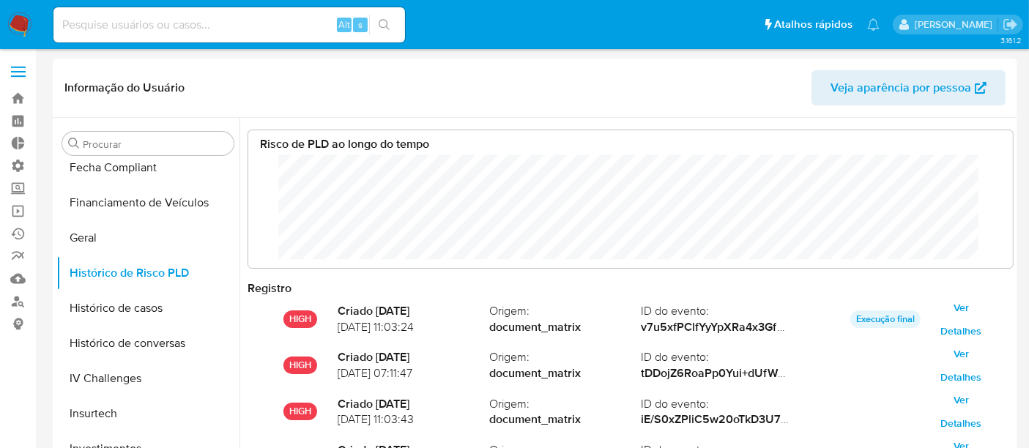
scroll to position [110, 736]
click at [130, 311] on button "Histórico de casos" at bounding box center [141, 308] width 171 height 35
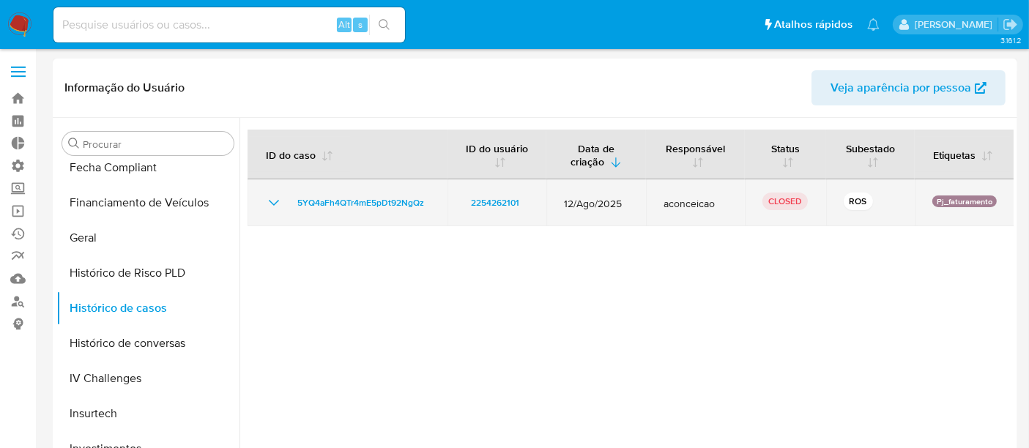
click at [278, 196] on icon "Mostrar/Ocultar" at bounding box center [274, 203] width 18 height 18
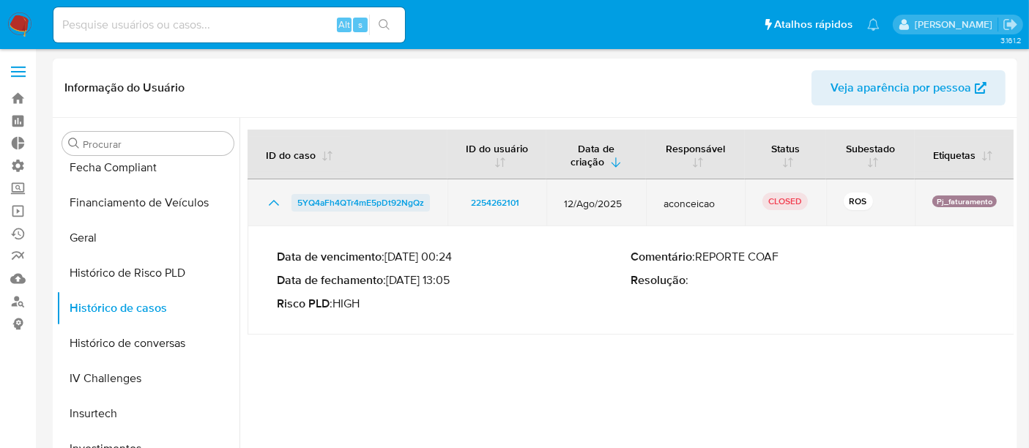
click at [351, 200] on span "5YQ4aFh4QTr4mE5pDt92NgQz" at bounding box center [360, 203] width 127 height 18
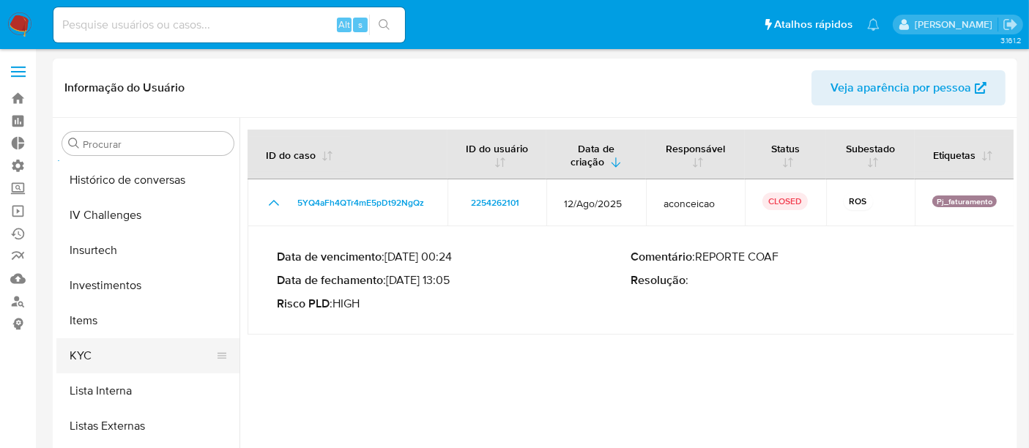
scroll to position [759, 0]
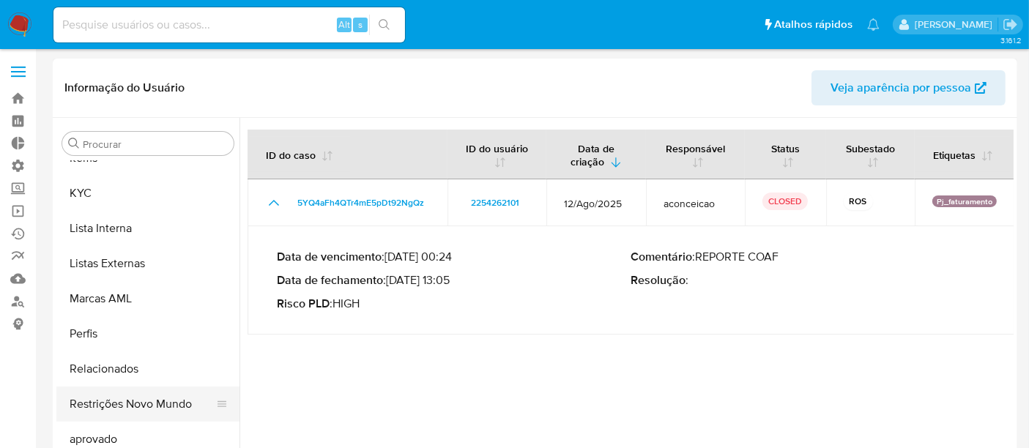
click at [141, 402] on button "Restrições Novo Mundo" at bounding box center [141, 404] width 171 height 35
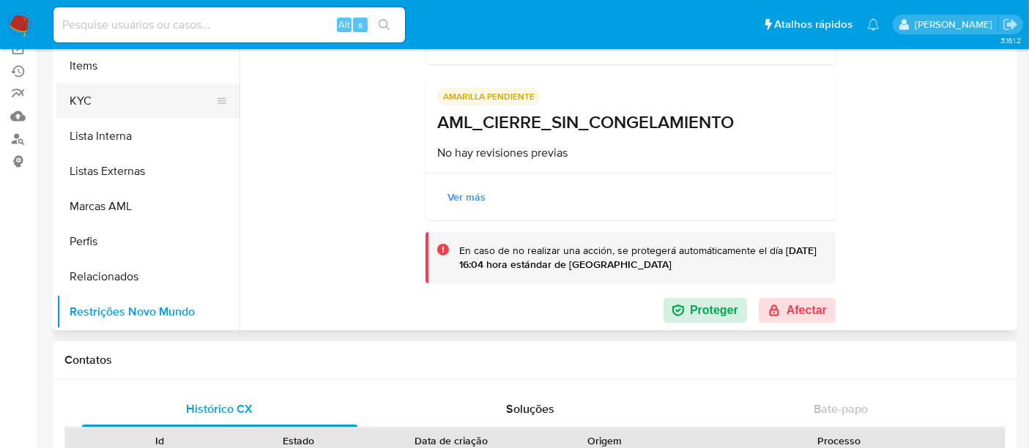
scroll to position [596, 0]
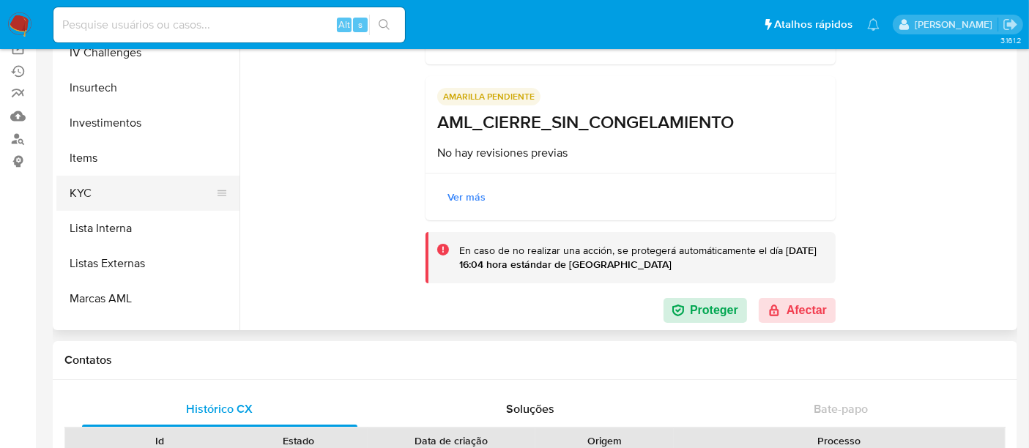
click at [106, 192] on button "KYC" at bounding box center [141, 193] width 171 height 35
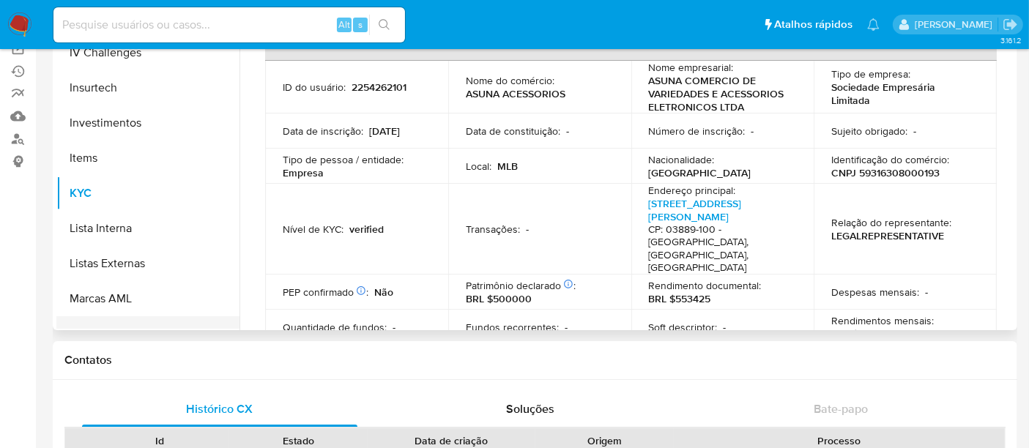
scroll to position [759, 0]
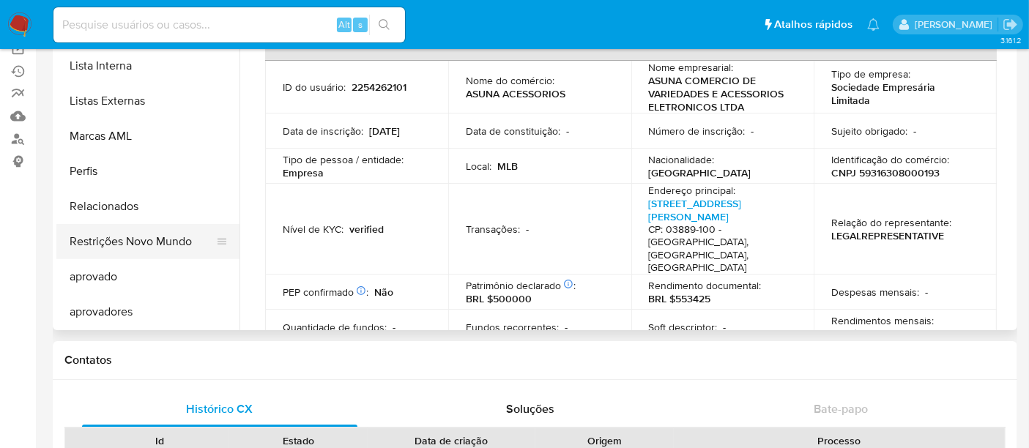
click at [124, 245] on button "Restrições Novo Mundo" at bounding box center [141, 241] width 171 height 35
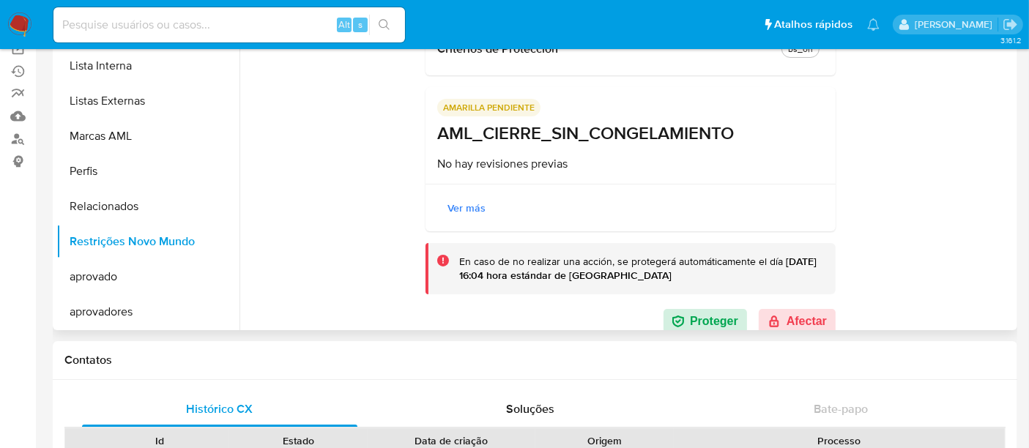
scroll to position [185, 0]
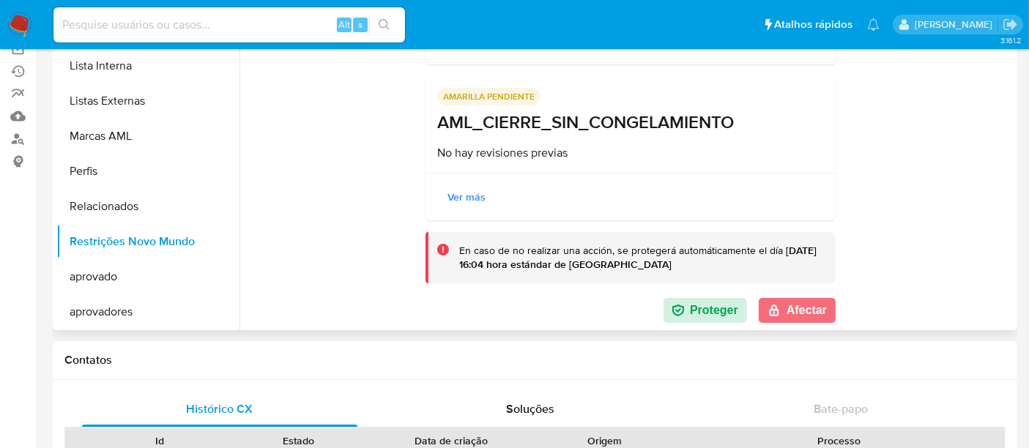
click at [817, 312] on button "Afectar" at bounding box center [797, 310] width 77 height 25
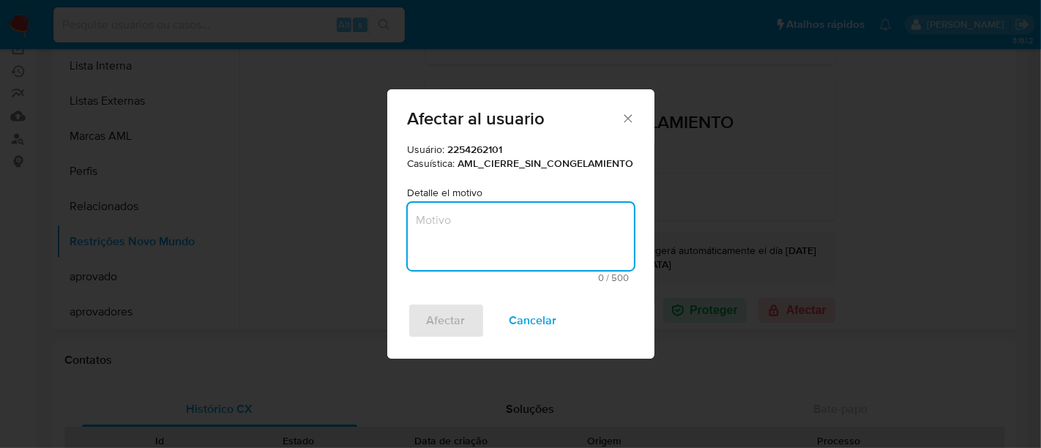
click at [504, 235] on textarea "Motivo" at bounding box center [521, 236] width 226 height 67
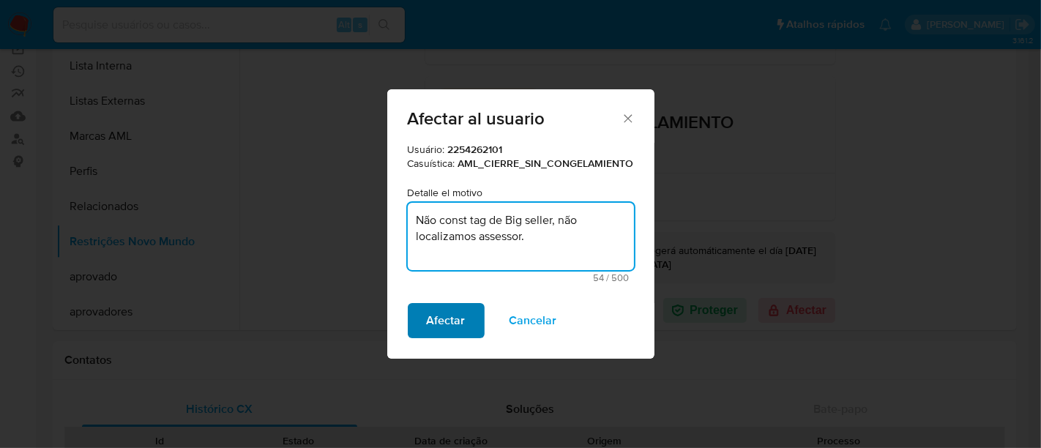
type textarea "Não const tag de Big seller, não localizamos assessor."
click at [455, 311] on span "Afectar" at bounding box center [446, 321] width 39 height 32
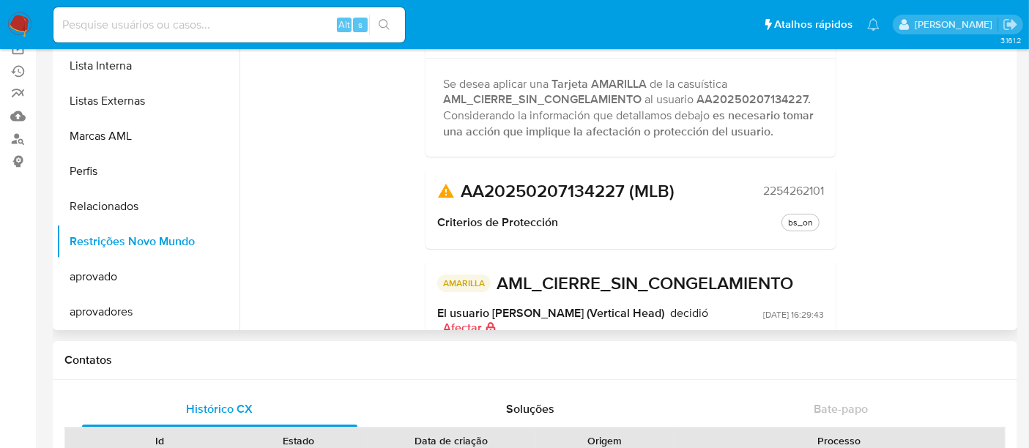
scroll to position [0, 0]
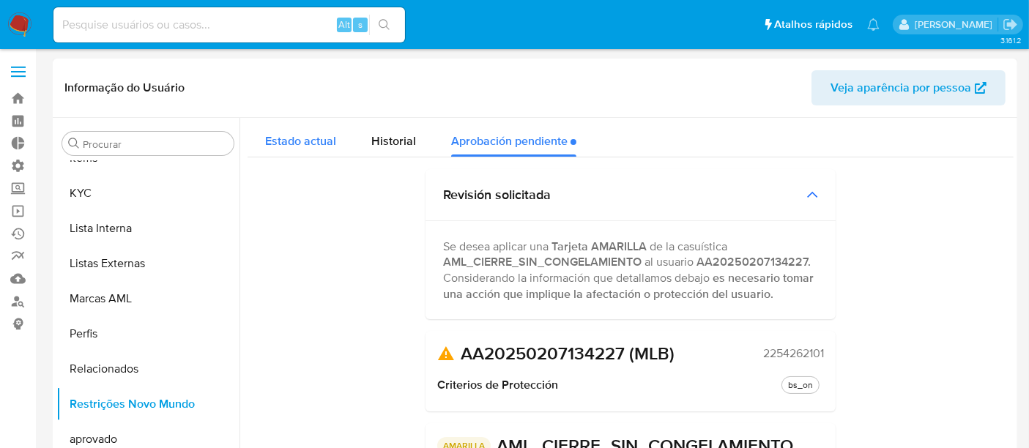
click at [285, 153] on div "Estado actual" at bounding box center [300, 137] width 71 height 39
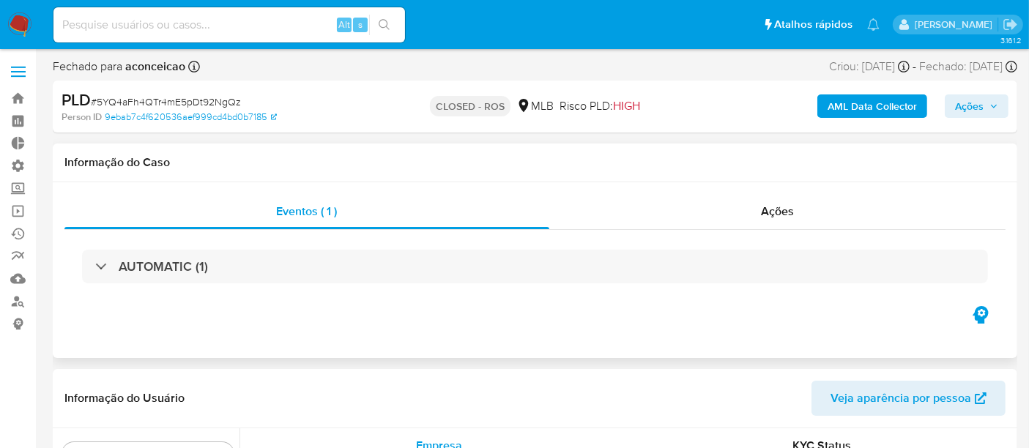
scroll to position [759, 0]
select select "10"
drag, startPoint x: 98, startPoint y: 100, endPoint x: 247, endPoint y: 99, distance: 148.7
click at [247, 99] on div "PLD # 5YQ4aFh4QTr4mE5pDt92NgQz" at bounding box center [217, 100] width 311 height 22
copy span "5YQ4aFh4QTr4mE5pDt92NgQz"
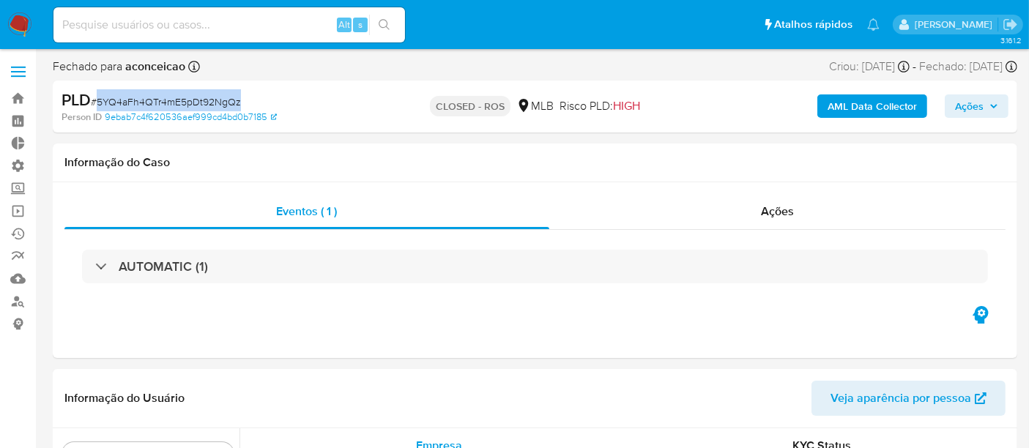
click at [113, 103] on span "# 5YQ4aFh4QTr4mE5pDt92NgQz" at bounding box center [166, 101] width 150 height 15
drag, startPoint x: 98, startPoint y: 101, endPoint x: 238, endPoint y: 97, distance: 139.9
click at [238, 97] on span "# 5YQ4aFh4QTr4mE5pDt92NgQz" at bounding box center [166, 101] width 150 height 15
copy span "5YQ4aFh4QTr4mE5pDt92NgQz"
